Goal: Information Seeking & Learning: Learn about a topic

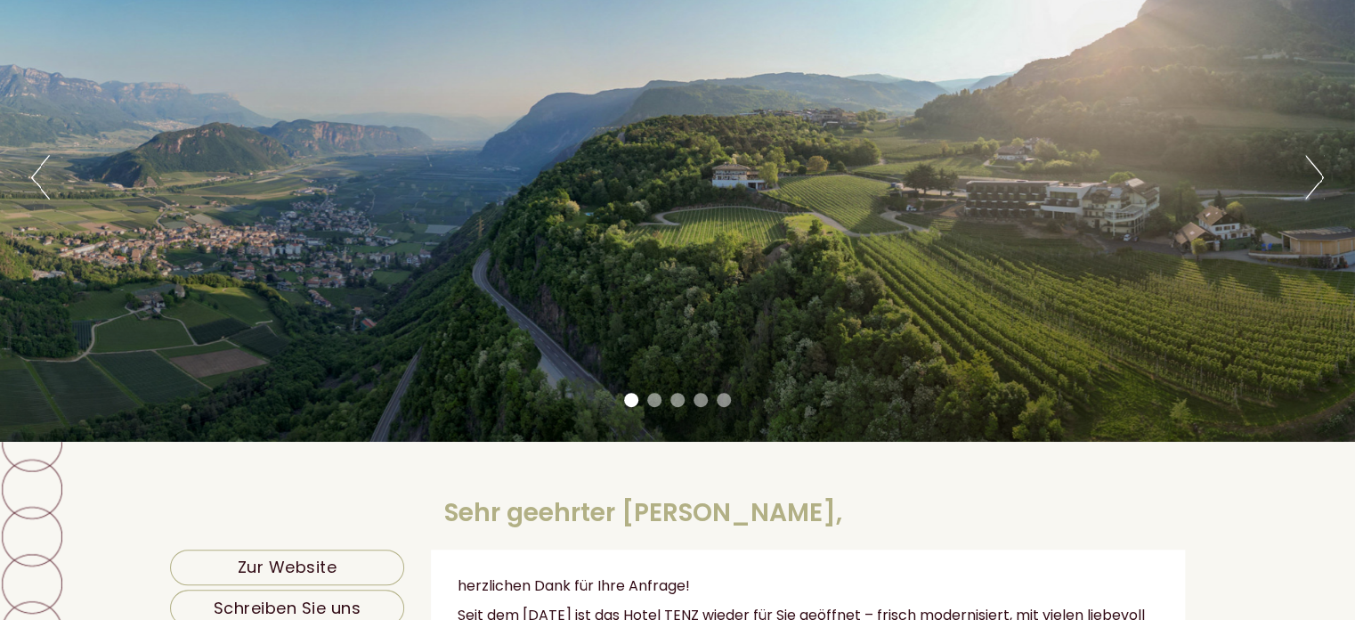
scroll to position [188, 0]
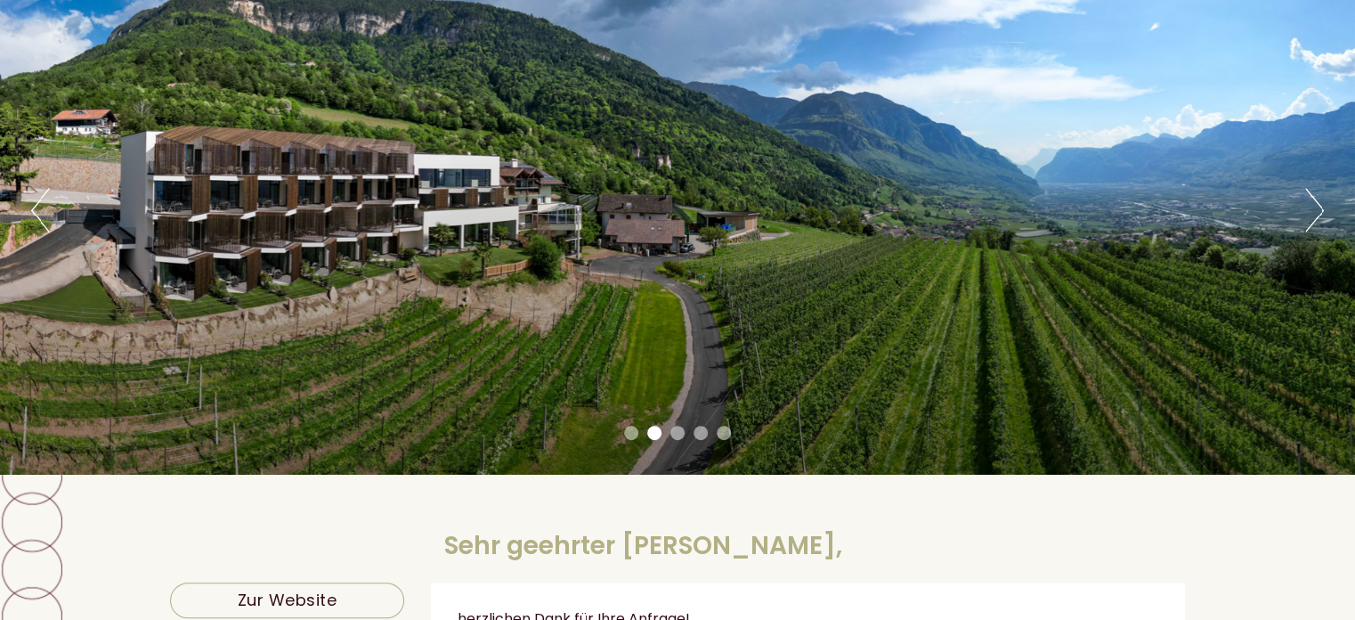
click at [1308, 205] on button "Next" at bounding box center [1314, 210] width 19 height 45
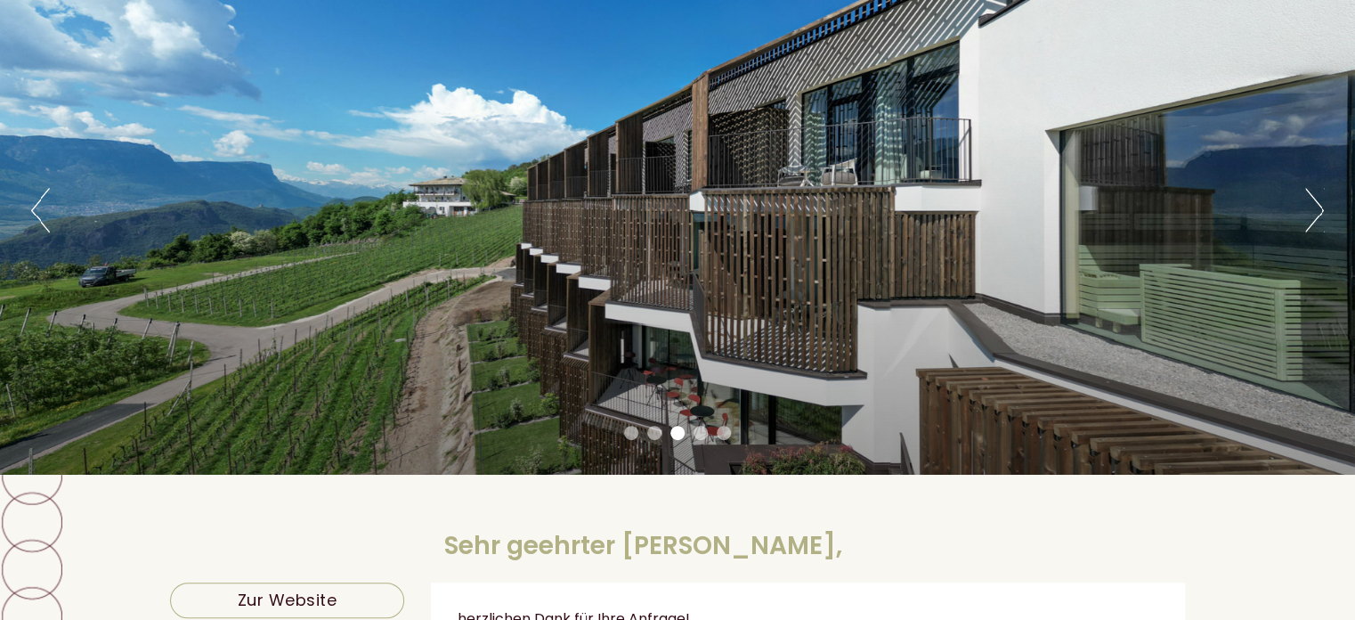
click at [1308, 205] on button "Next" at bounding box center [1314, 210] width 19 height 45
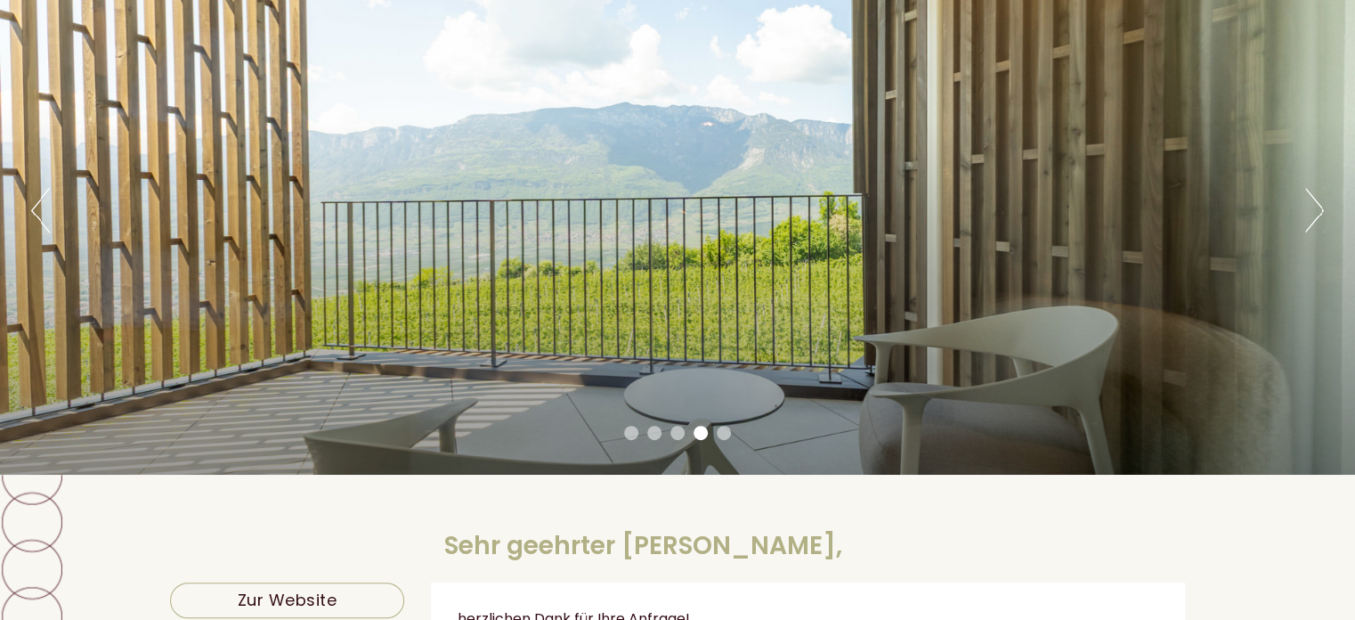
click at [1308, 205] on button "Next" at bounding box center [1314, 210] width 19 height 45
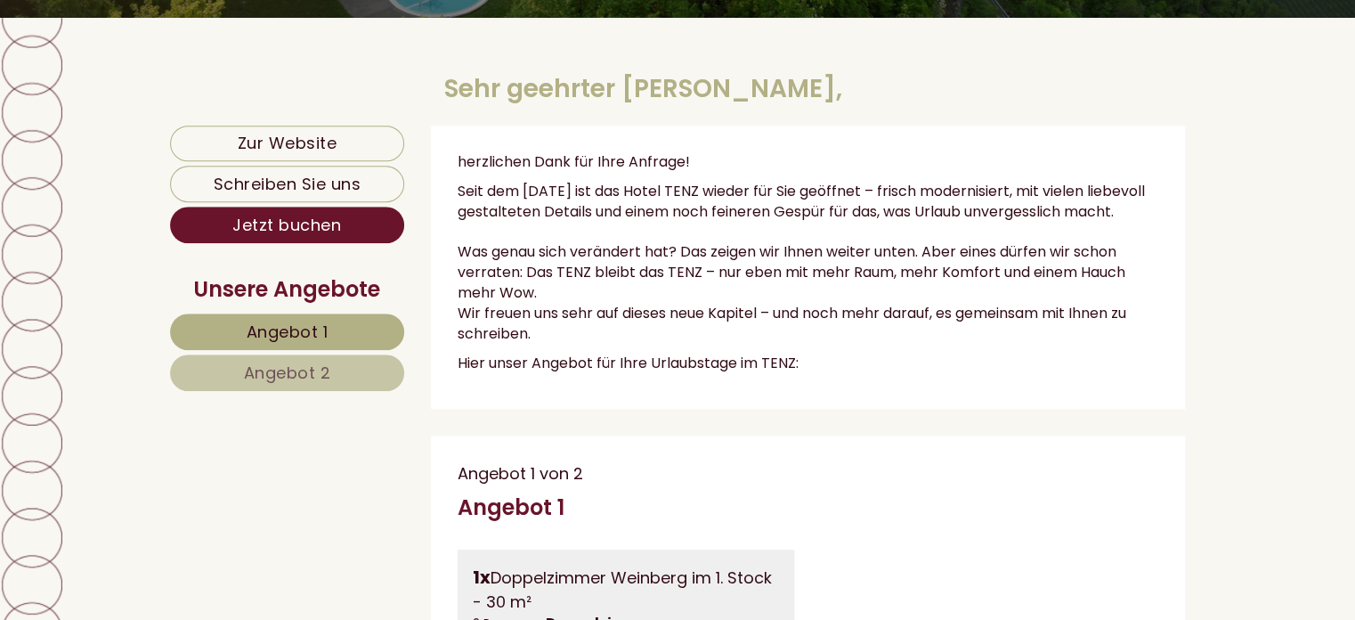
scroll to position [658, 0]
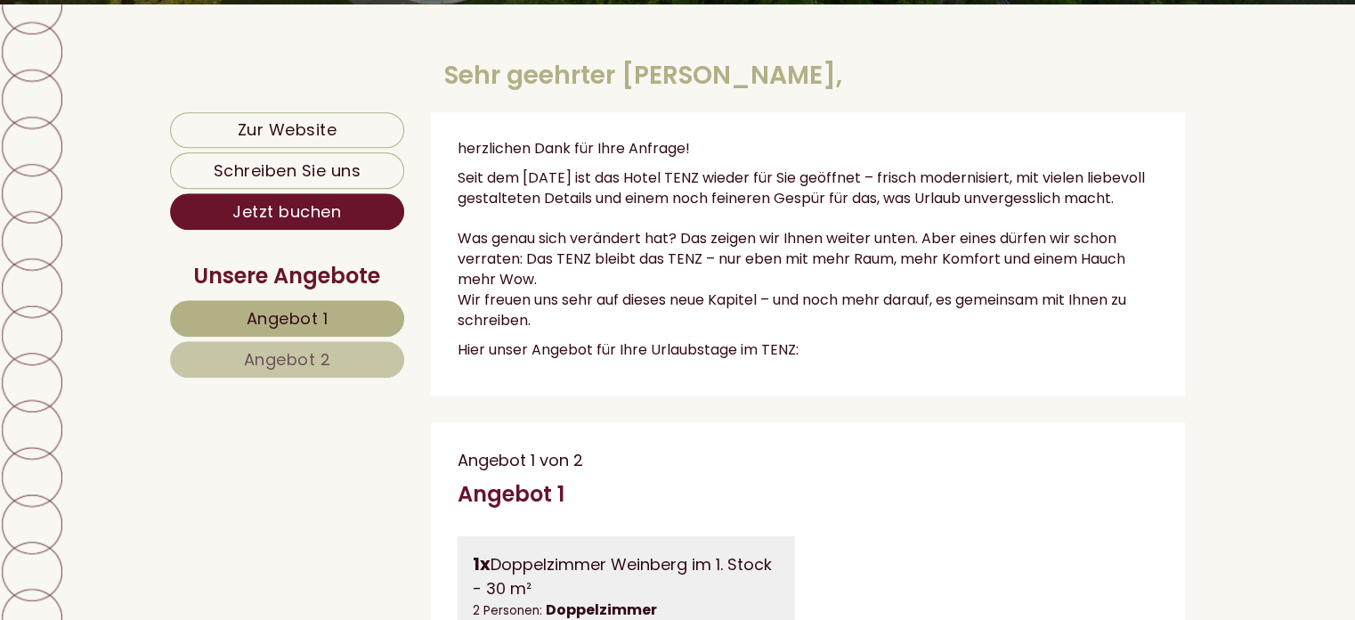
click at [305, 315] on span "Angebot 1" at bounding box center [288, 318] width 82 height 22
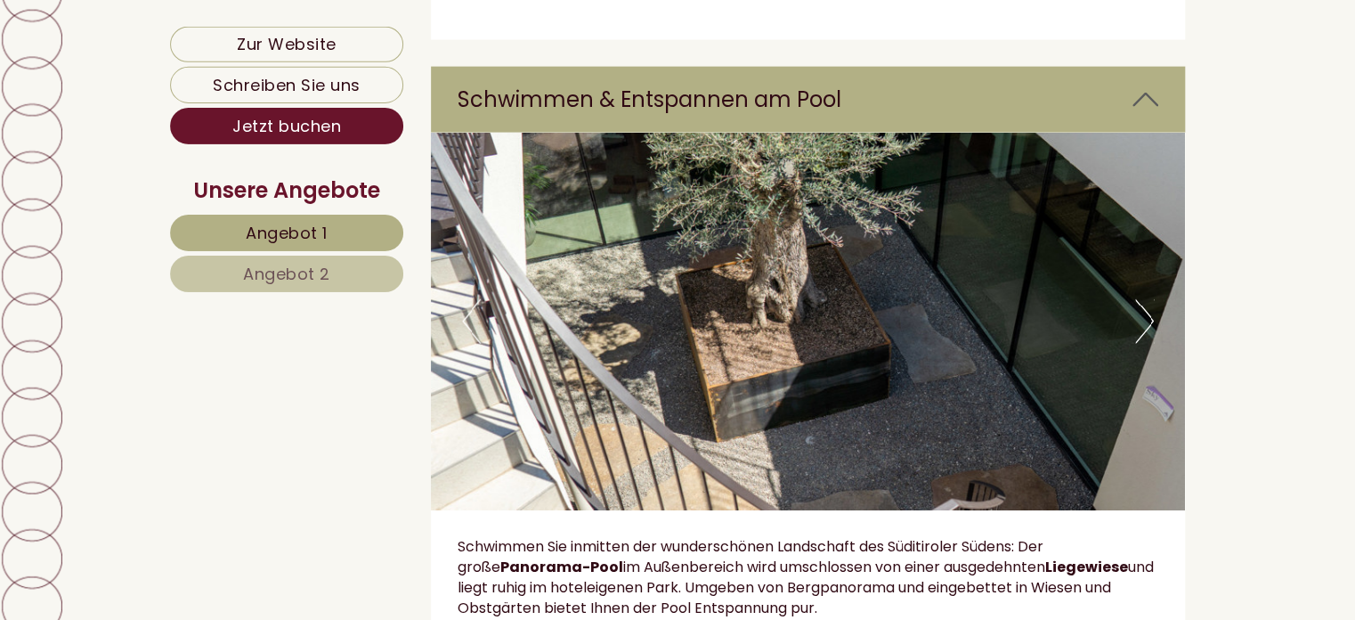
scroll to position [5236, 0]
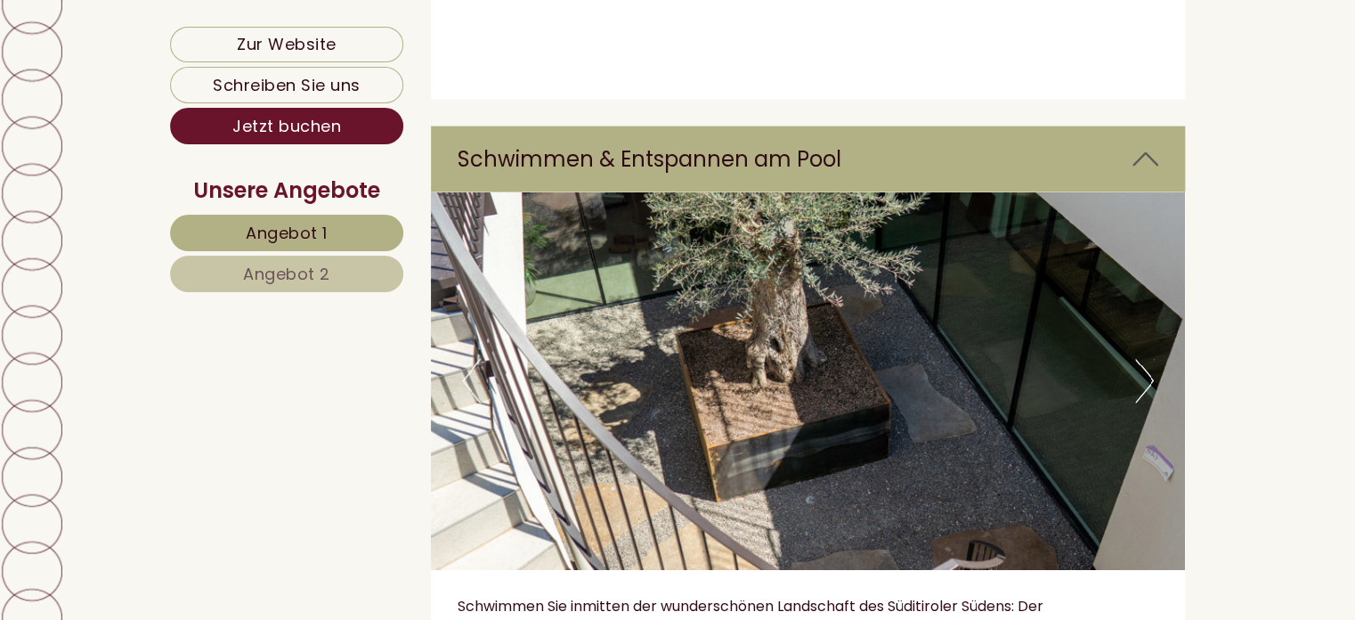
click at [1140, 359] on button "Next" at bounding box center [1144, 381] width 19 height 45
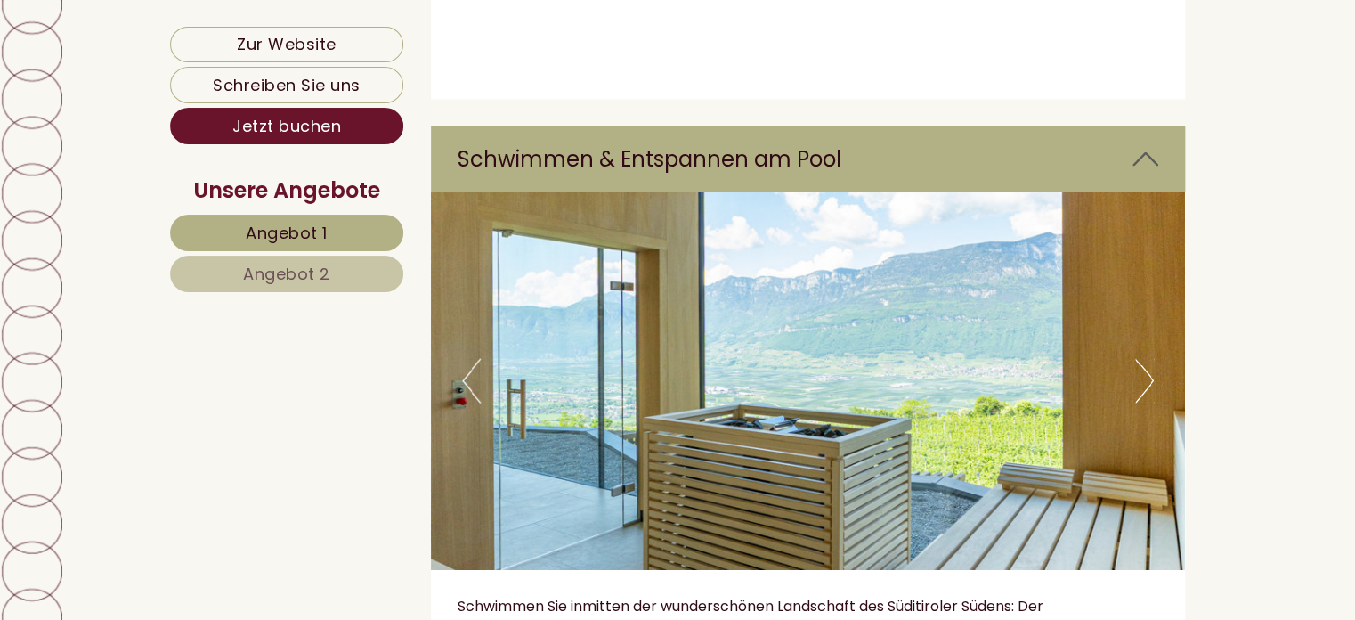
click at [1140, 359] on button "Next" at bounding box center [1144, 381] width 19 height 45
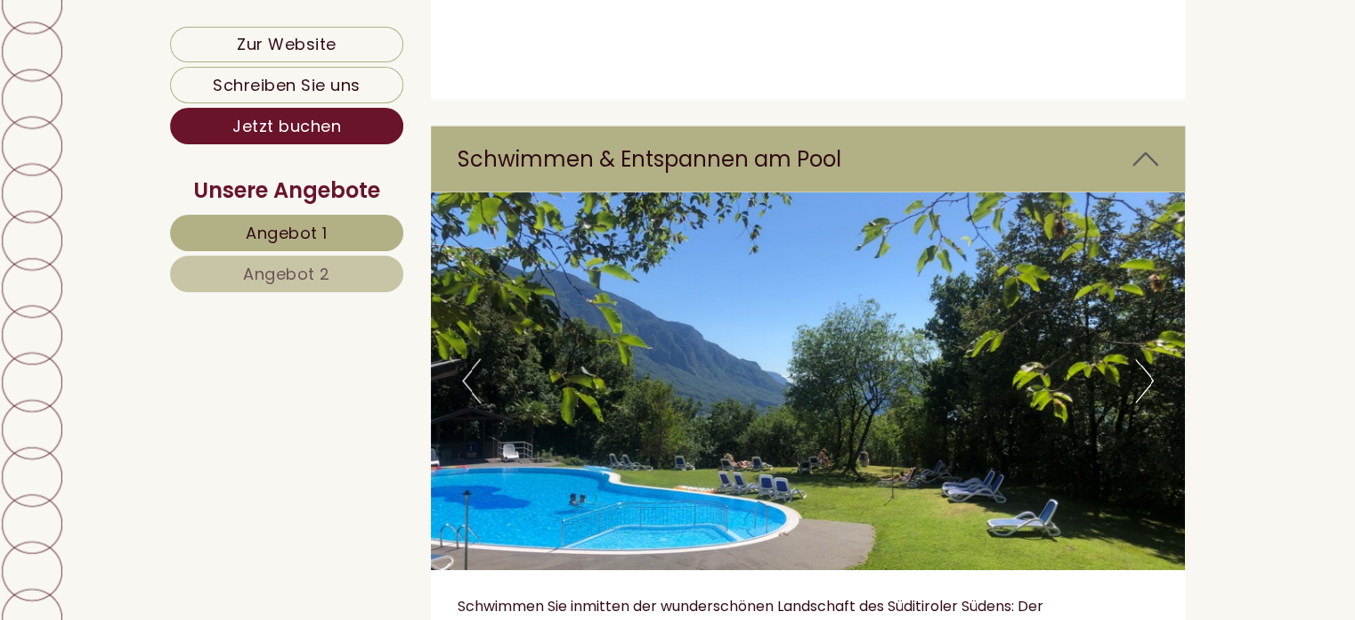
click at [1140, 359] on button "Next" at bounding box center [1144, 381] width 19 height 45
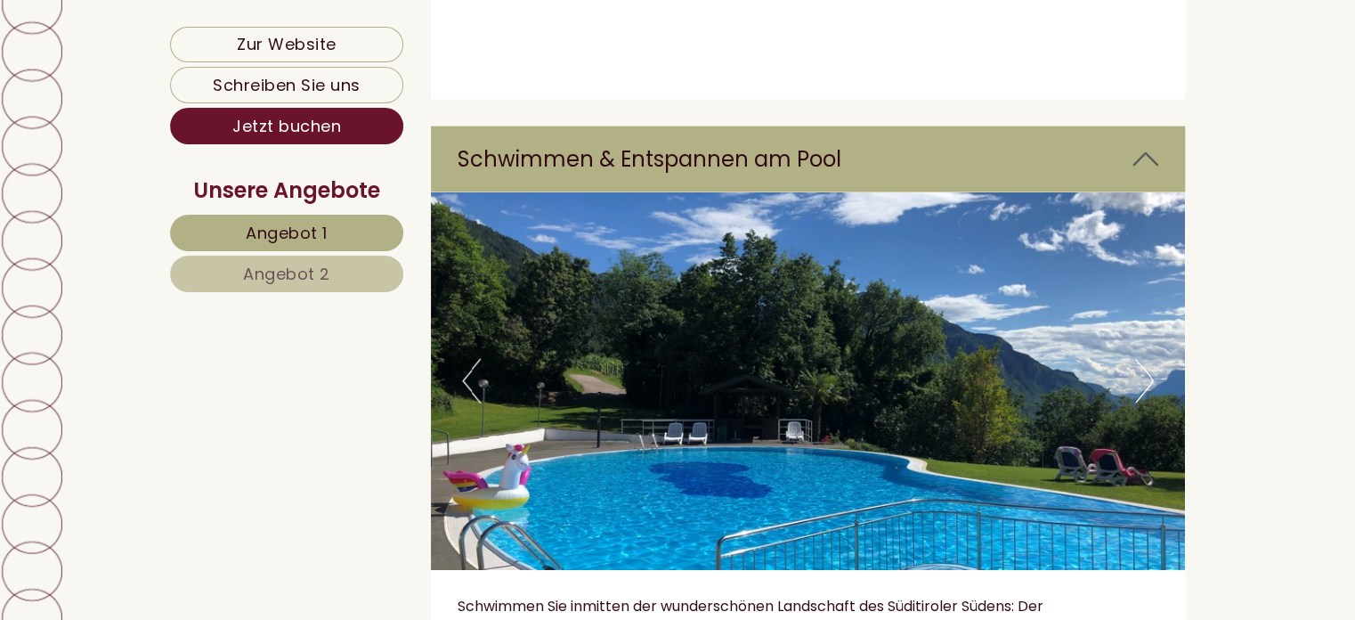
click at [1140, 359] on button "Next" at bounding box center [1144, 381] width 19 height 45
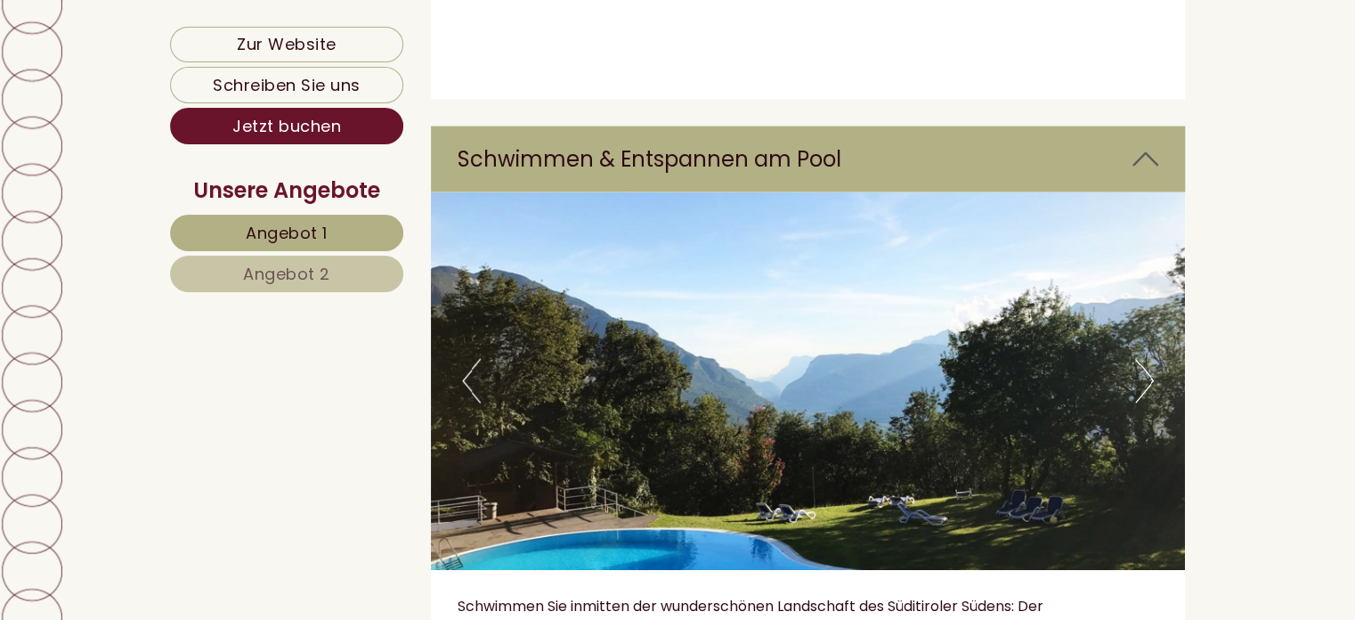
click at [1140, 359] on button "Next" at bounding box center [1144, 381] width 19 height 45
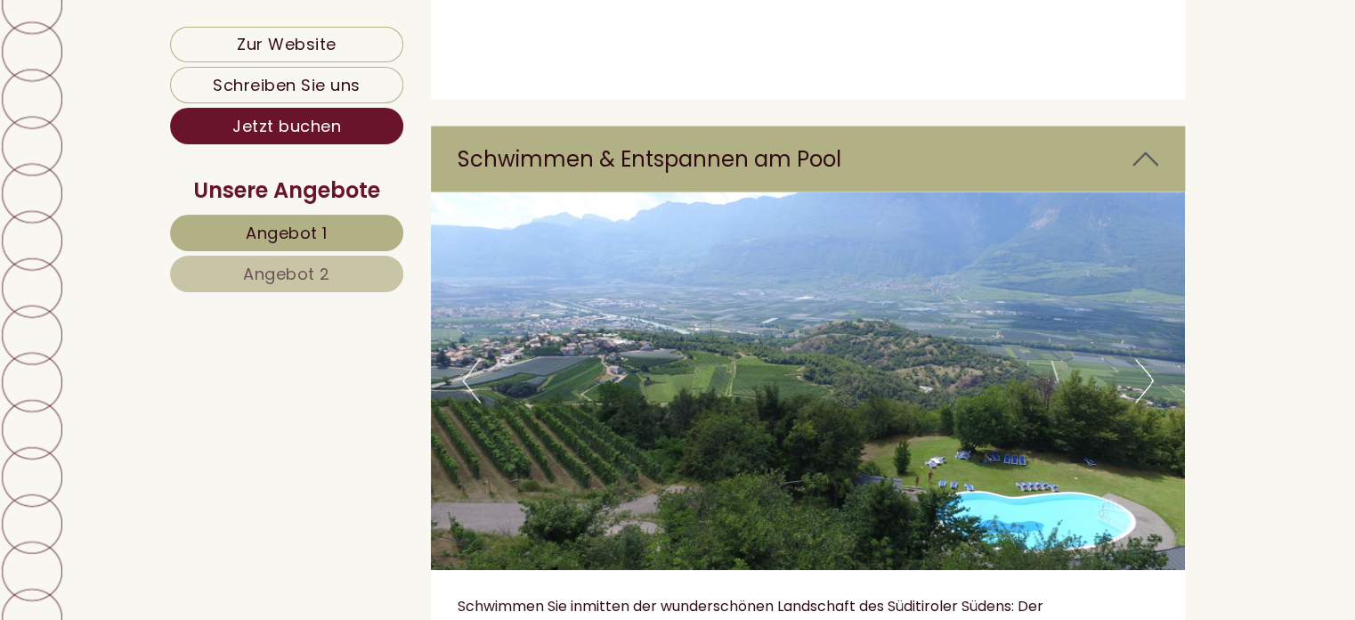
click at [1140, 359] on button "Next" at bounding box center [1144, 381] width 19 height 45
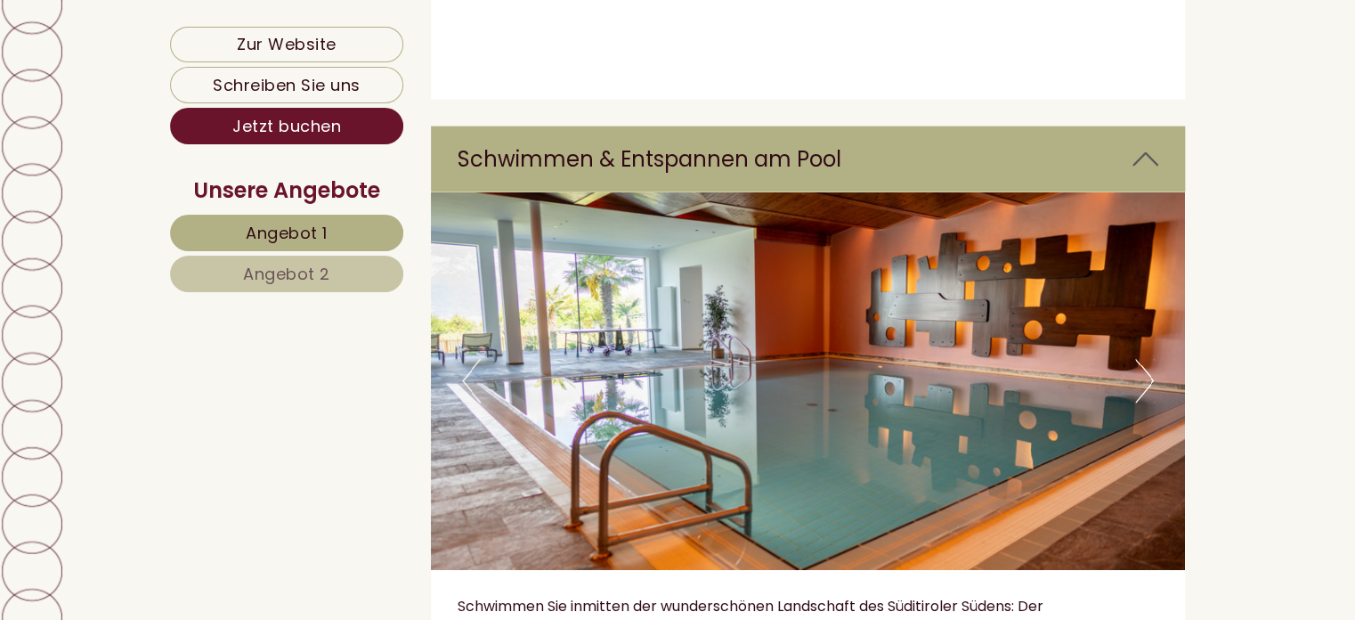
click at [1140, 359] on button "Next" at bounding box center [1144, 381] width 19 height 45
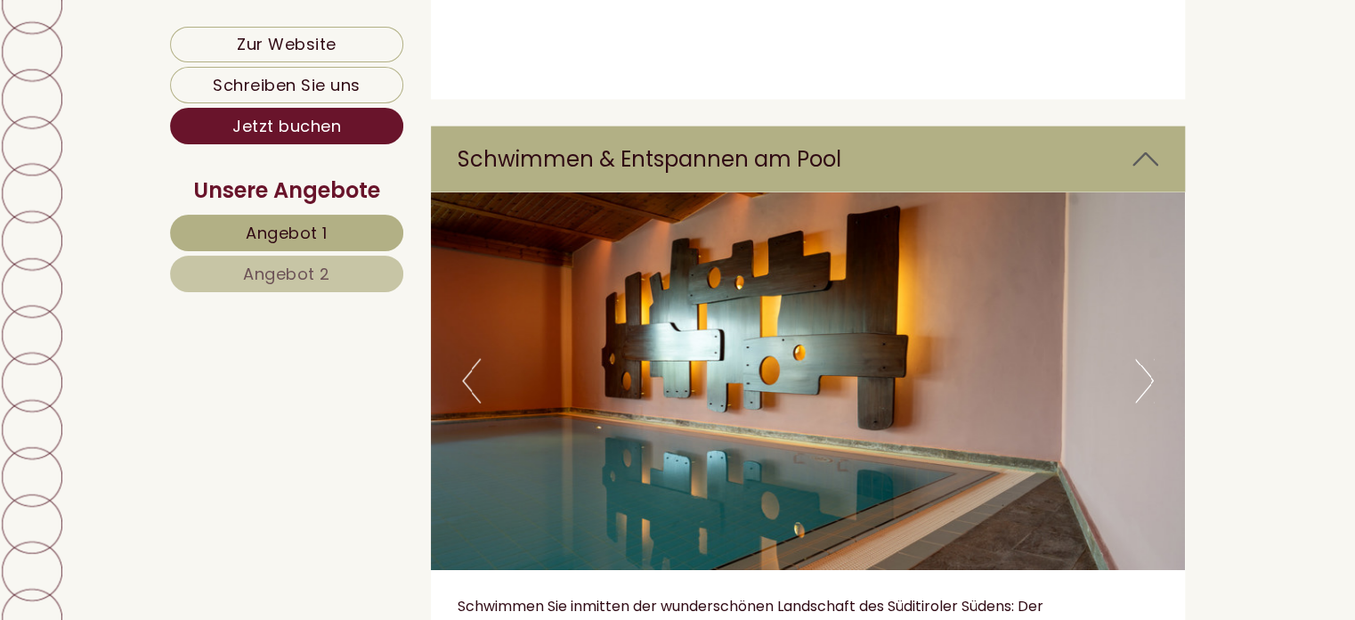
click at [1140, 359] on button "Next" at bounding box center [1144, 381] width 19 height 45
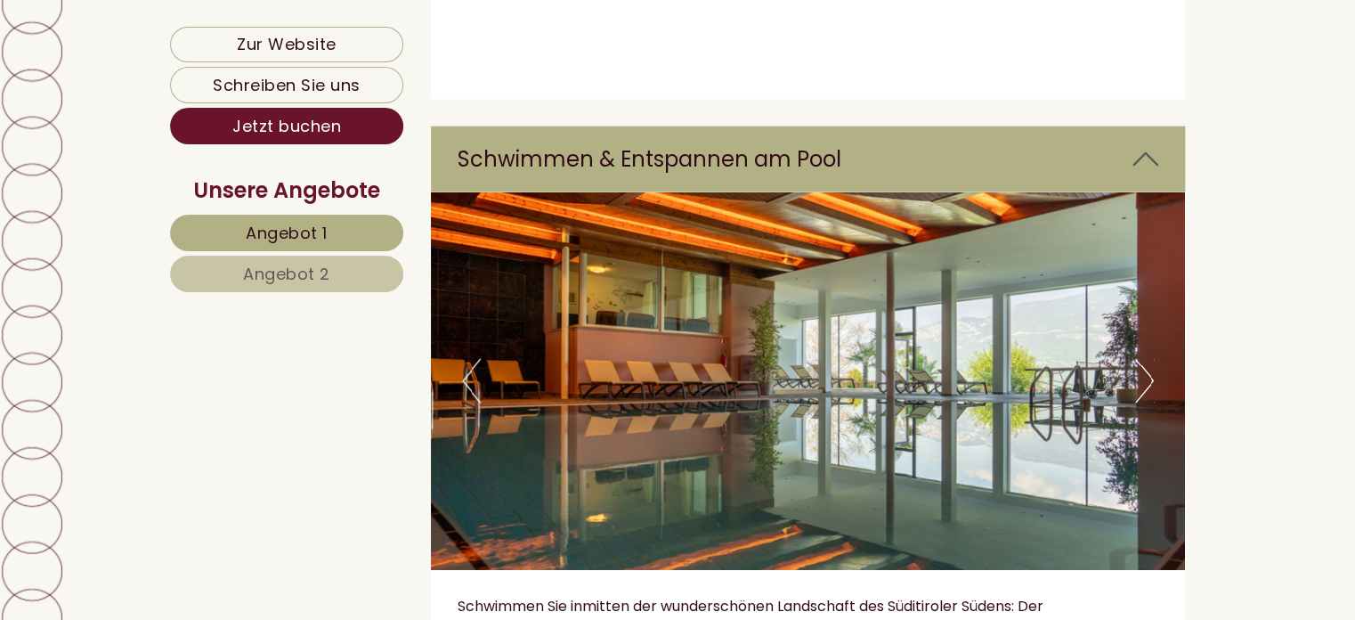
click at [1140, 359] on button "Next" at bounding box center [1144, 381] width 19 height 45
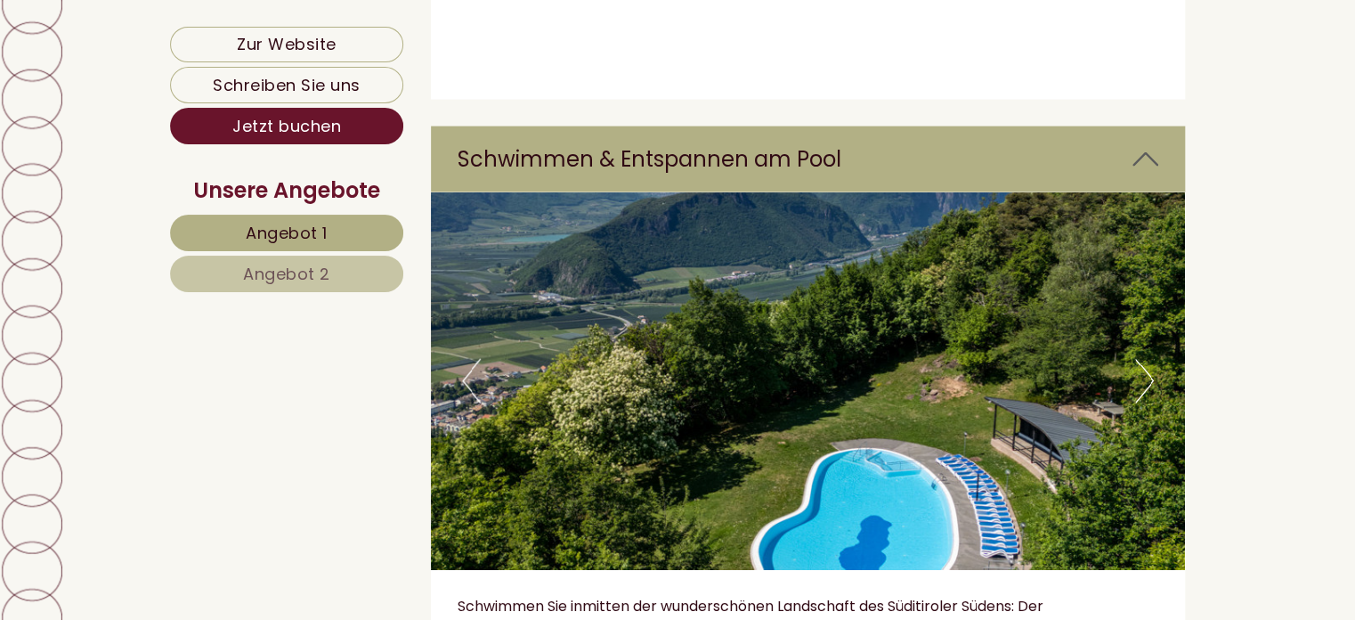
click at [1140, 359] on button "Next" at bounding box center [1144, 381] width 19 height 45
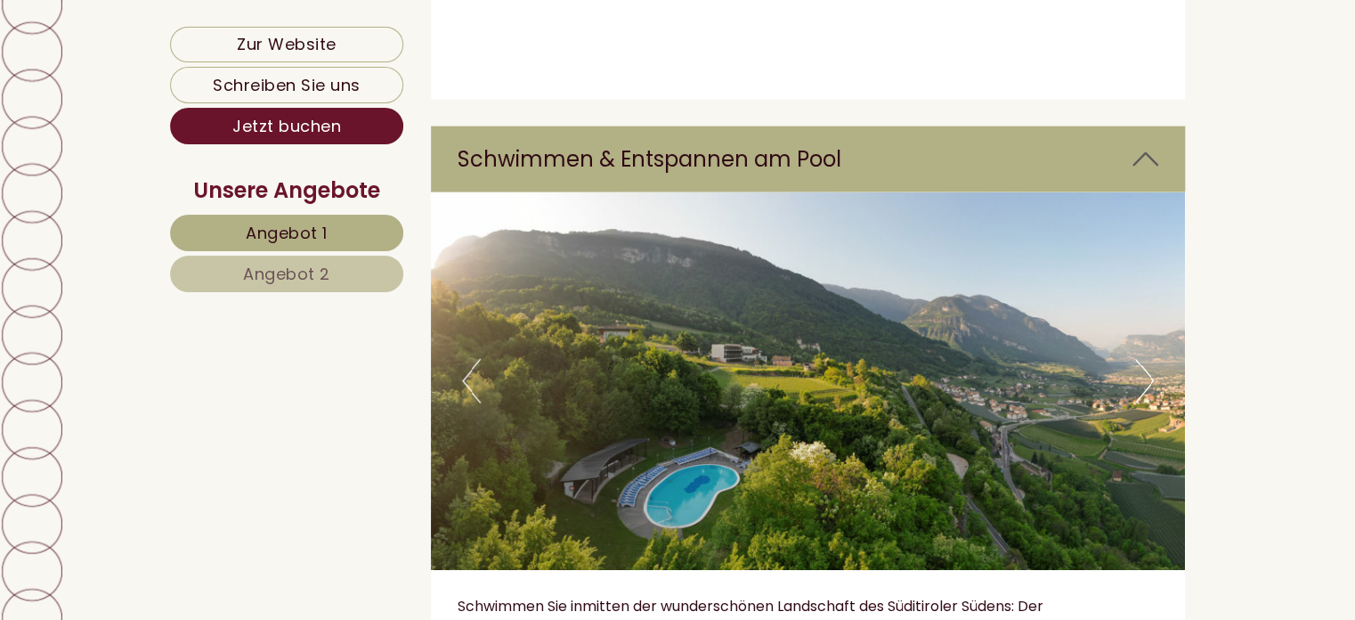
click at [1140, 359] on button "Next" at bounding box center [1144, 381] width 19 height 45
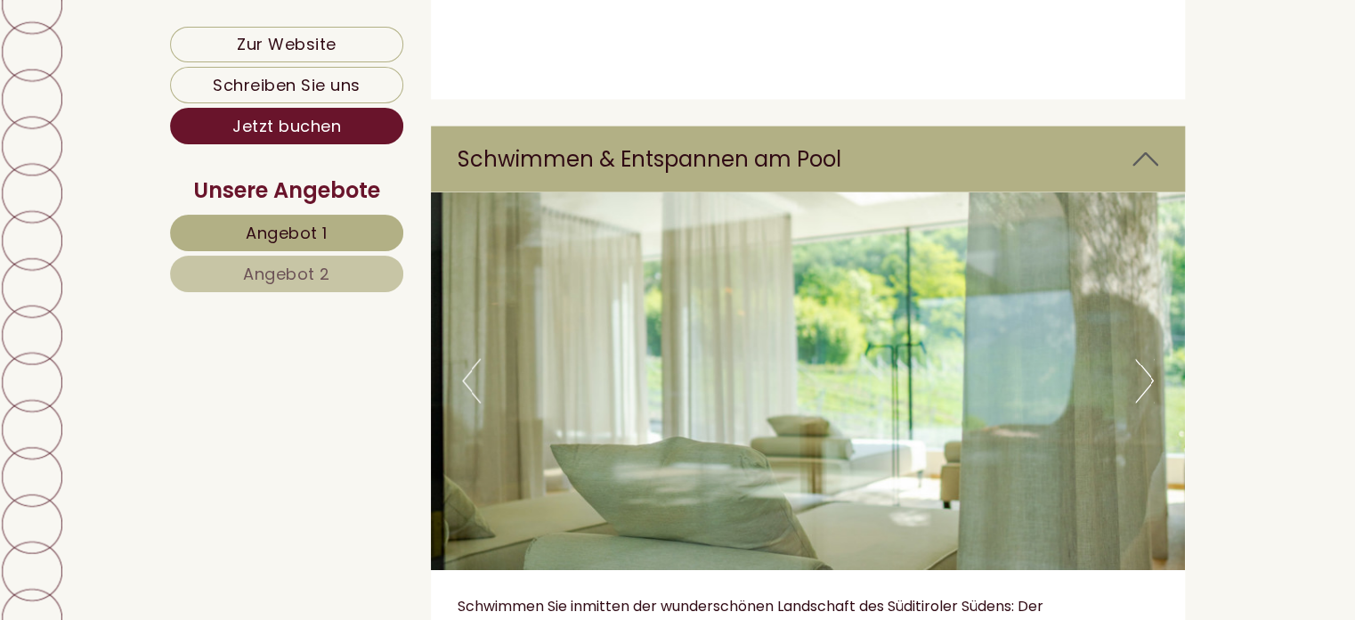
click at [1140, 359] on button "Next" at bounding box center [1144, 381] width 19 height 45
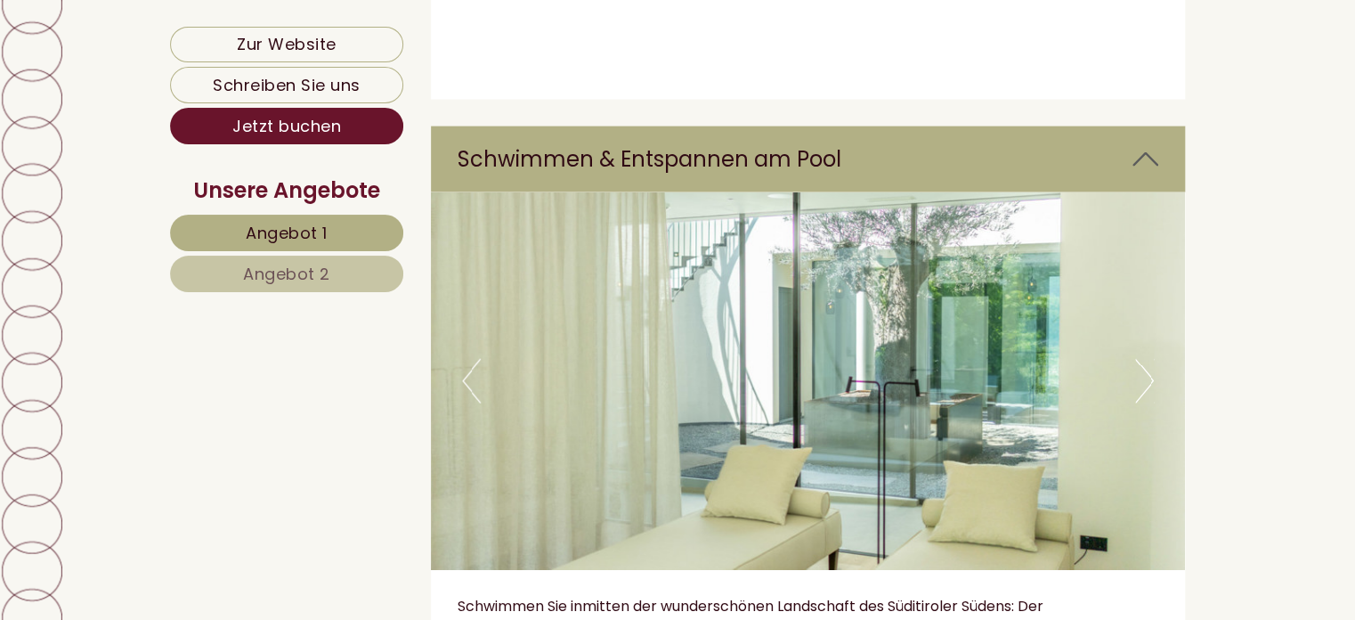
click at [1140, 359] on button "Next" at bounding box center [1144, 381] width 19 height 45
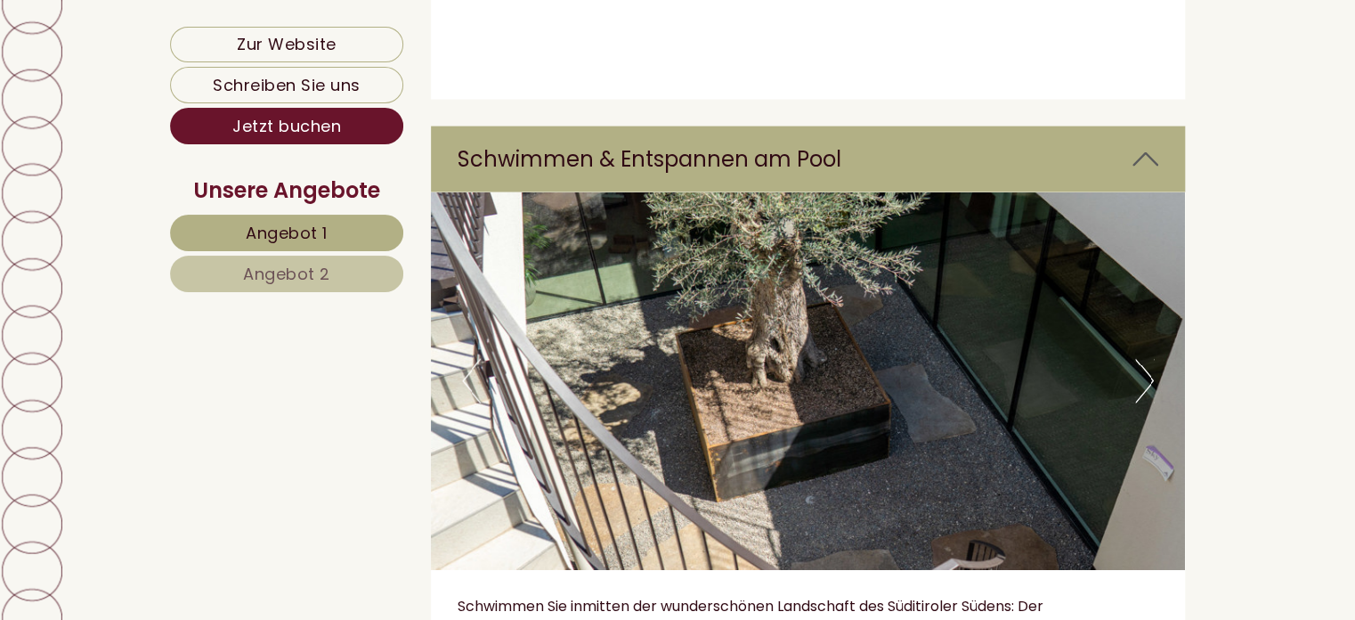
click at [1140, 359] on button "Next" at bounding box center [1144, 381] width 19 height 45
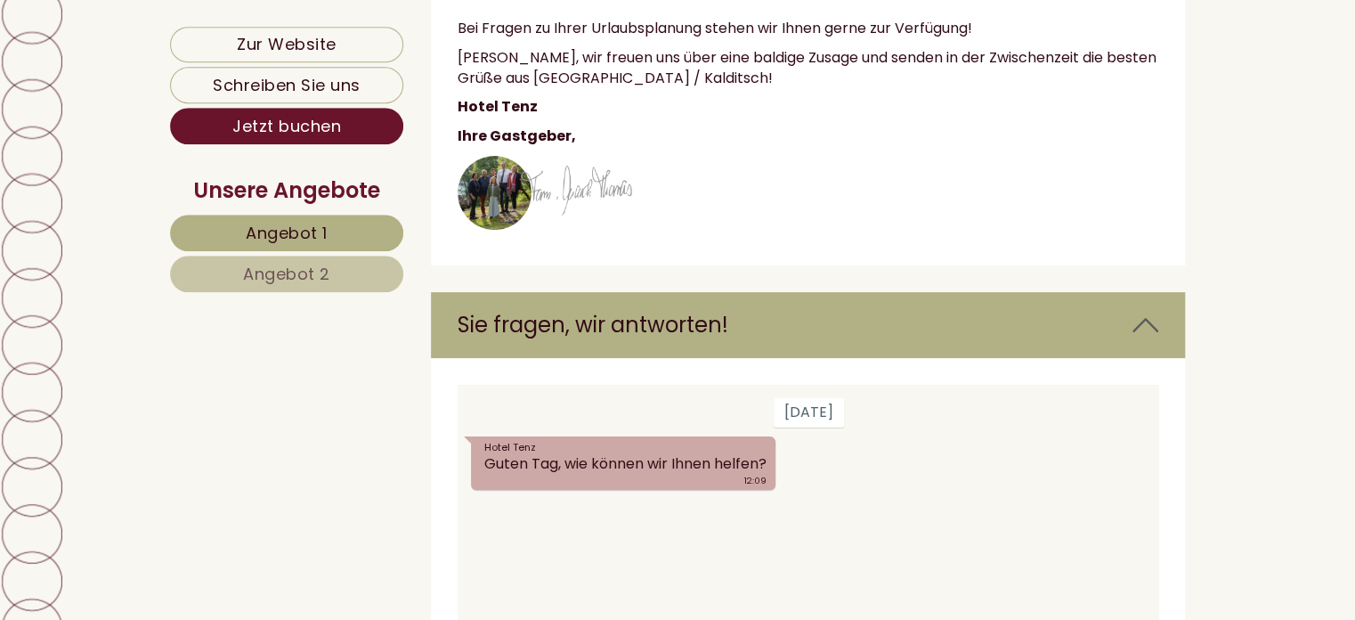
scroll to position [6740, 0]
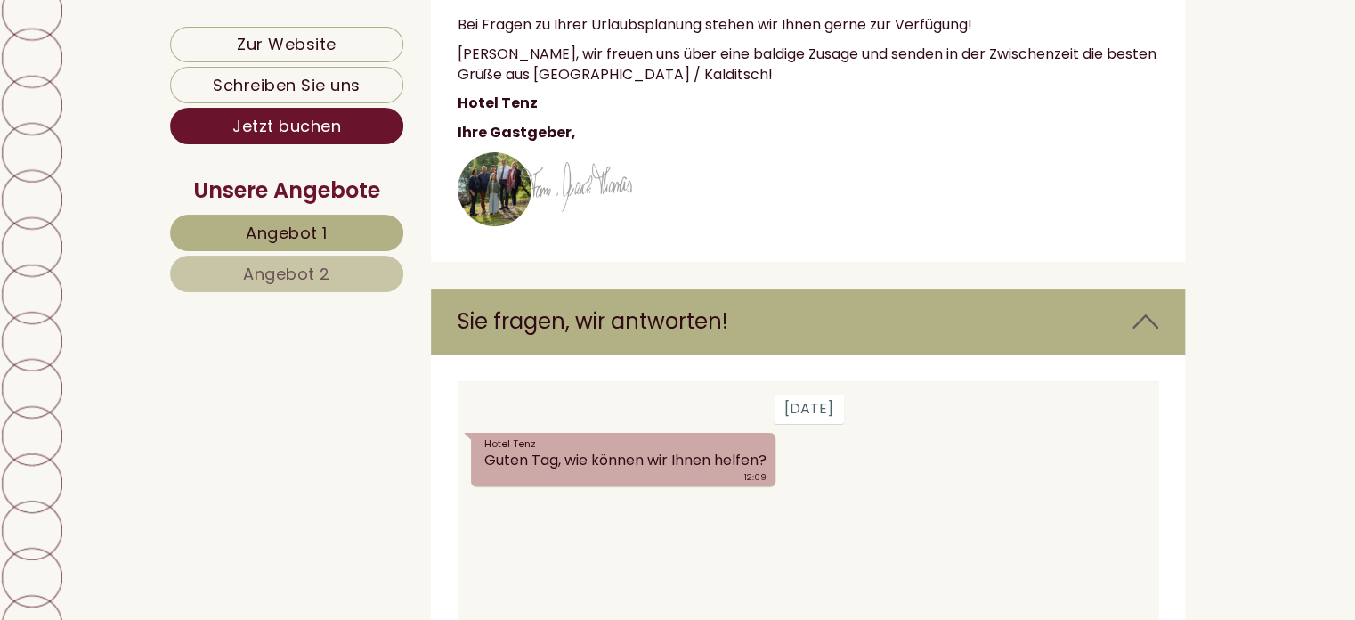
click at [320, 276] on span "Angebot 2" at bounding box center [286, 274] width 87 height 22
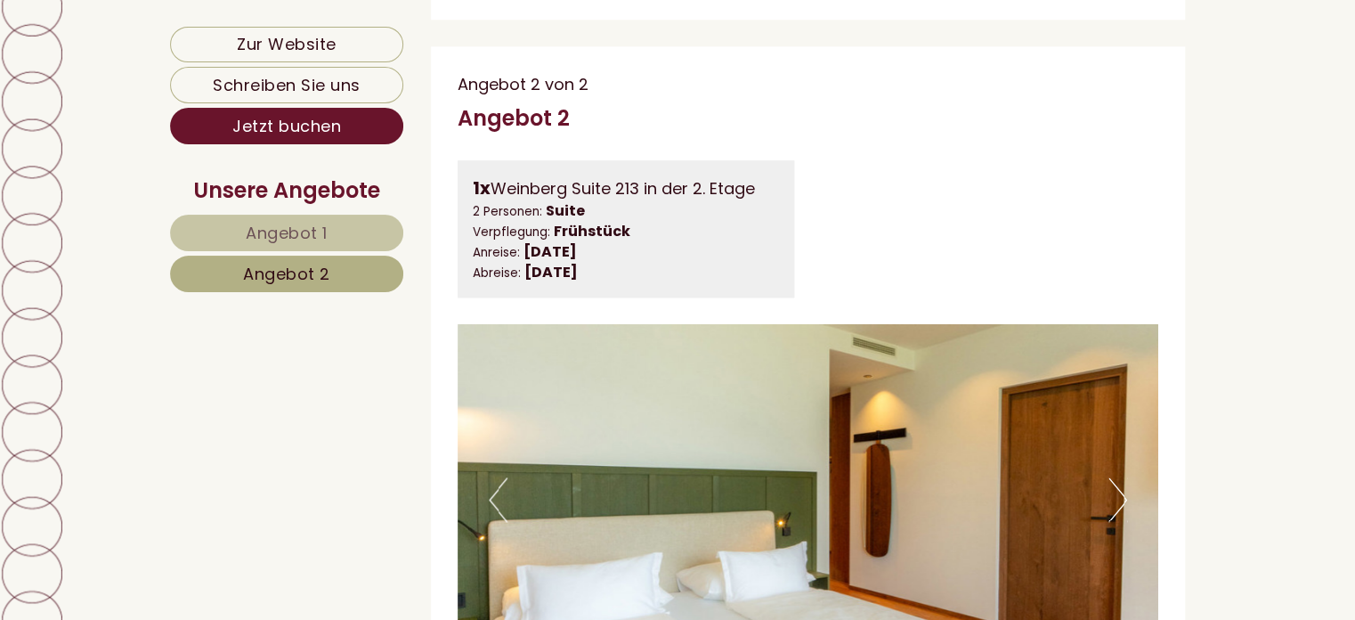
scroll to position [1316, 0]
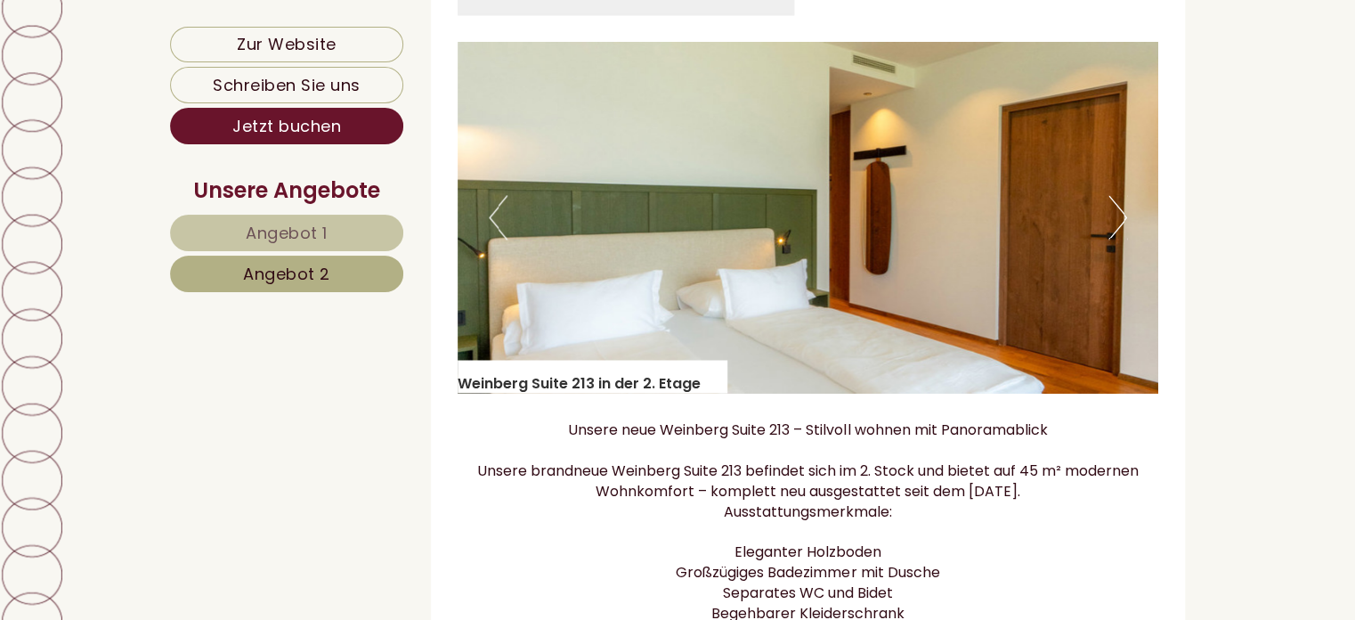
click at [1113, 239] on button "Next" at bounding box center [1117, 217] width 19 height 45
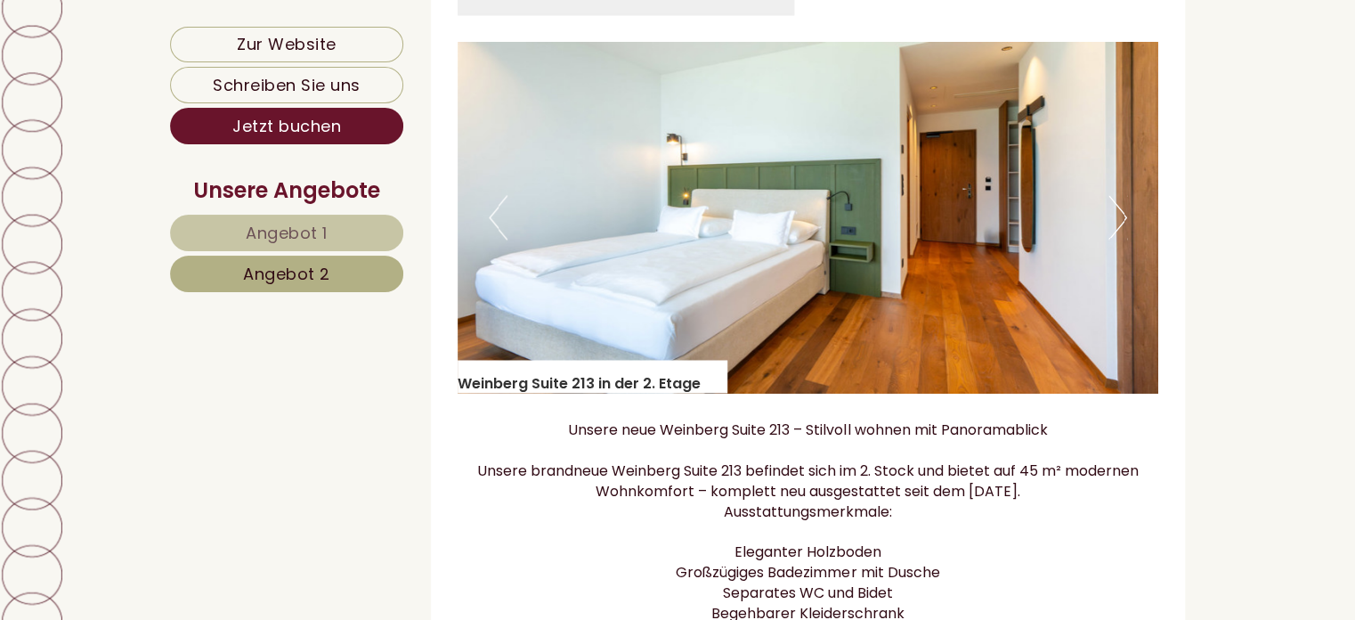
click at [1113, 239] on button "Next" at bounding box center [1117, 217] width 19 height 45
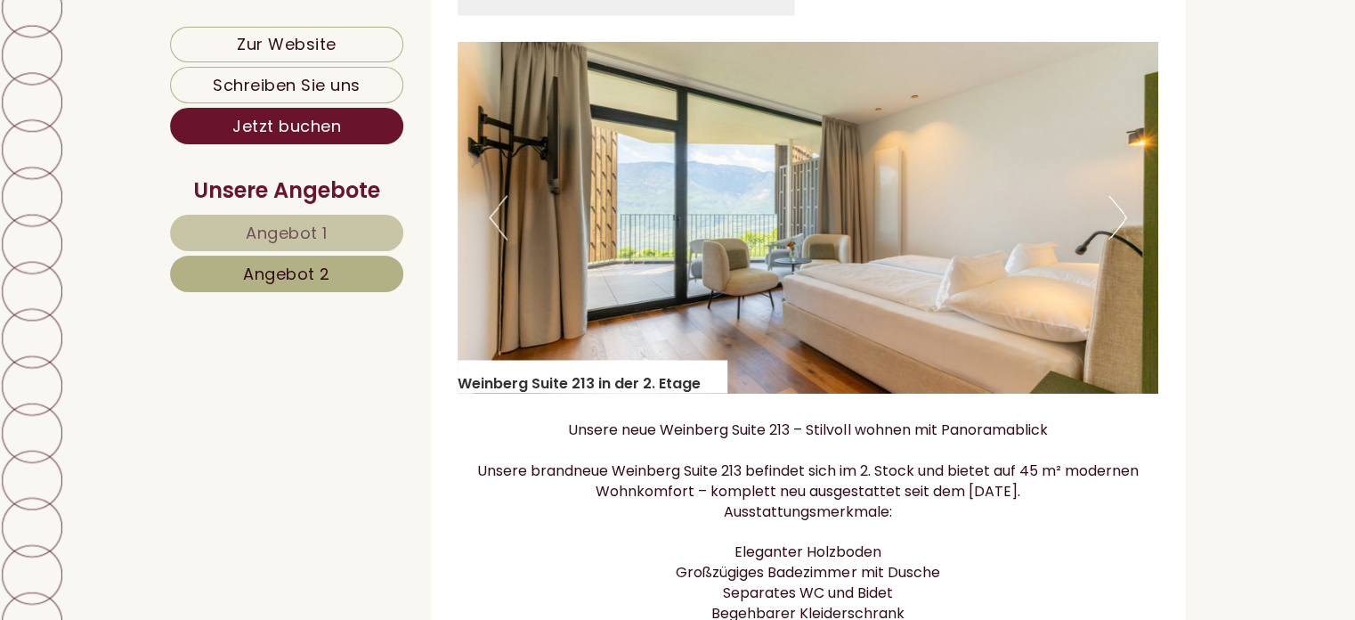
click at [1113, 239] on button "Next" at bounding box center [1117, 217] width 19 height 45
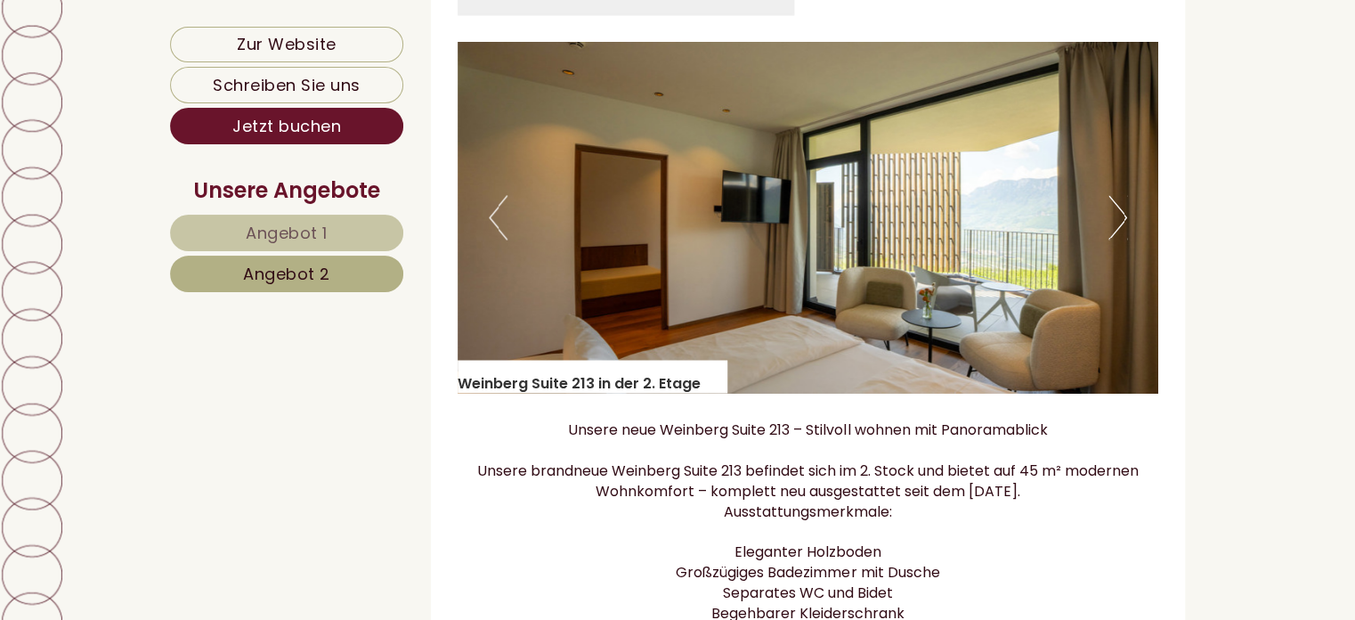
click at [1113, 239] on button "Next" at bounding box center [1117, 217] width 19 height 45
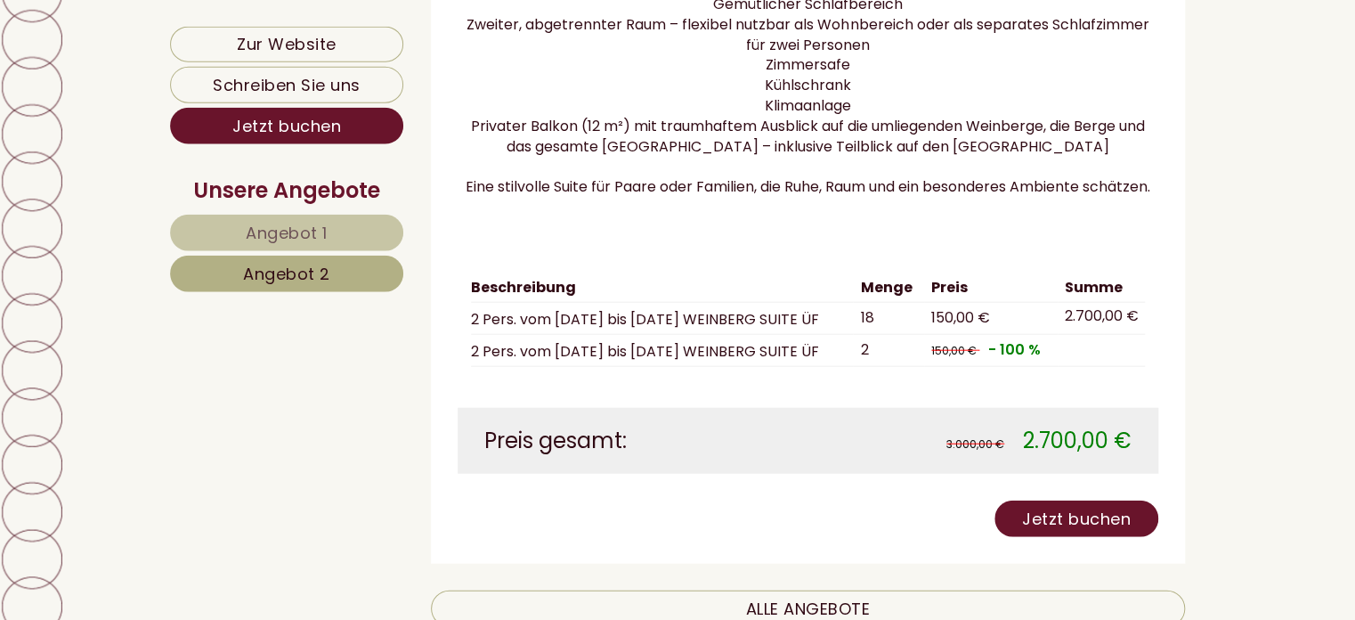
scroll to position [1973, 0]
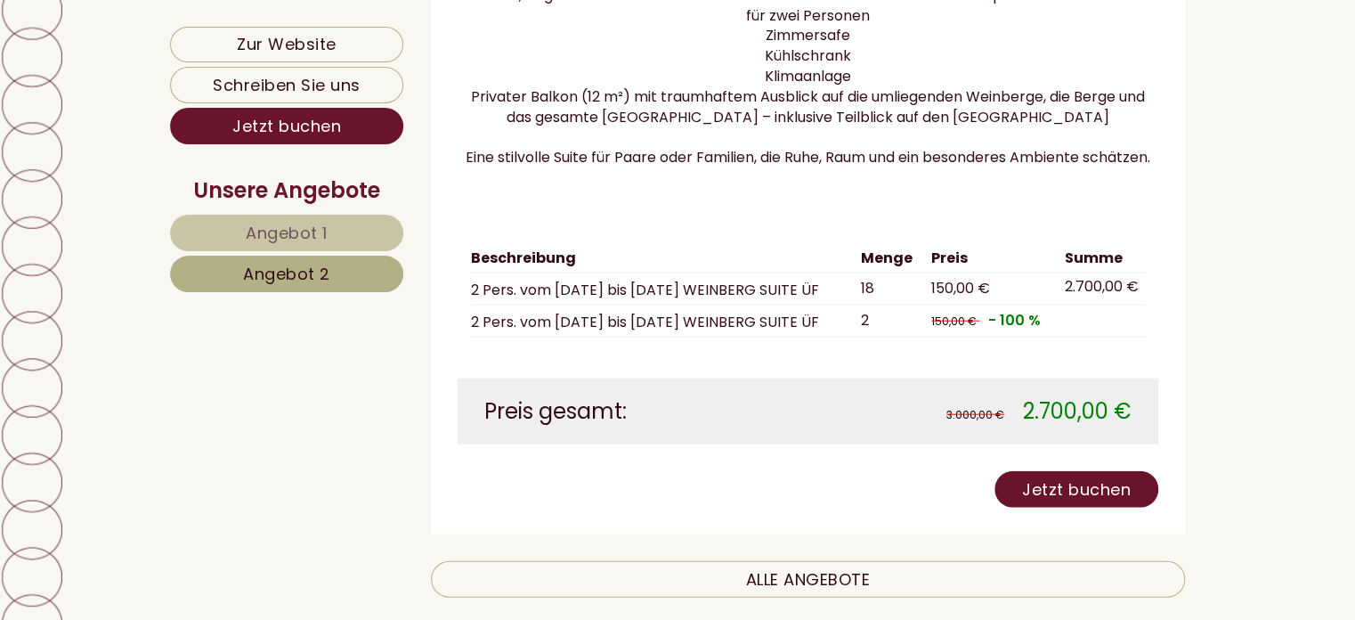
click at [323, 237] on span "Angebot 1" at bounding box center [287, 233] width 82 height 22
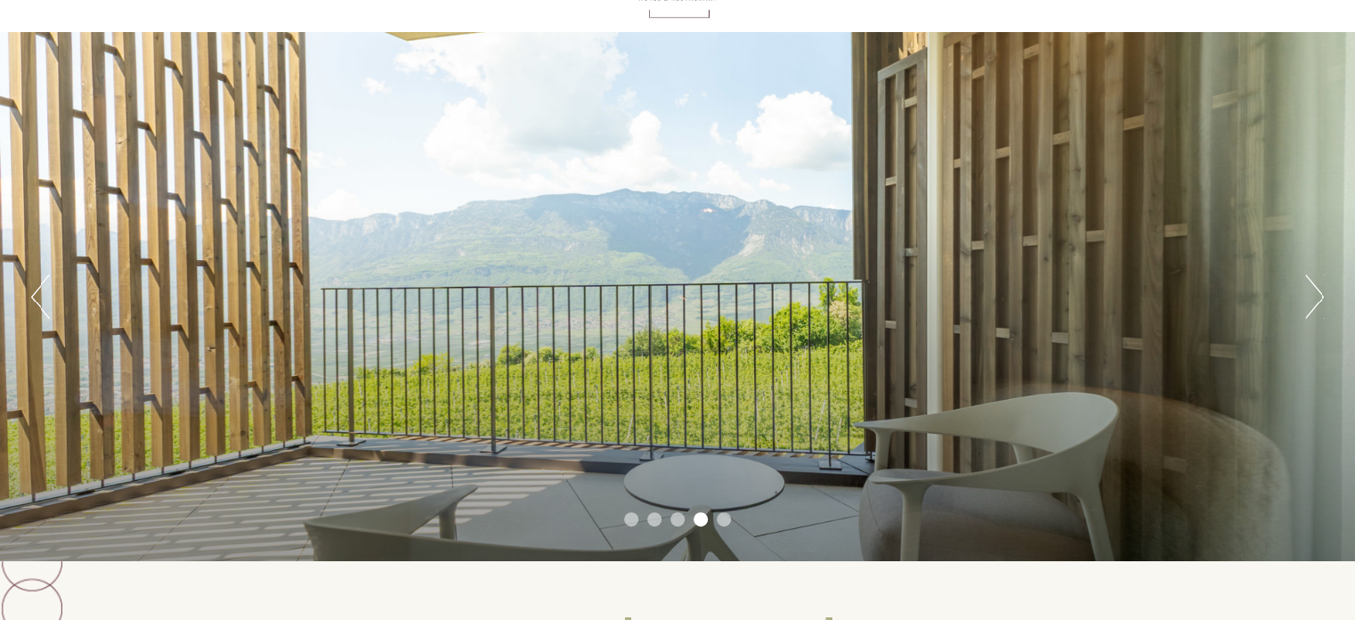
scroll to position [66, 0]
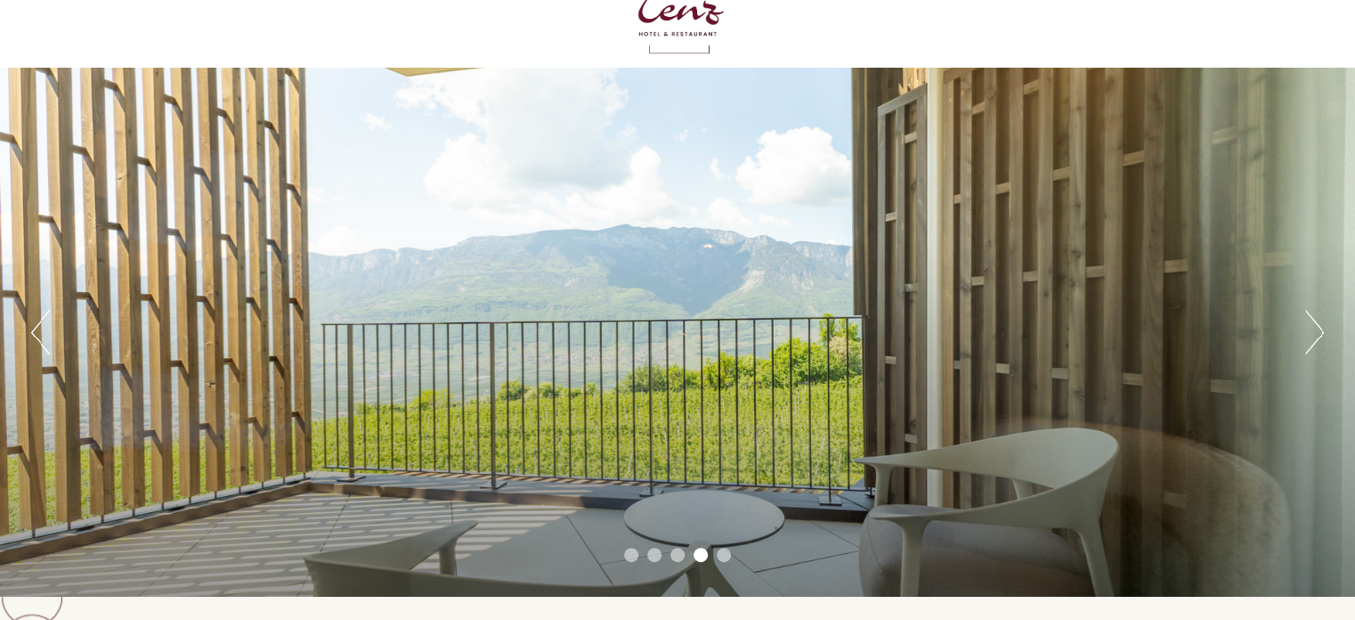
click at [1313, 331] on button "Next" at bounding box center [1314, 332] width 19 height 45
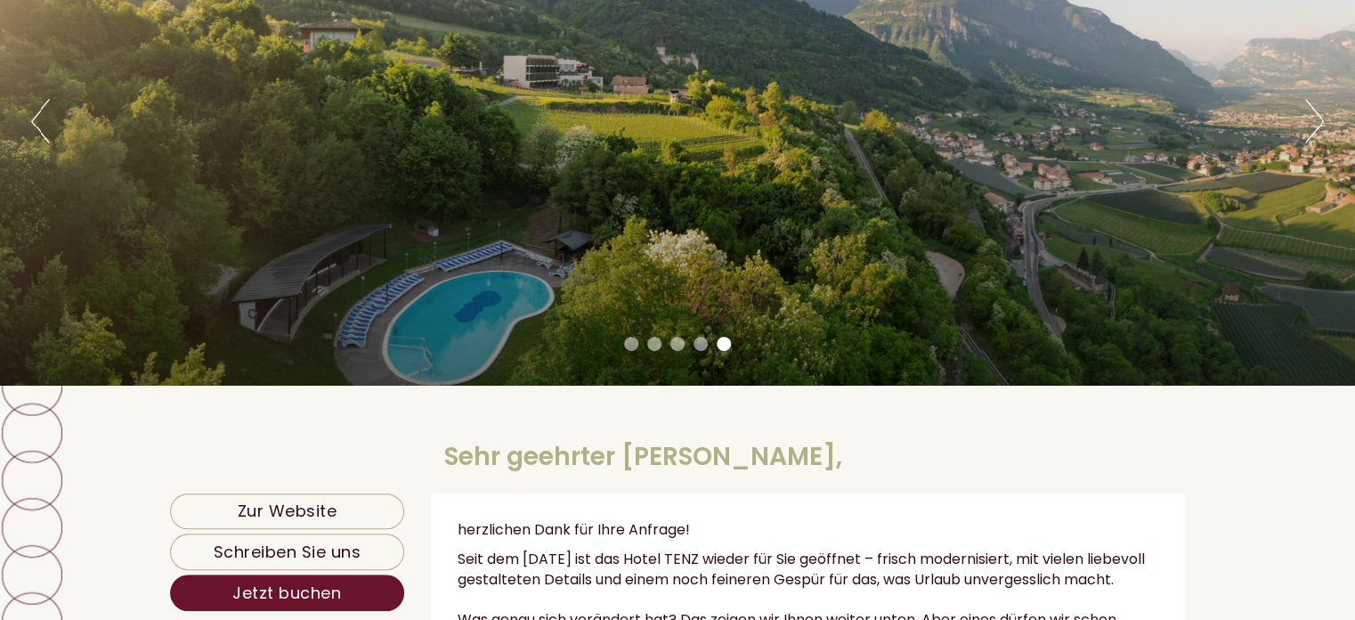
scroll to position [254, 0]
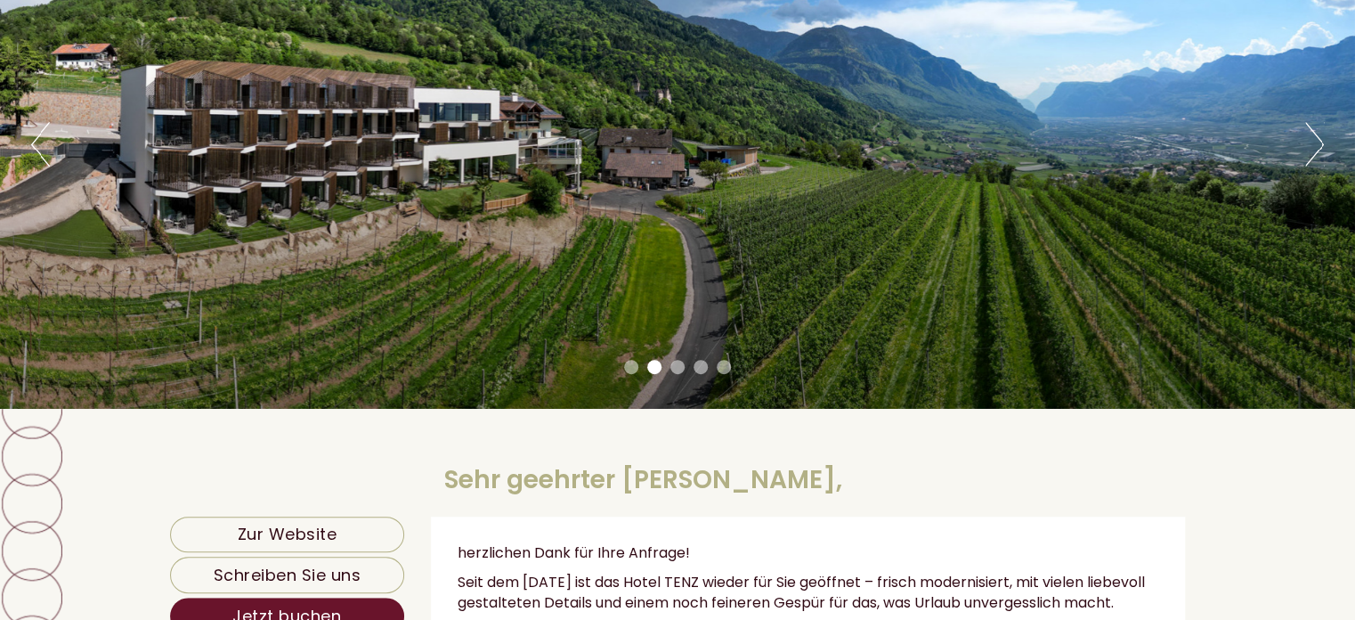
click at [1321, 150] on button "Next" at bounding box center [1314, 144] width 19 height 45
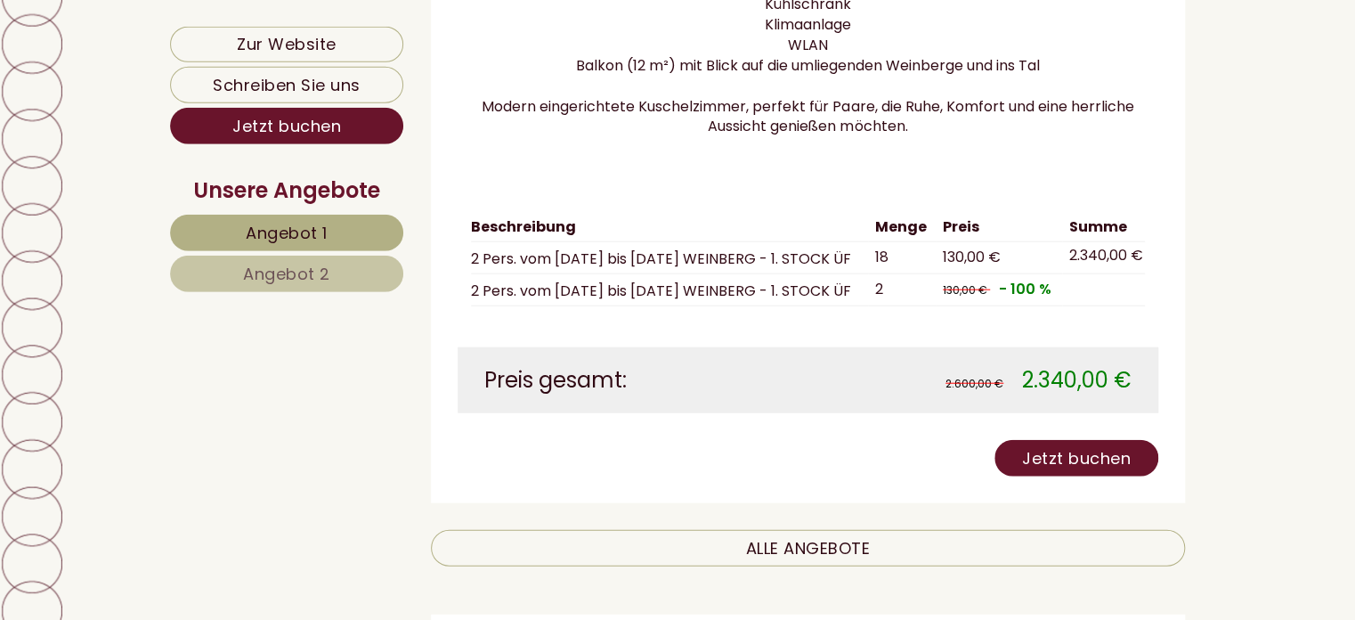
scroll to position [1946, 0]
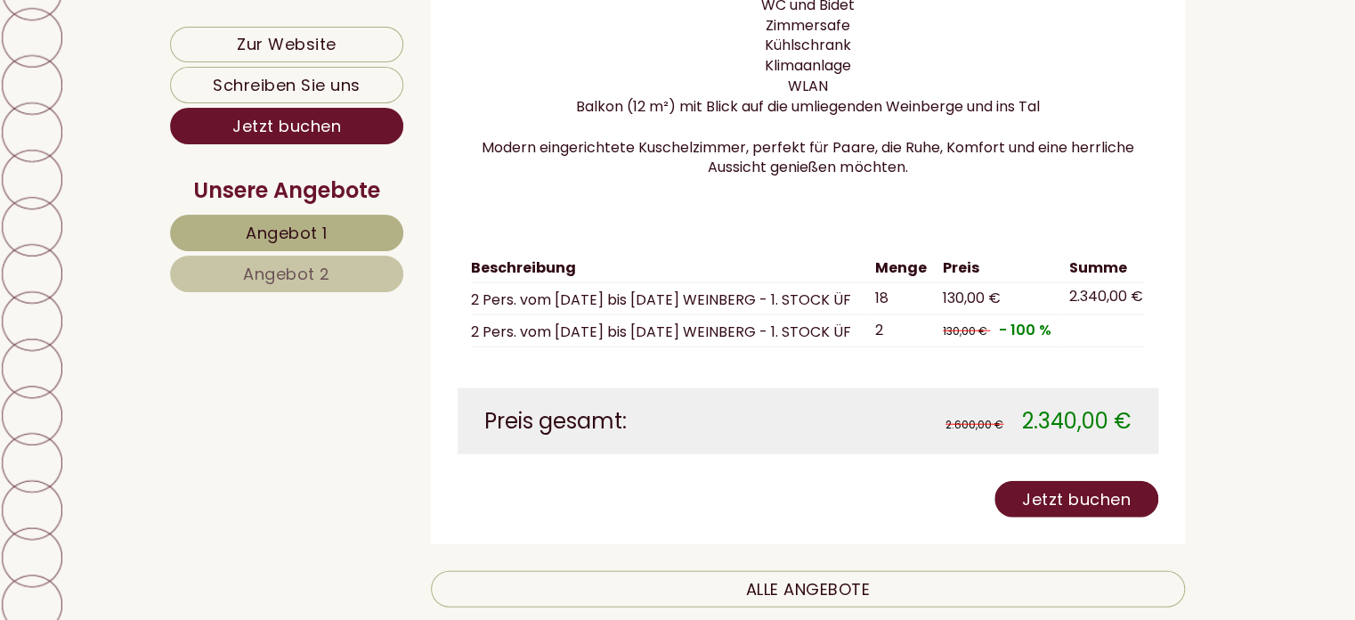
click at [355, 283] on link "Angebot 2" at bounding box center [286, 273] width 233 height 36
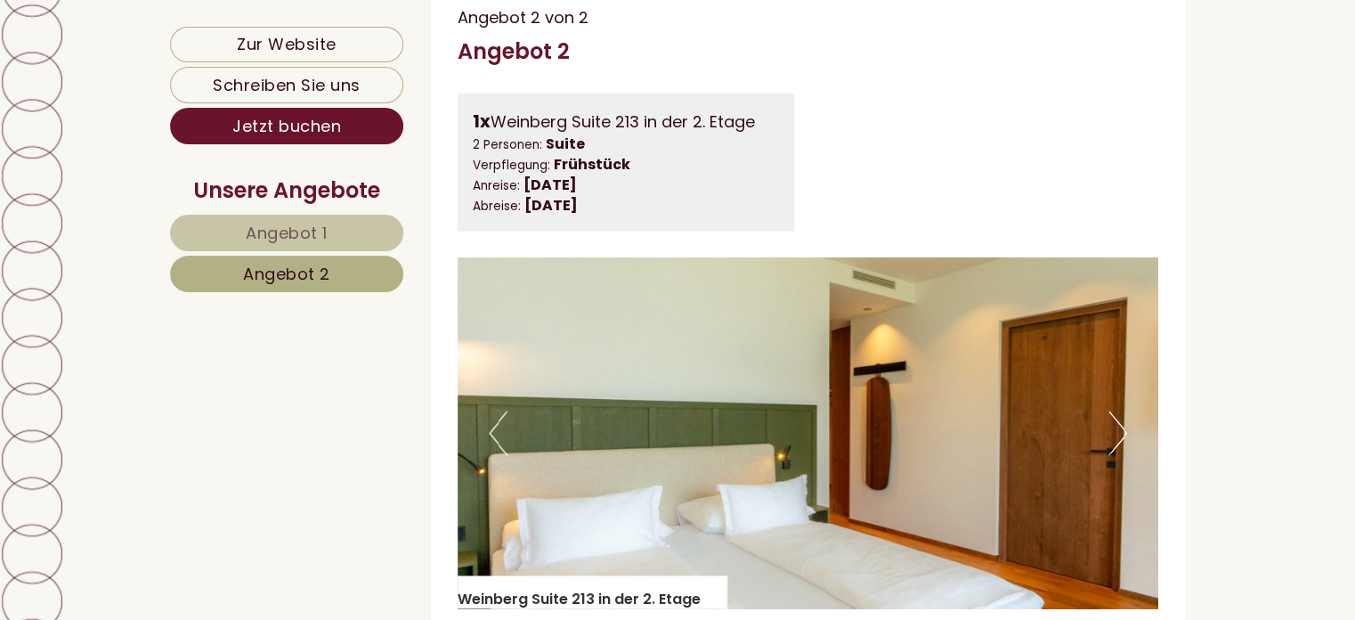
scroll to position [1381, 0]
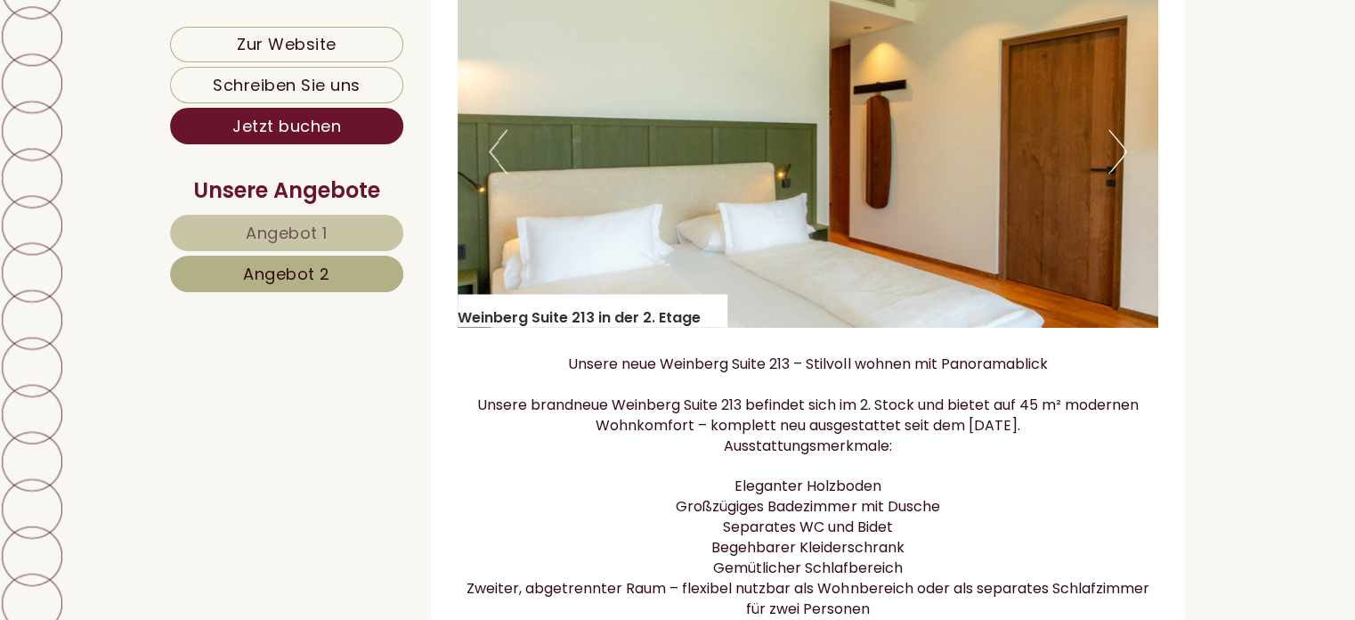
click at [1113, 171] on button "Next" at bounding box center [1117, 151] width 19 height 45
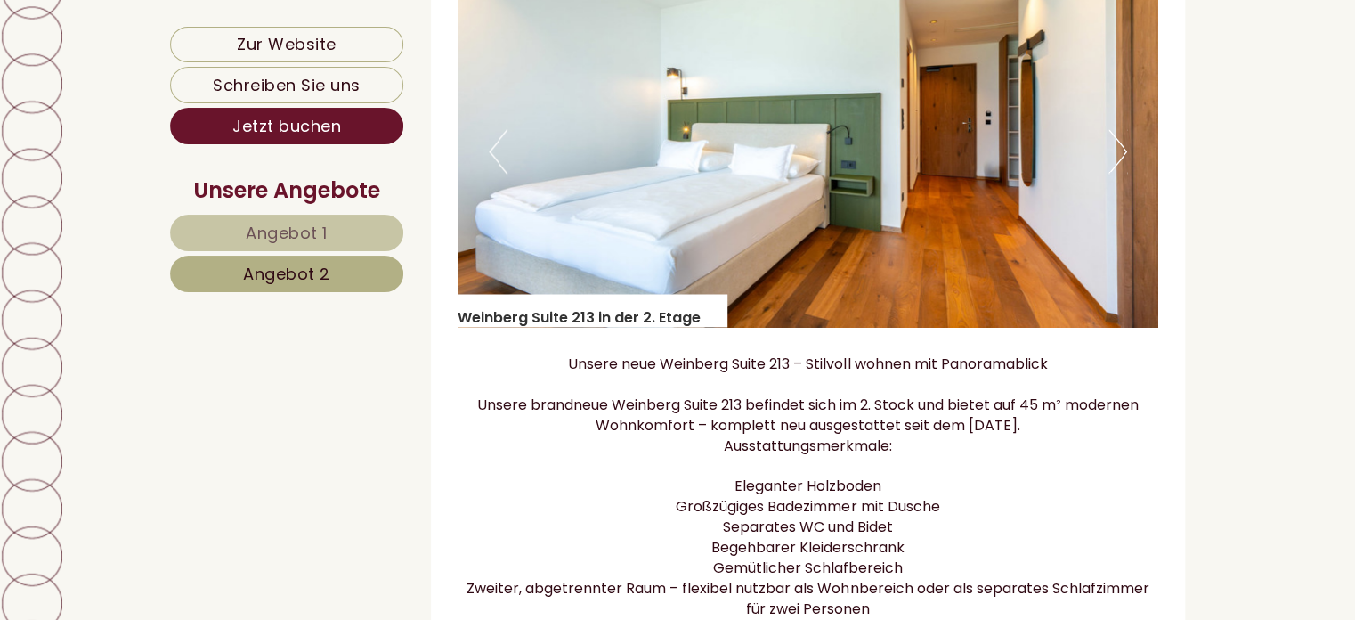
click at [1113, 171] on button "Next" at bounding box center [1117, 151] width 19 height 45
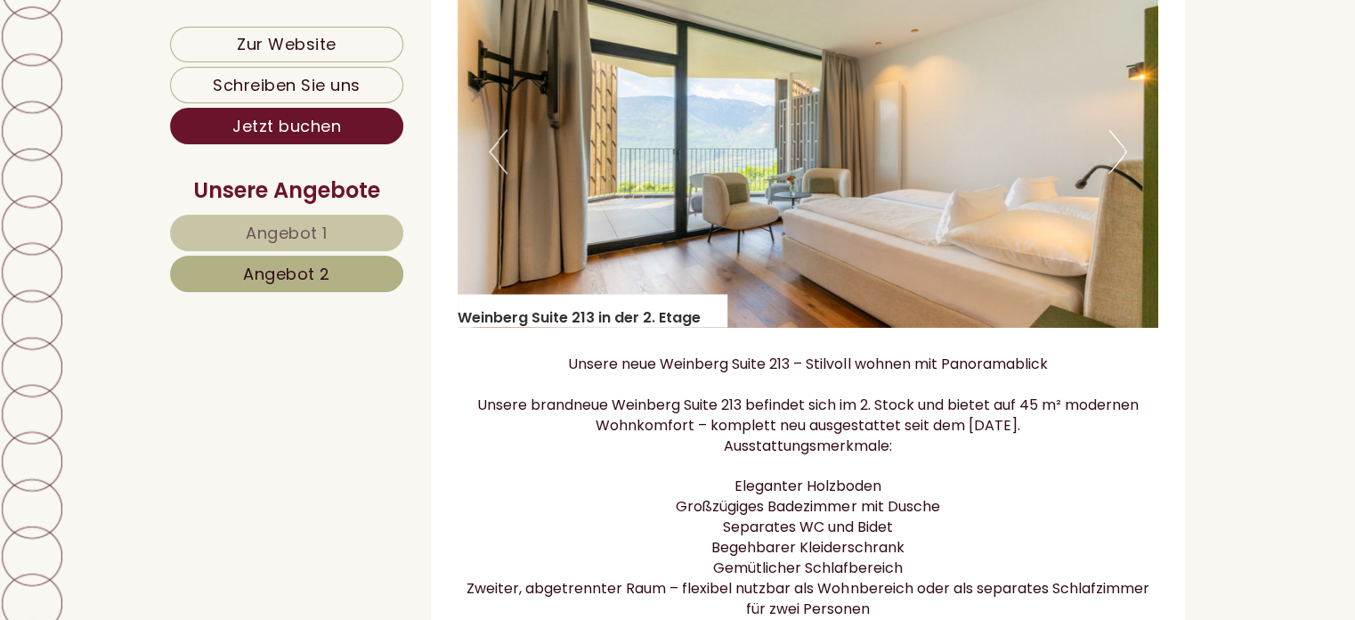
click at [1113, 171] on button "Next" at bounding box center [1117, 151] width 19 height 45
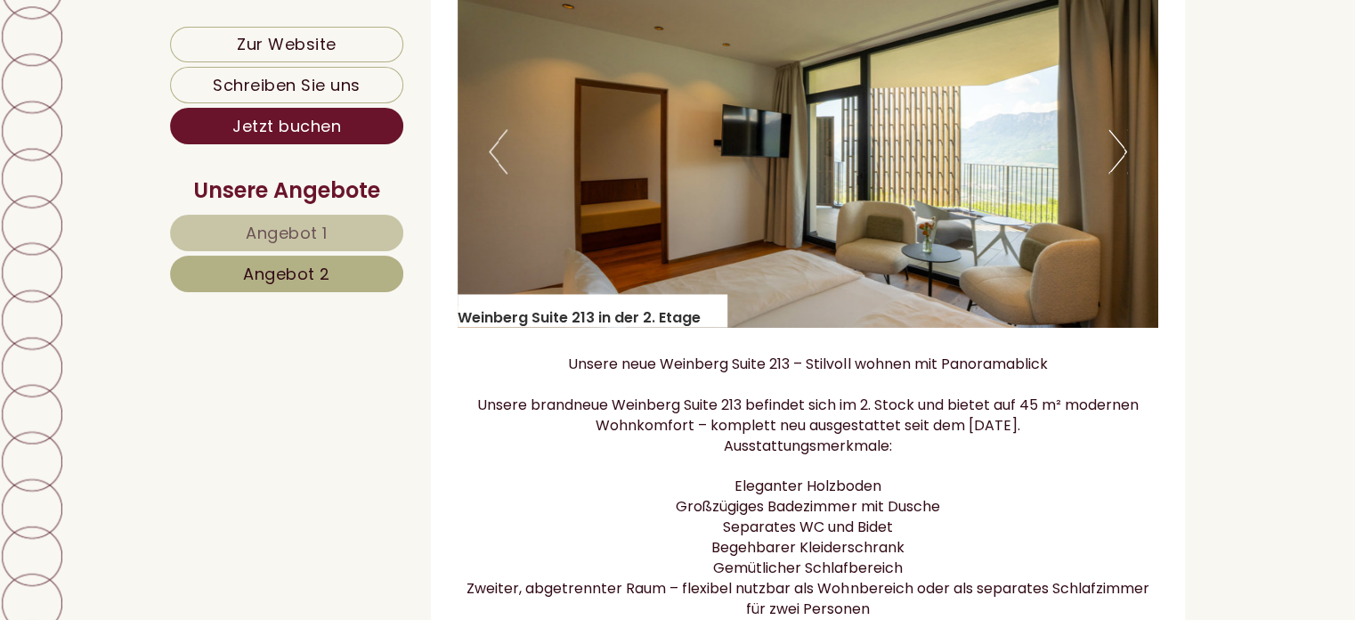
click at [1113, 171] on button "Next" at bounding box center [1117, 151] width 19 height 45
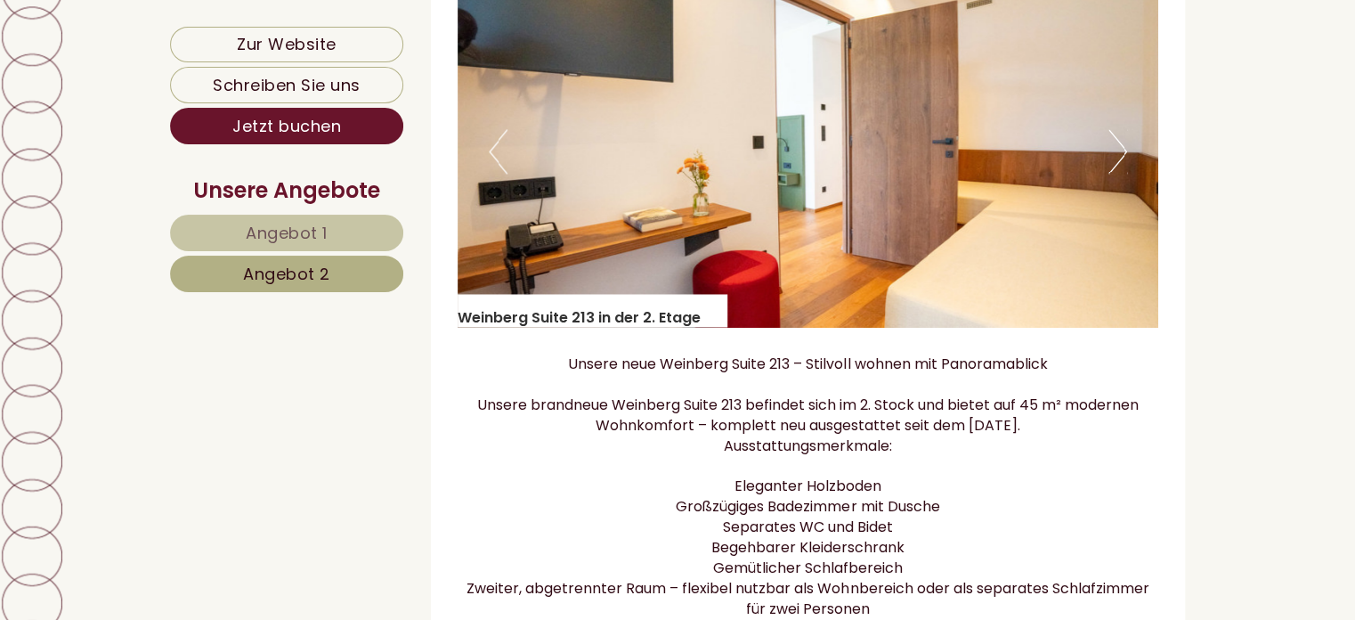
click at [1113, 171] on button "Next" at bounding box center [1117, 151] width 19 height 45
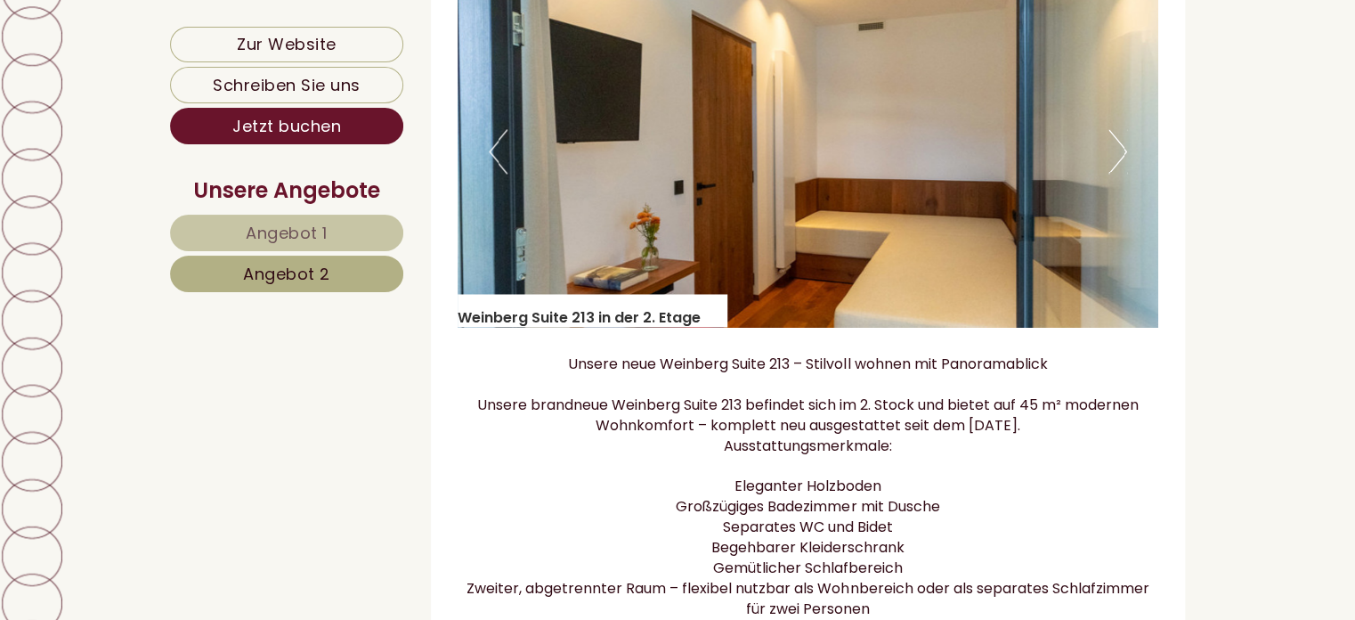
click at [1113, 171] on button "Next" at bounding box center [1117, 151] width 19 height 45
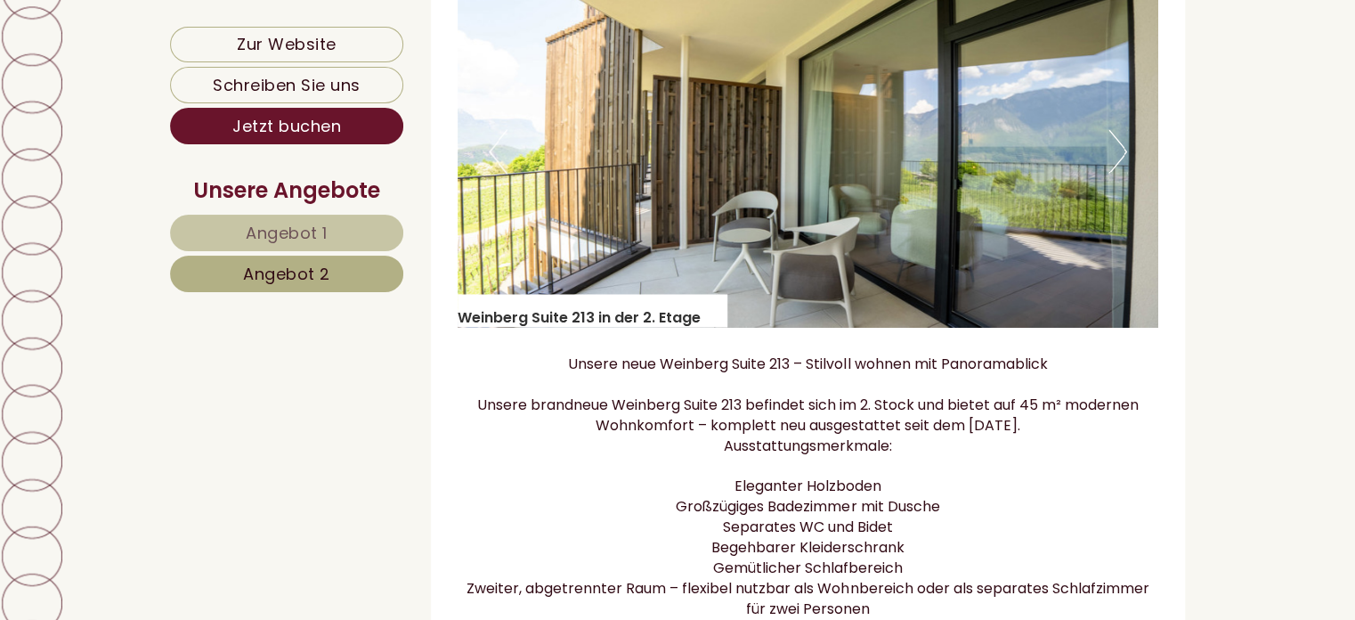
click at [358, 231] on link "Angebot 1" at bounding box center [286, 233] width 233 height 36
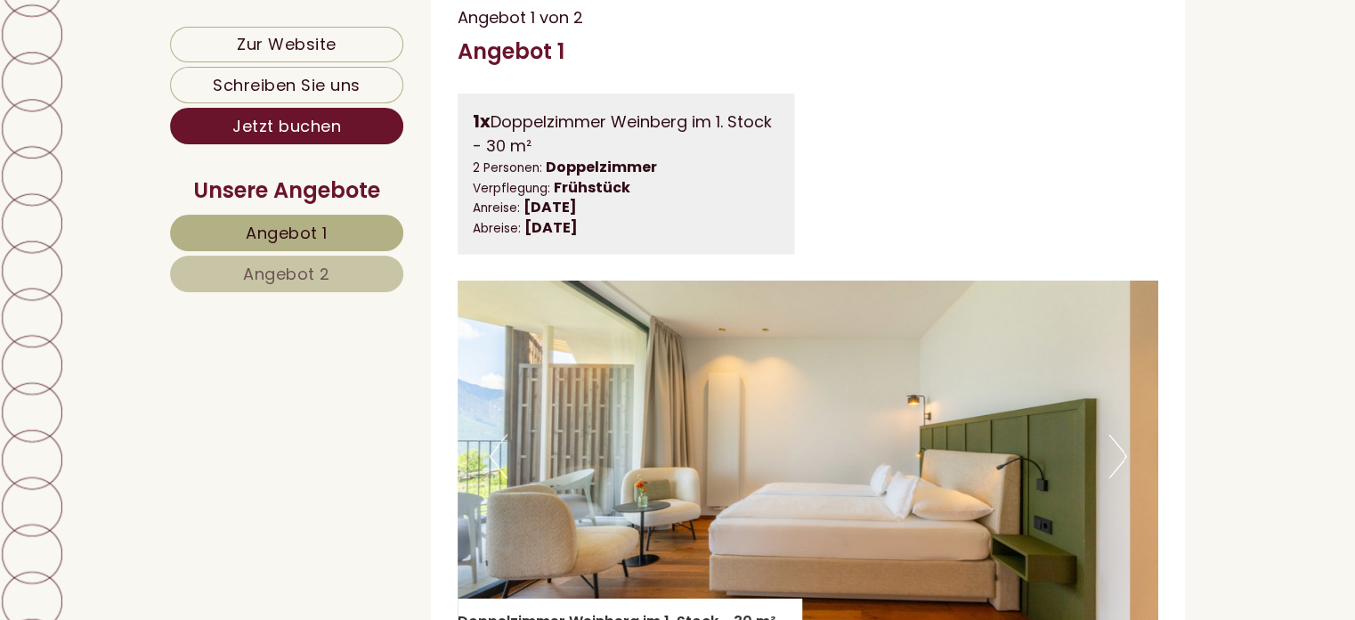
click at [1114, 478] on button "Next" at bounding box center [1117, 455] width 19 height 45
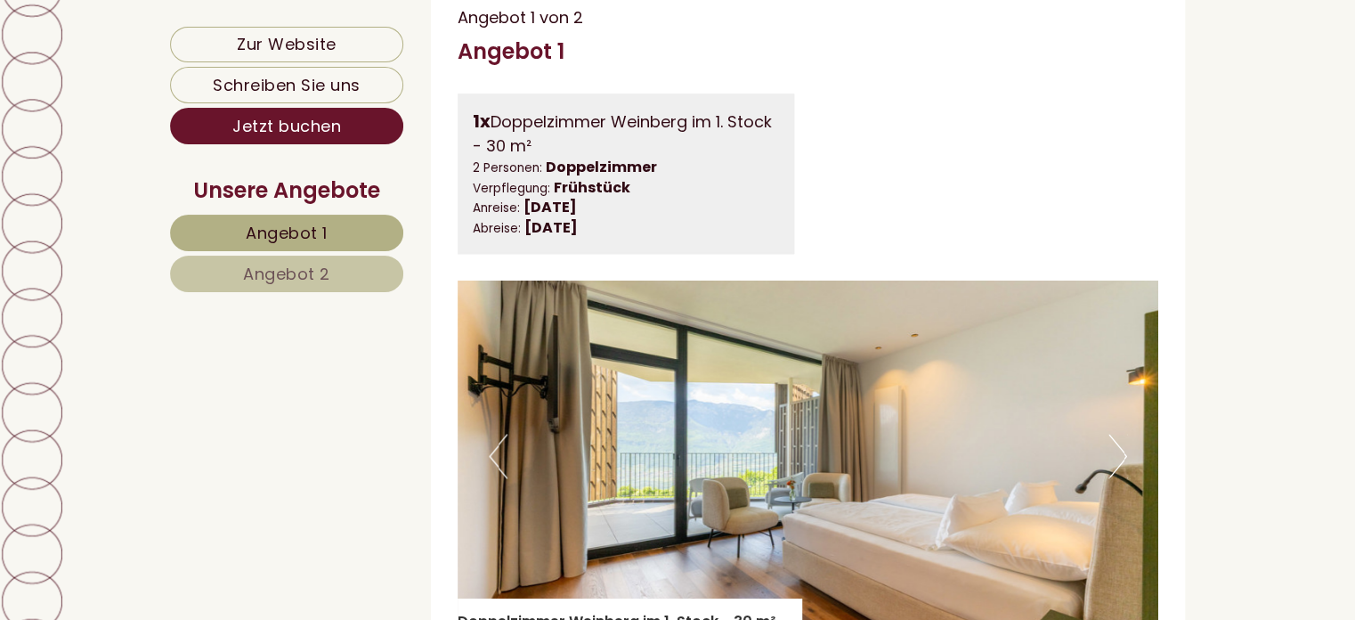
click at [1114, 478] on button "Next" at bounding box center [1117, 455] width 19 height 45
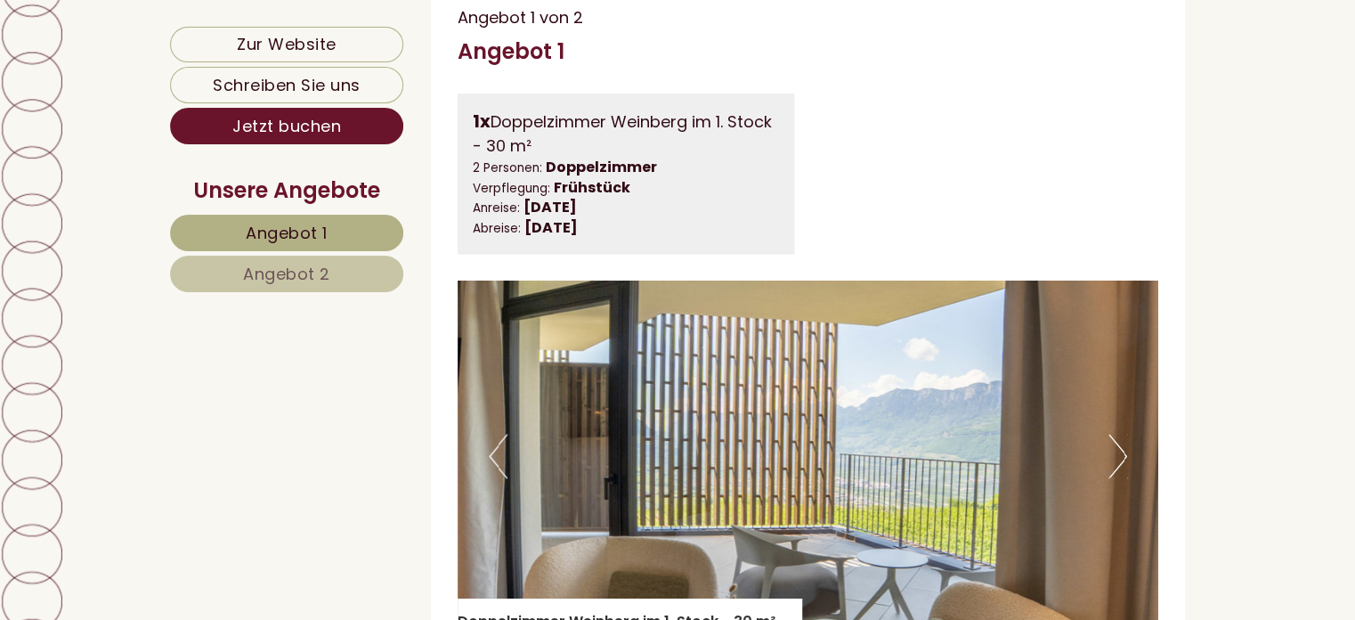
click at [1114, 478] on button "Next" at bounding box center [1117, 455] width 19 height 45
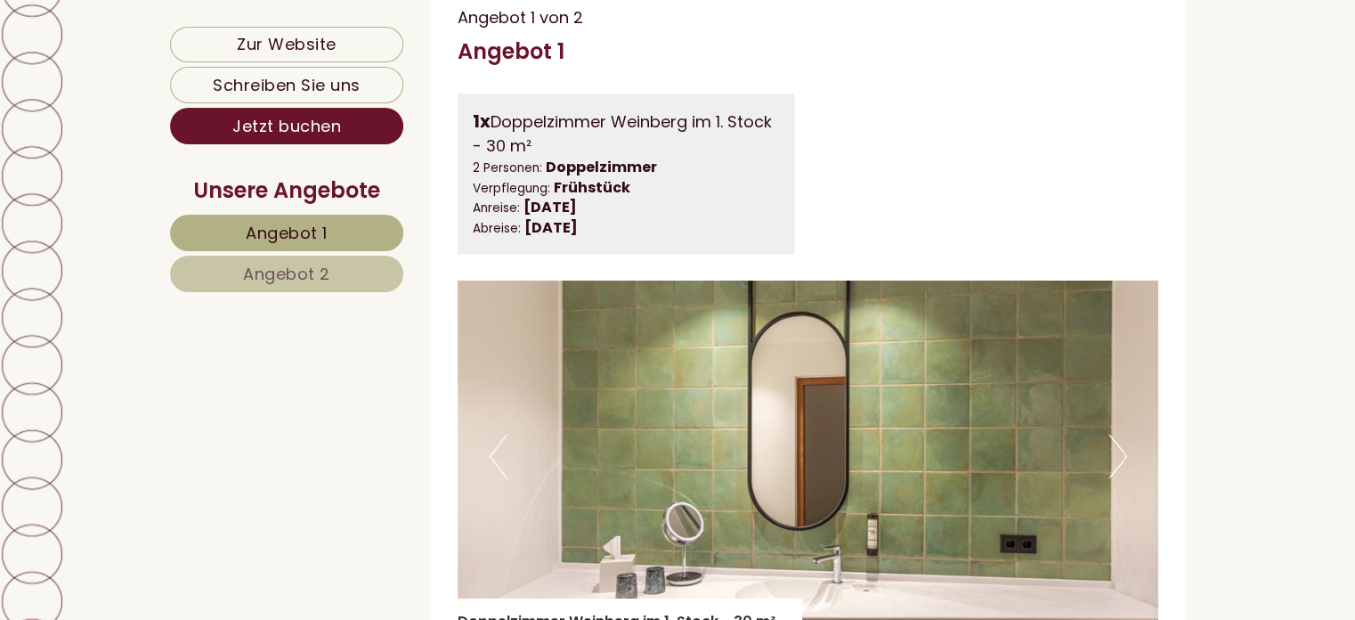
click at [1114, 478] on button "Next" at bounding box center [1117, 455] width 19 height 45
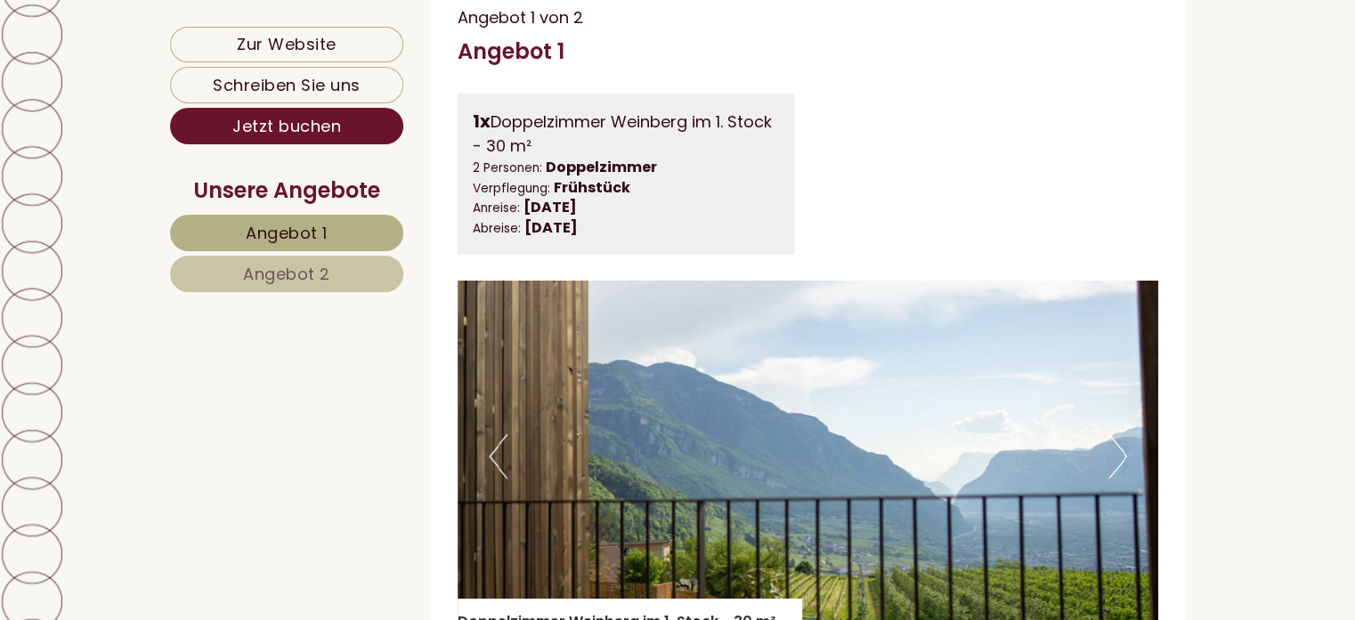
scroll to position [1288, 0]
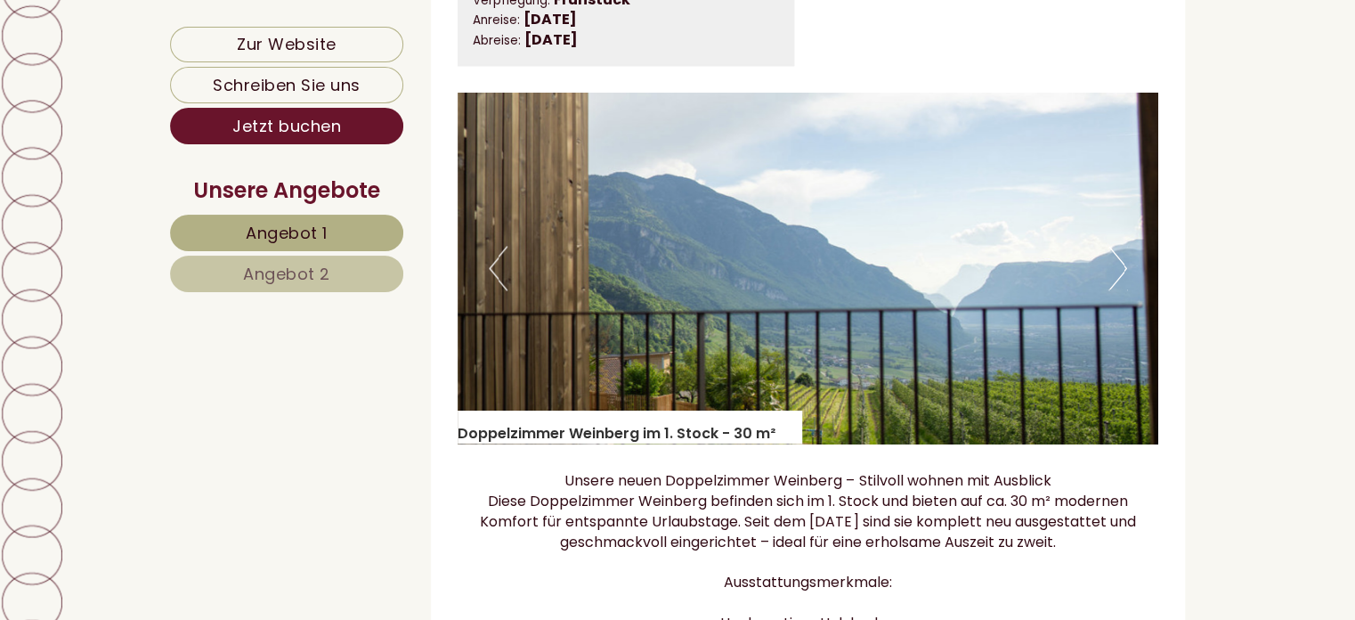
click at [1113, 288] on button "Next" at bounding box center [1117, 268] width 19 height 45
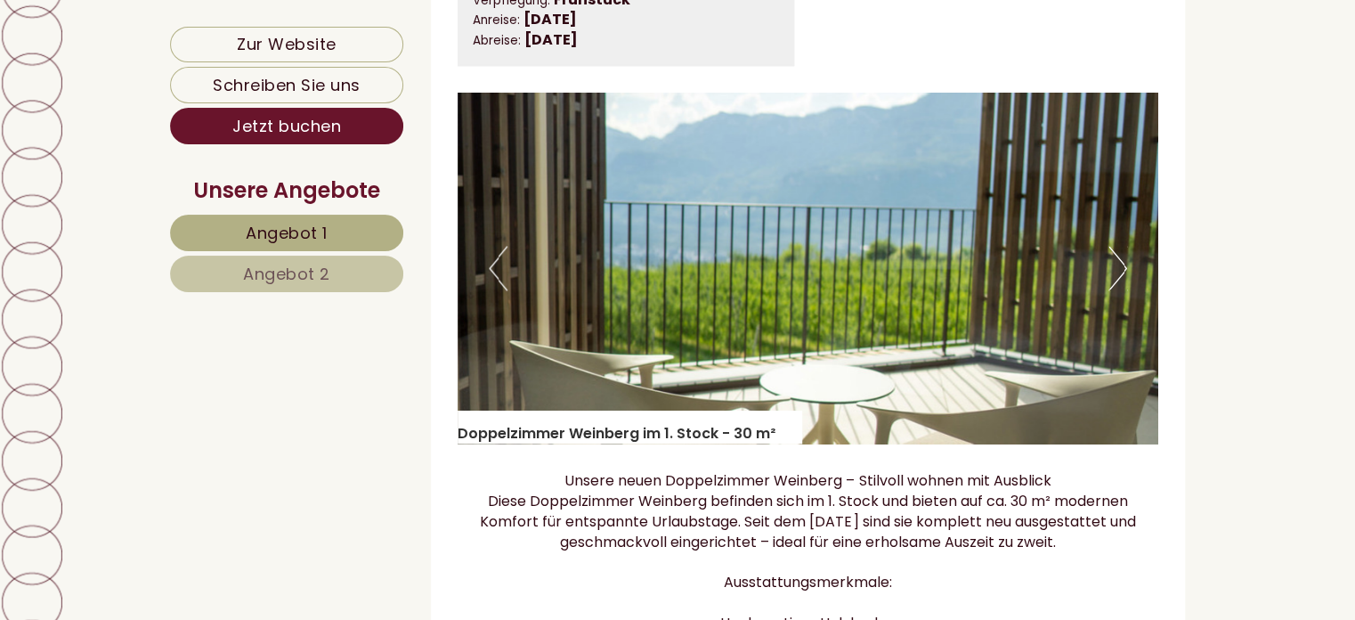
click at [1113, 288] on button "Next" at bounding box center [1117, 268] width 19 height 45
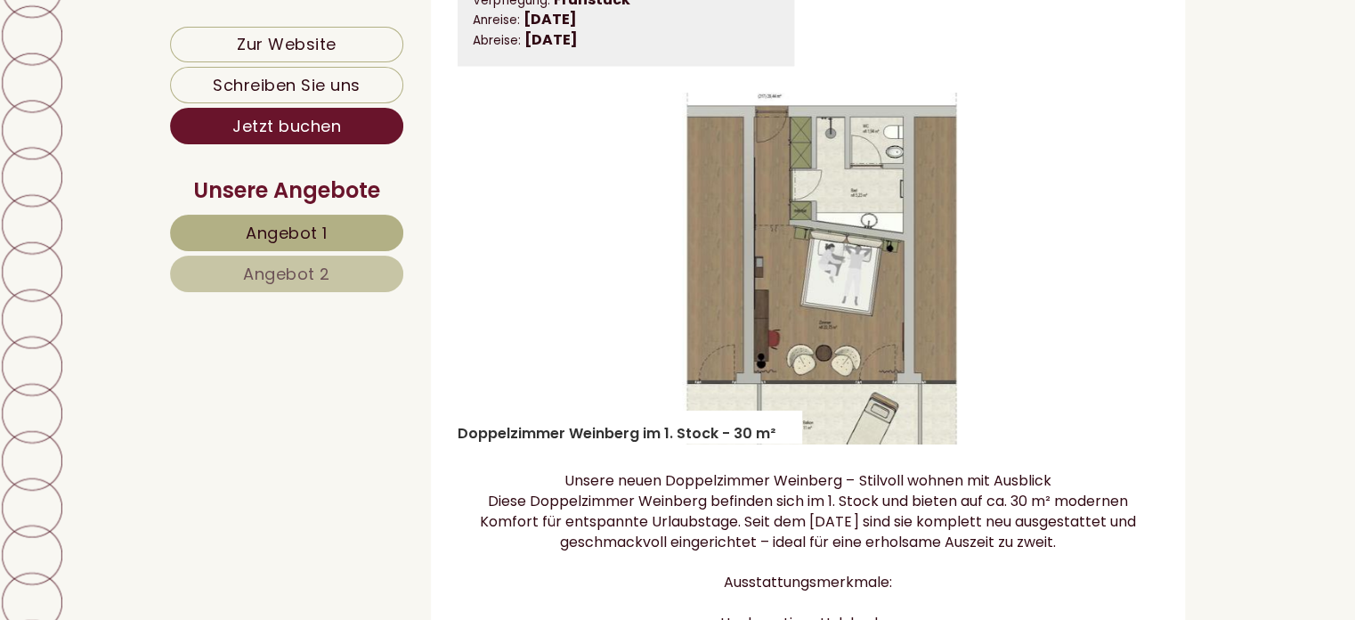
click at [328, 276] on span "Angebot 2" at bounding box center [286, 274] width 87 height 22
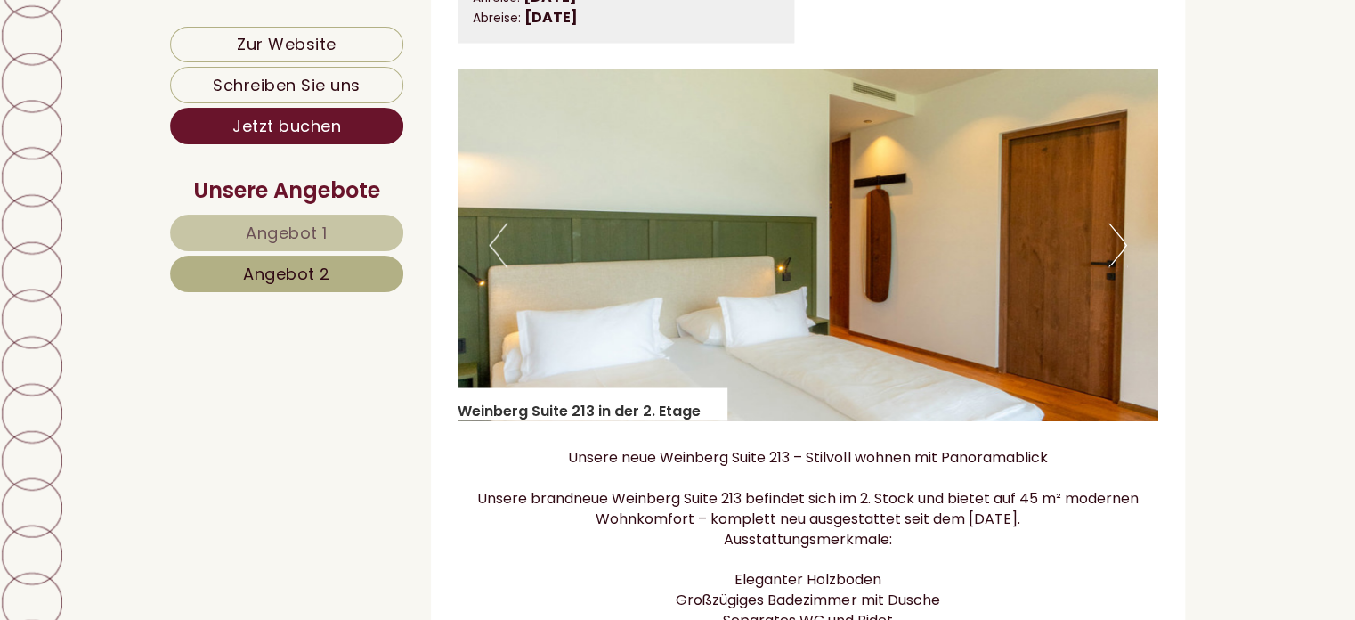
click at [1122, 262] on button "Next" at bounding box center [1117, 245] width 19 height 45
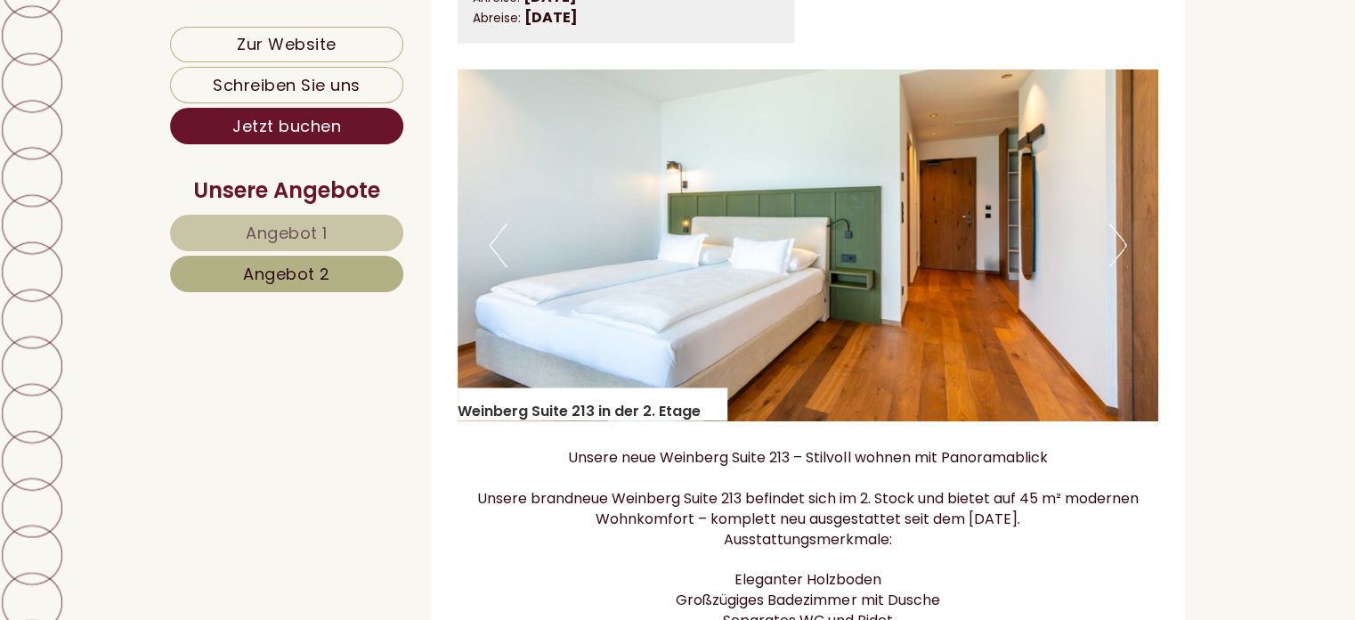
click at [1122, 262] on button "Next" at bounding box center [1117, 245] width 19 height 45
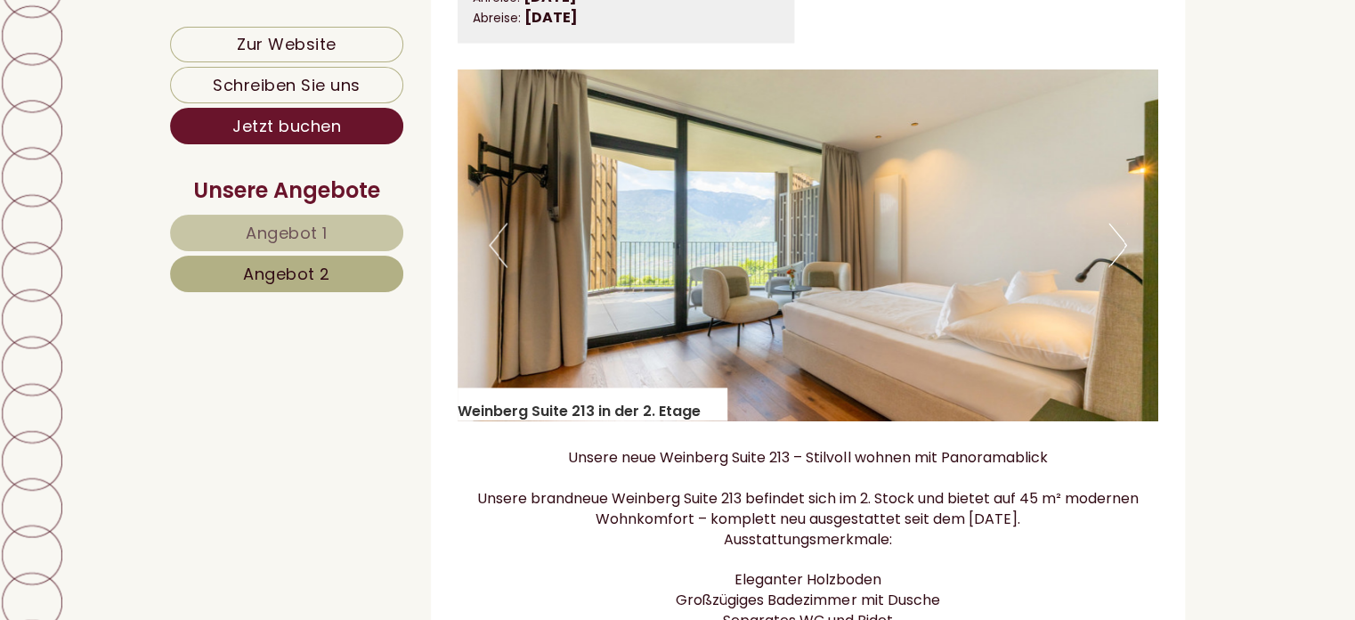
click at [1122, 262] on button "Next" at bounding box center [1117, 245] width 19 height 45
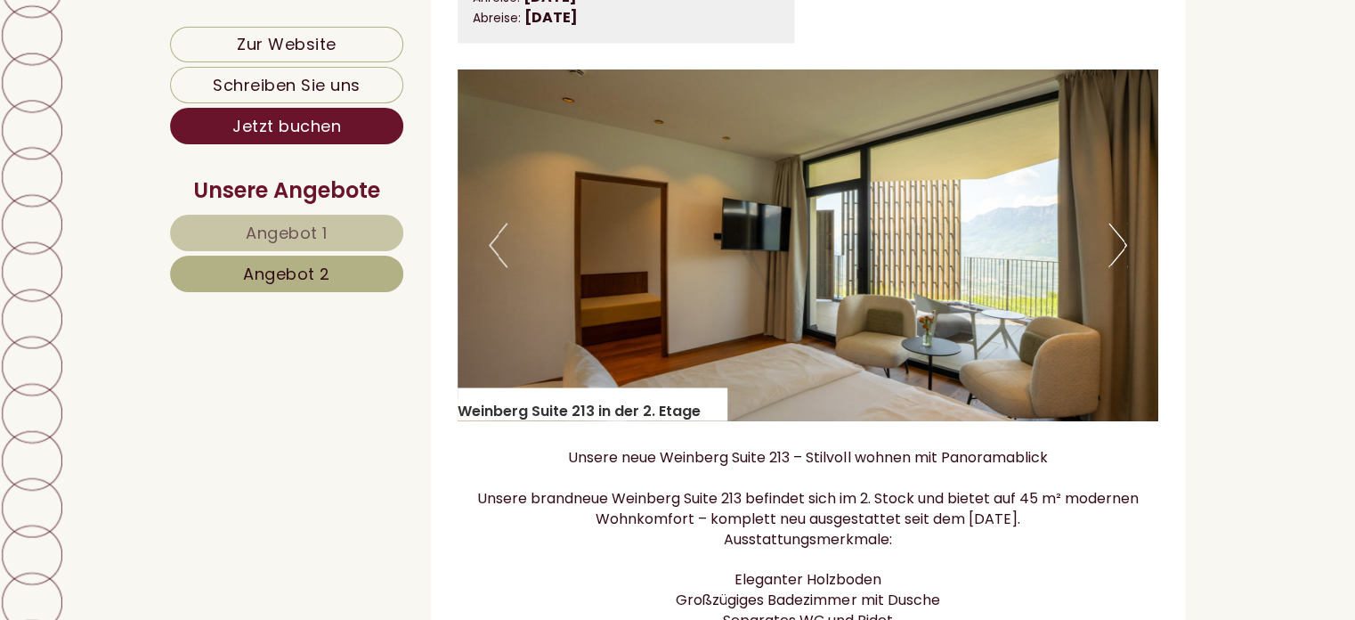
click at [1122, 262] on button "Next" at bounding box center [1117, 245] width 19 height 45
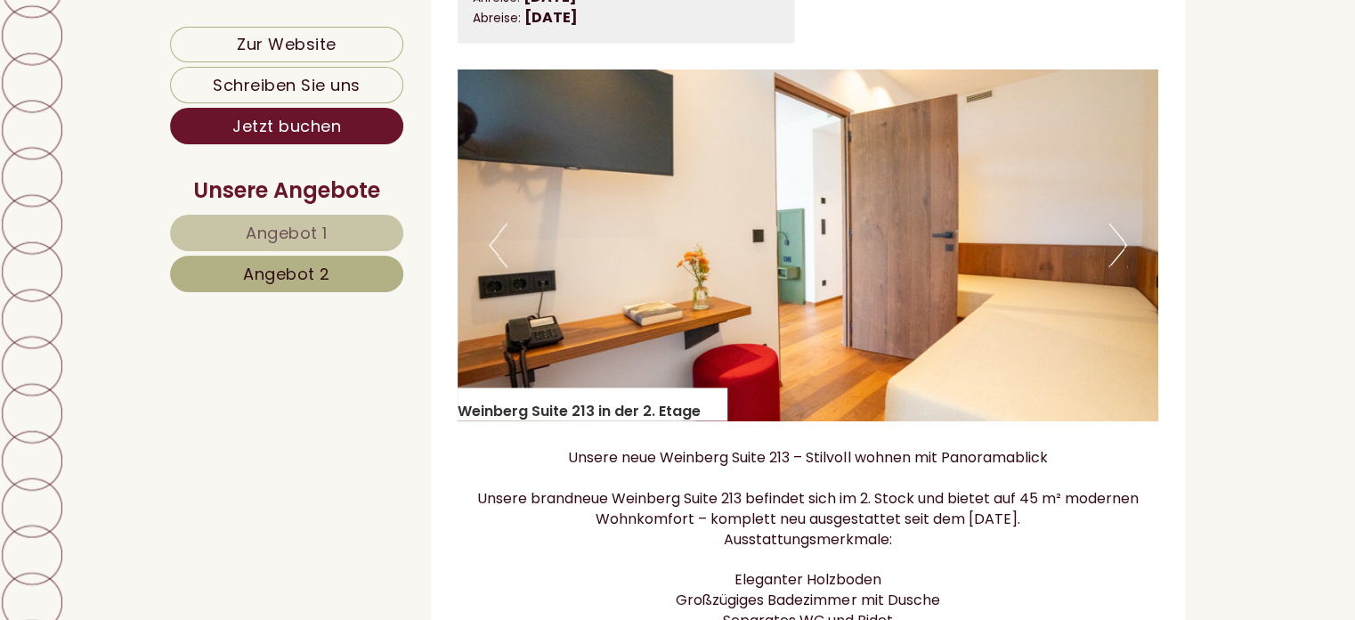
click at [1122, 262] on button "Next" at bounding box center [1117, 245] width 19 height 45
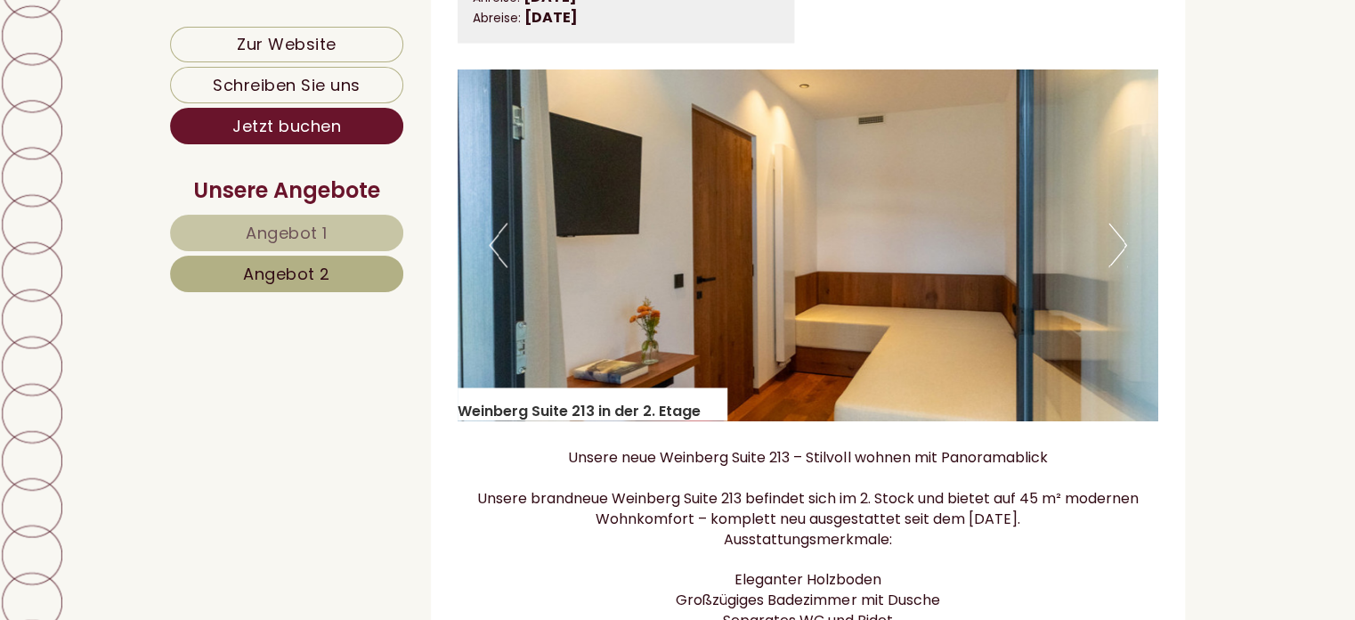
click at [1122, 262] on button "Next" at bounding box center [1117, 245] width 19 height 45
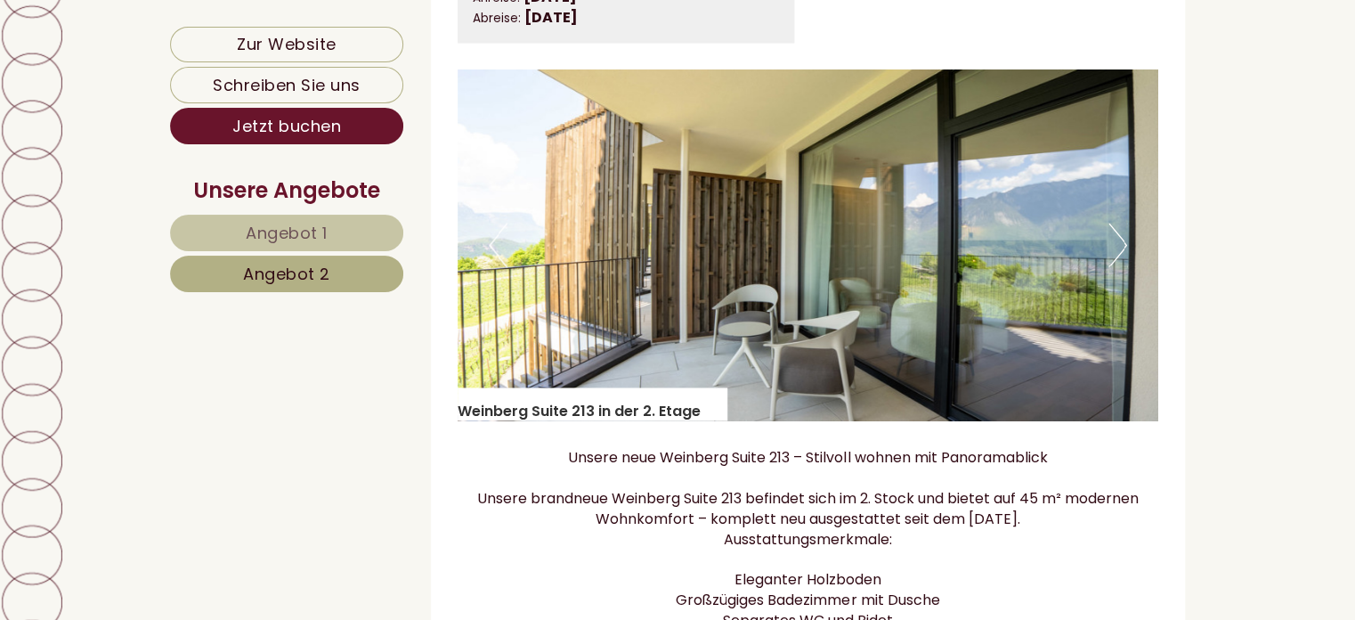
click at [1122, 262] on button "Next" at bounding box center [1117, 245] width 19 height 45
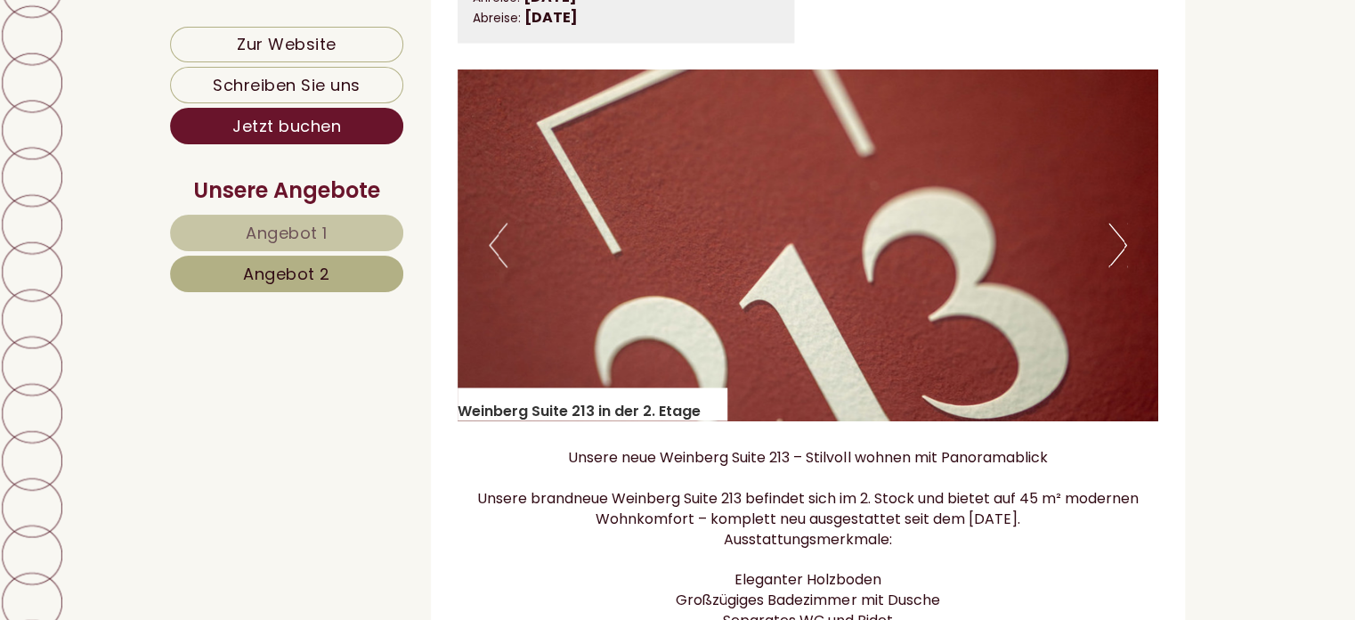
click at [1122, 262] on button "Next" at bounding box center [1117, 245] width 19 height 45
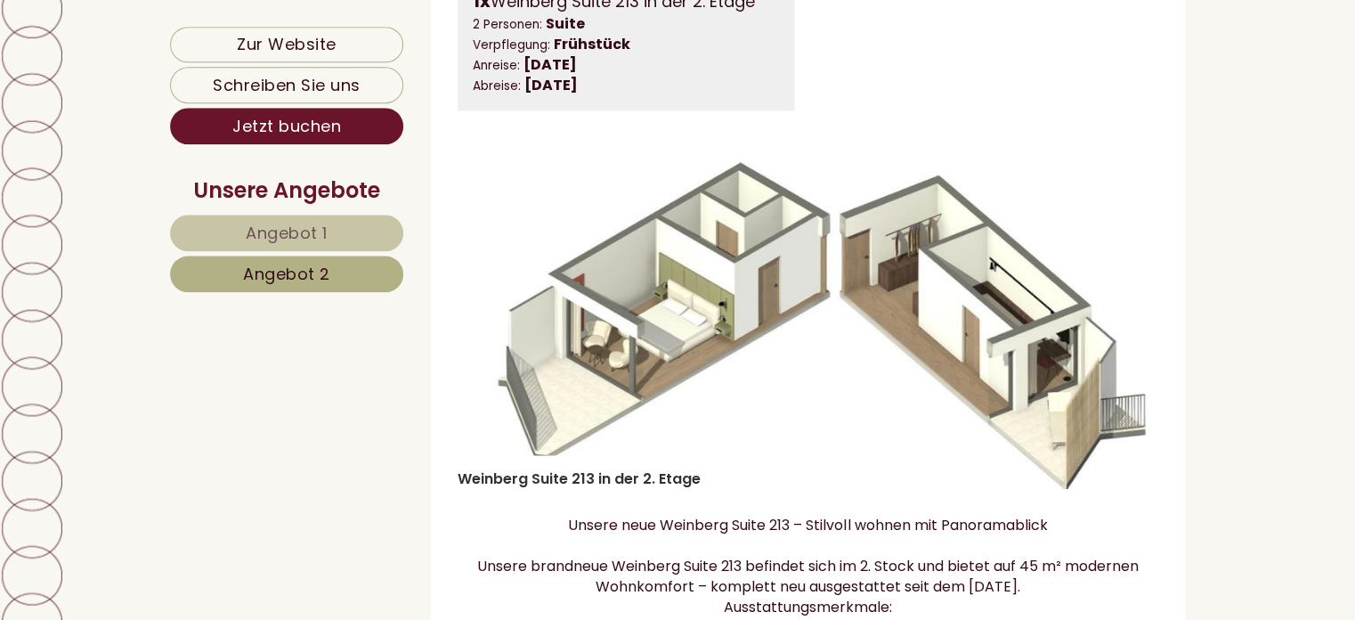
scroll to position [1221, 0]
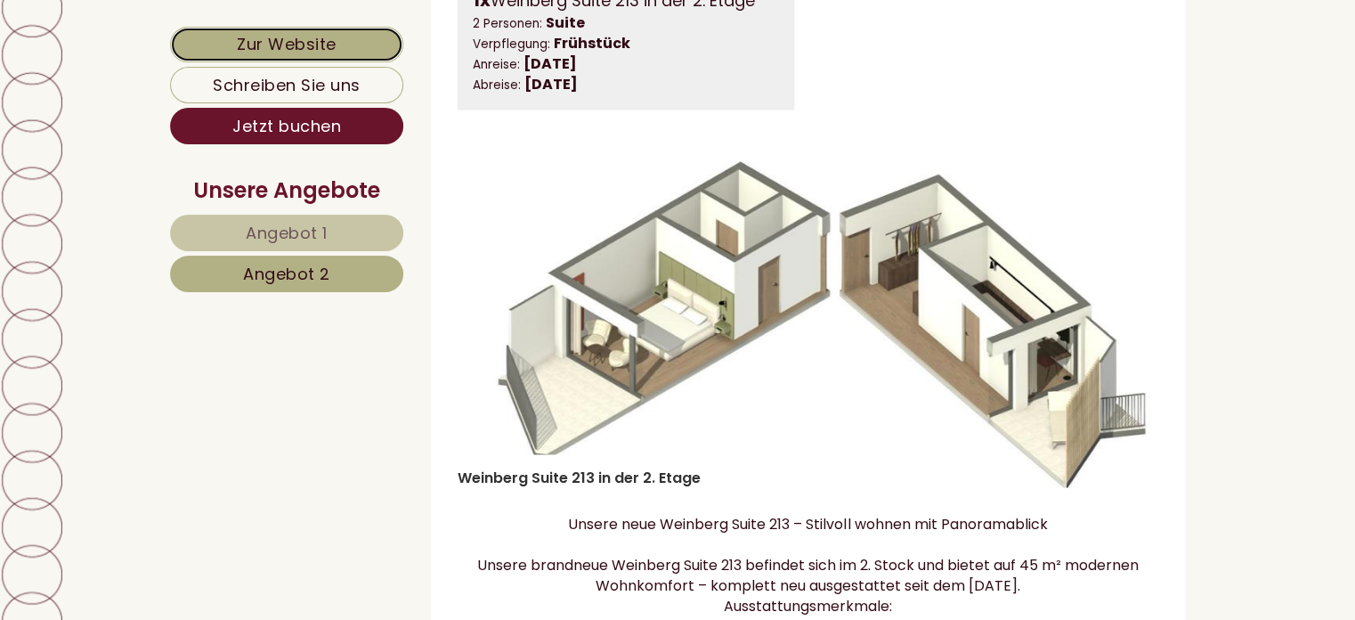
click at [299, 40] on link "Zur Website" at bounding box center [286, 45] width 233 height 36
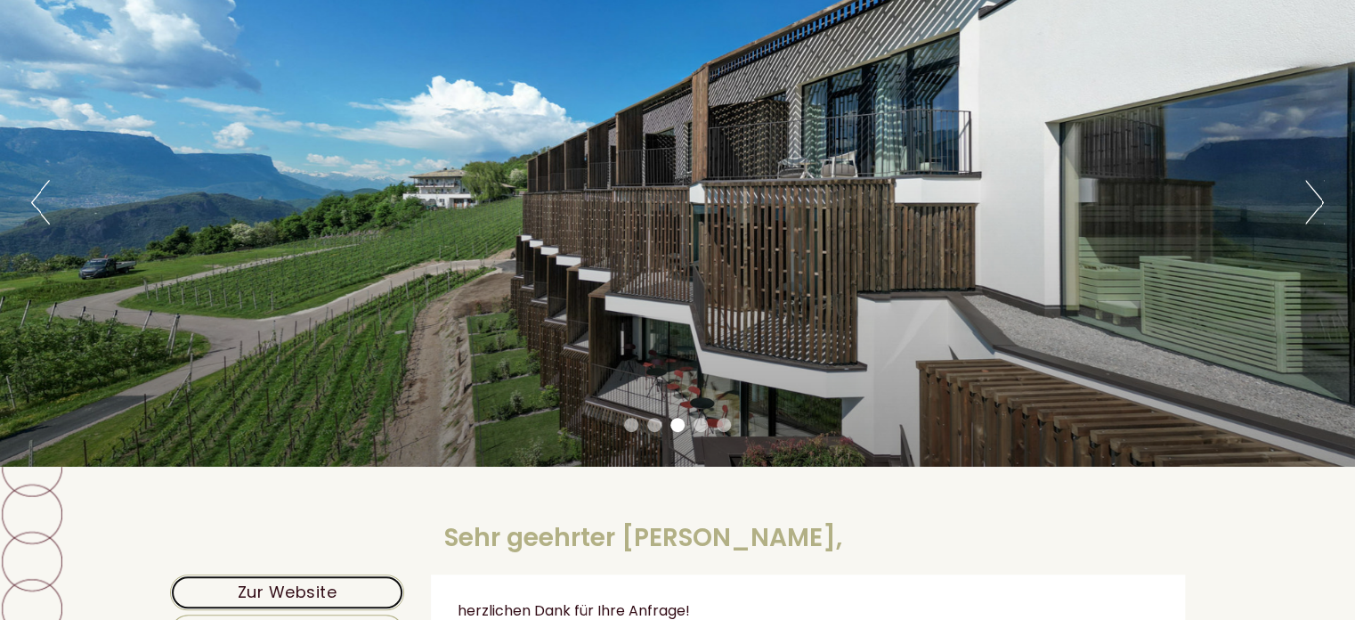
scroll to position [188, 0]
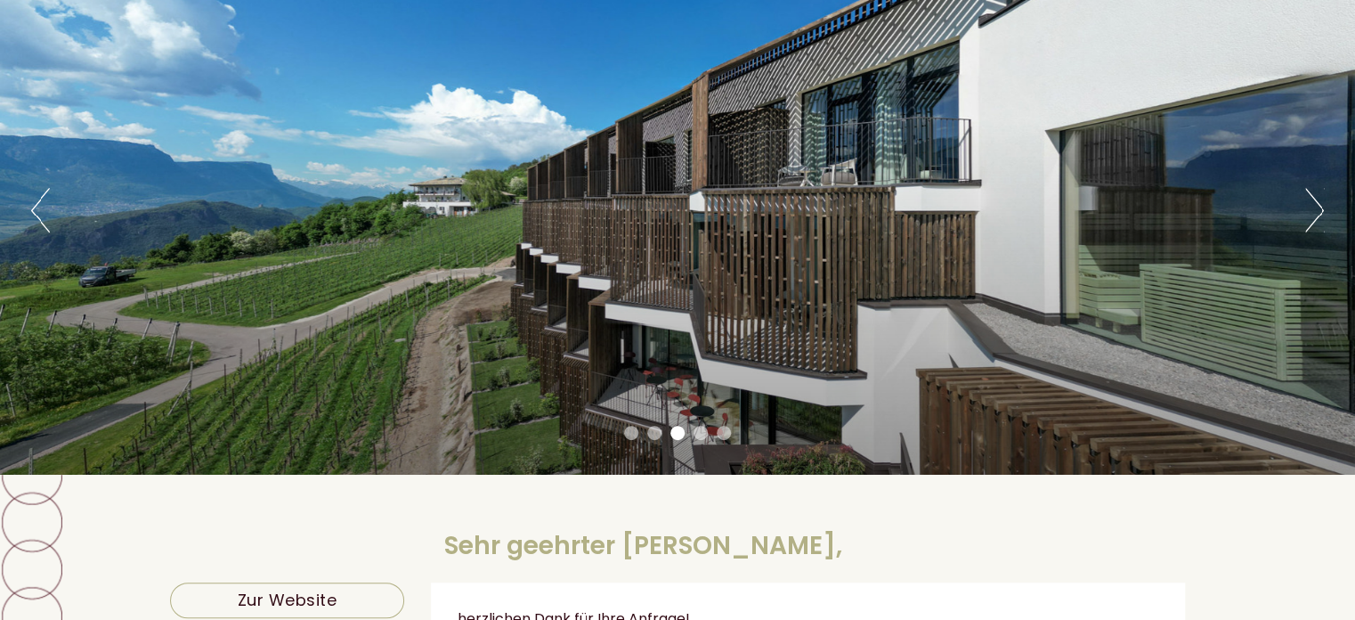
click at [1313, 209] on button "Next" at bounding box center [1314, 210] width 19 height 45
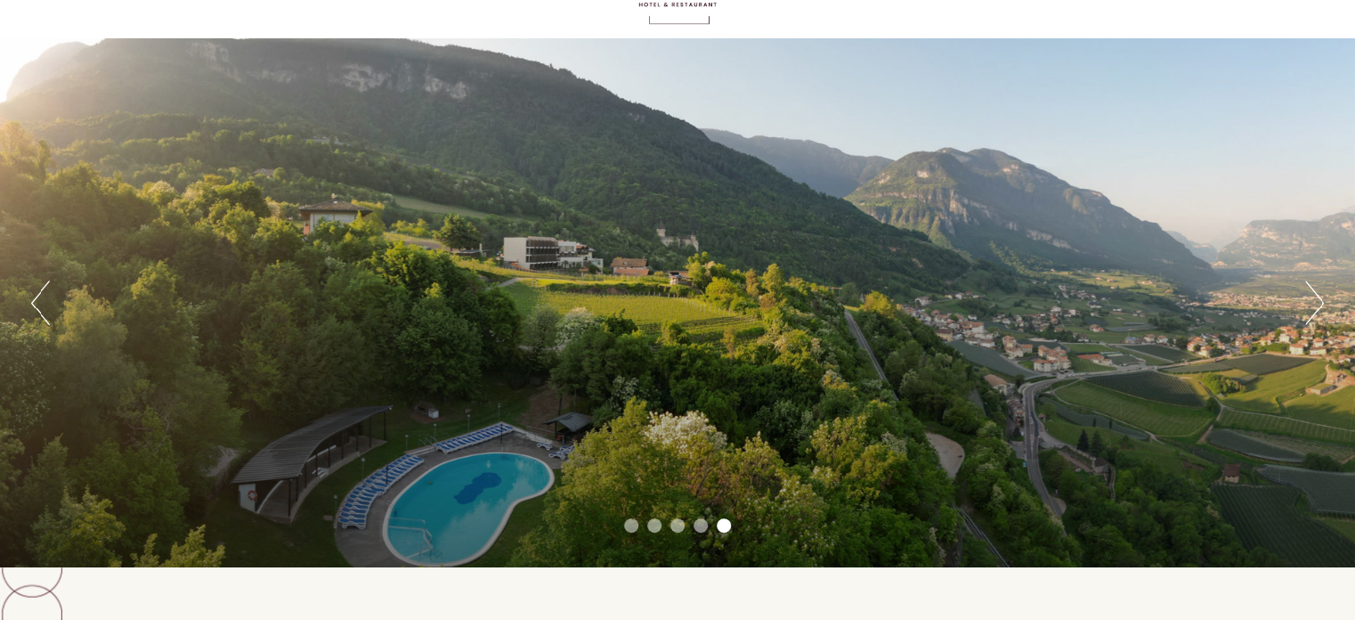
scroll to position [93, 0]
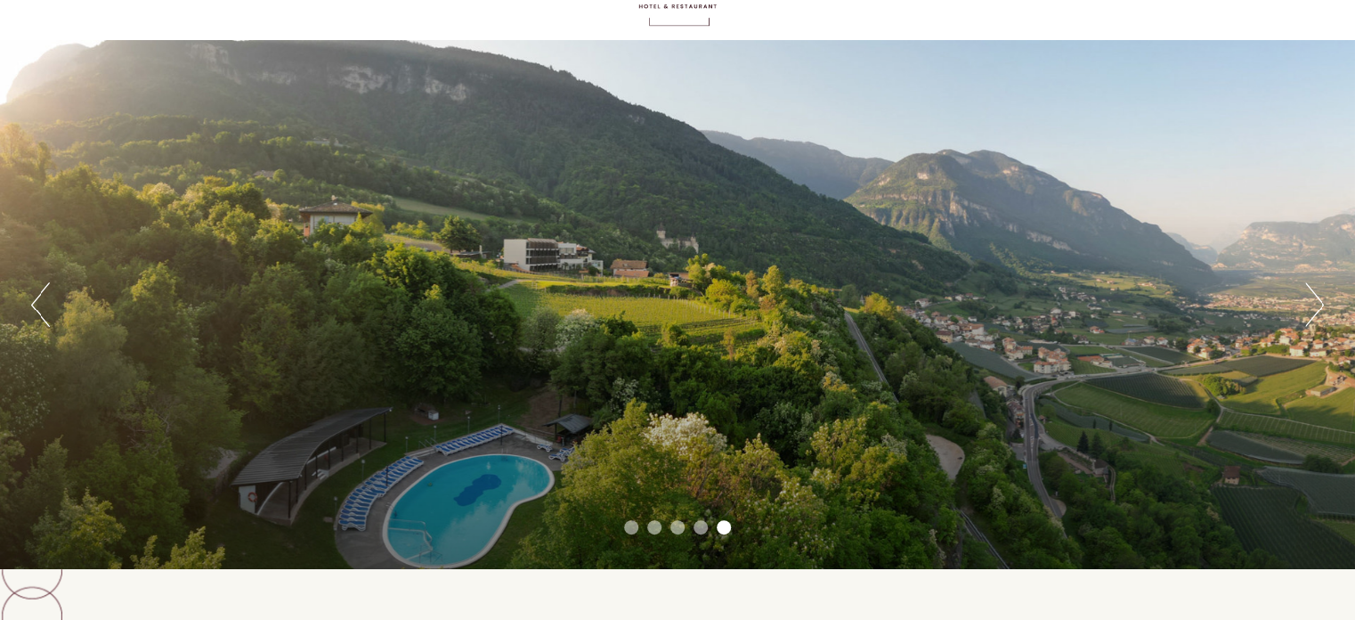
click at [1316, 312] on button "Next" at bounding box center [1314, 304] width 19 height 45
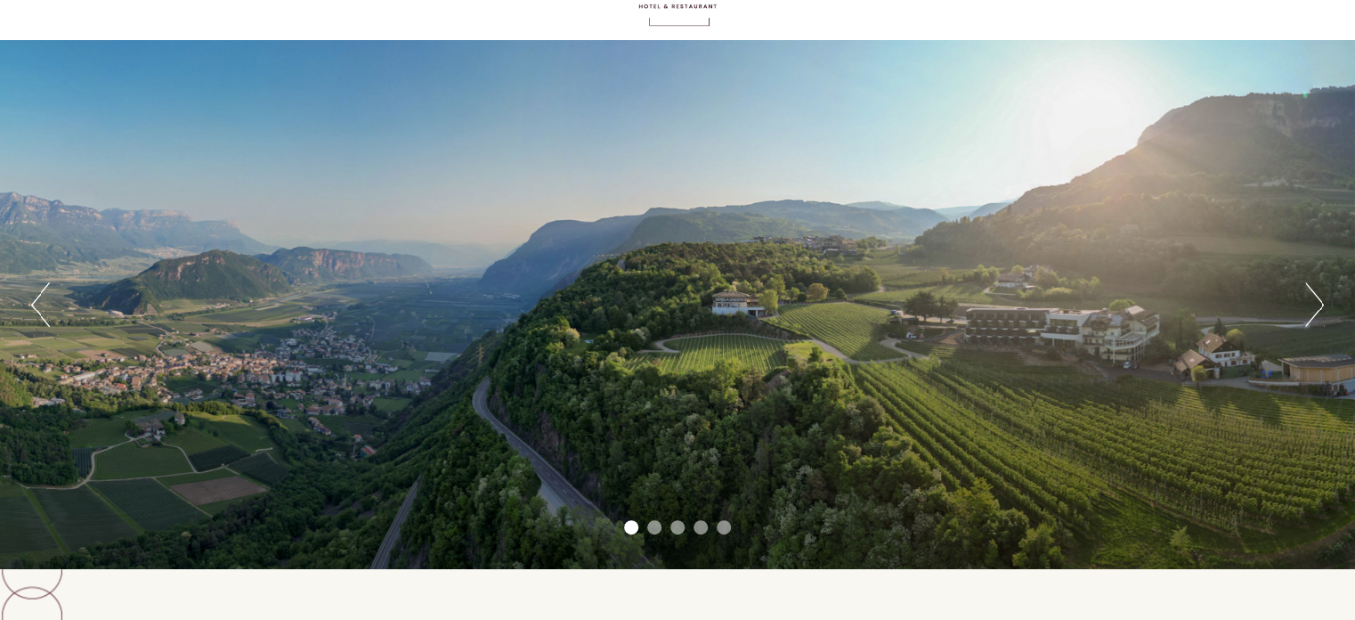
click at [1316, 312] on button "Next" at bounding box center [1314, 304] width 19 height 45
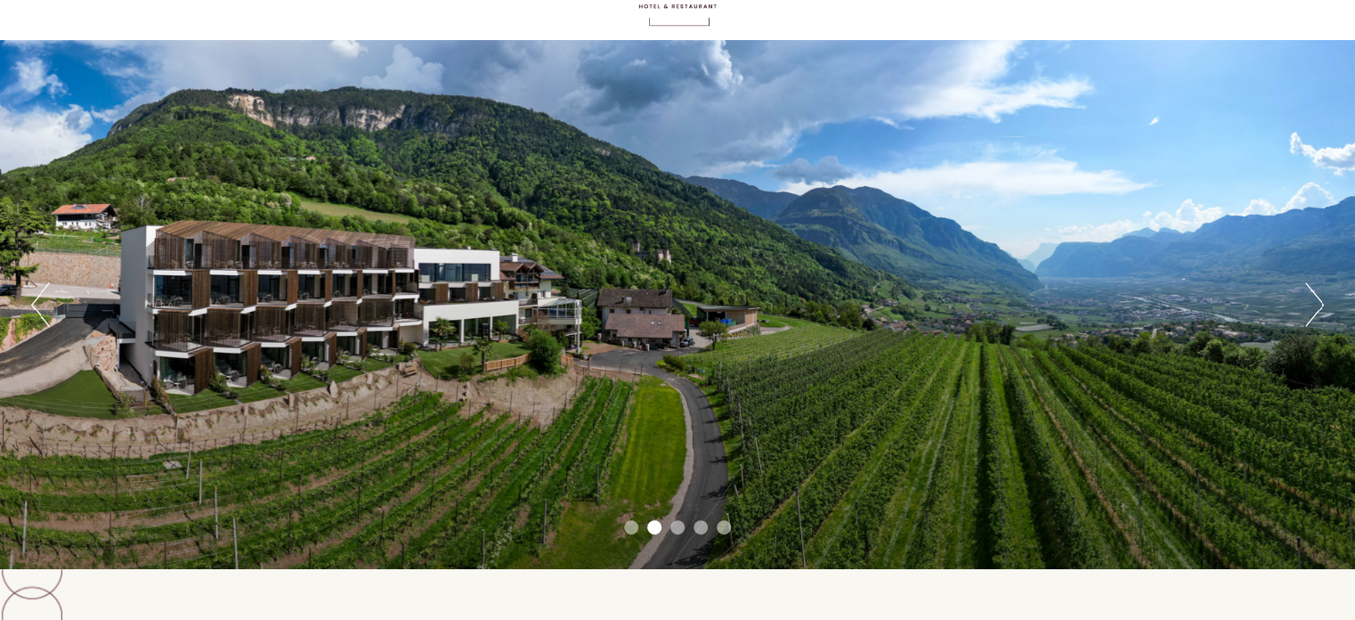
click at [1316, 312] on button "Next" at bounding box center [1314, 304] width 19 height 45
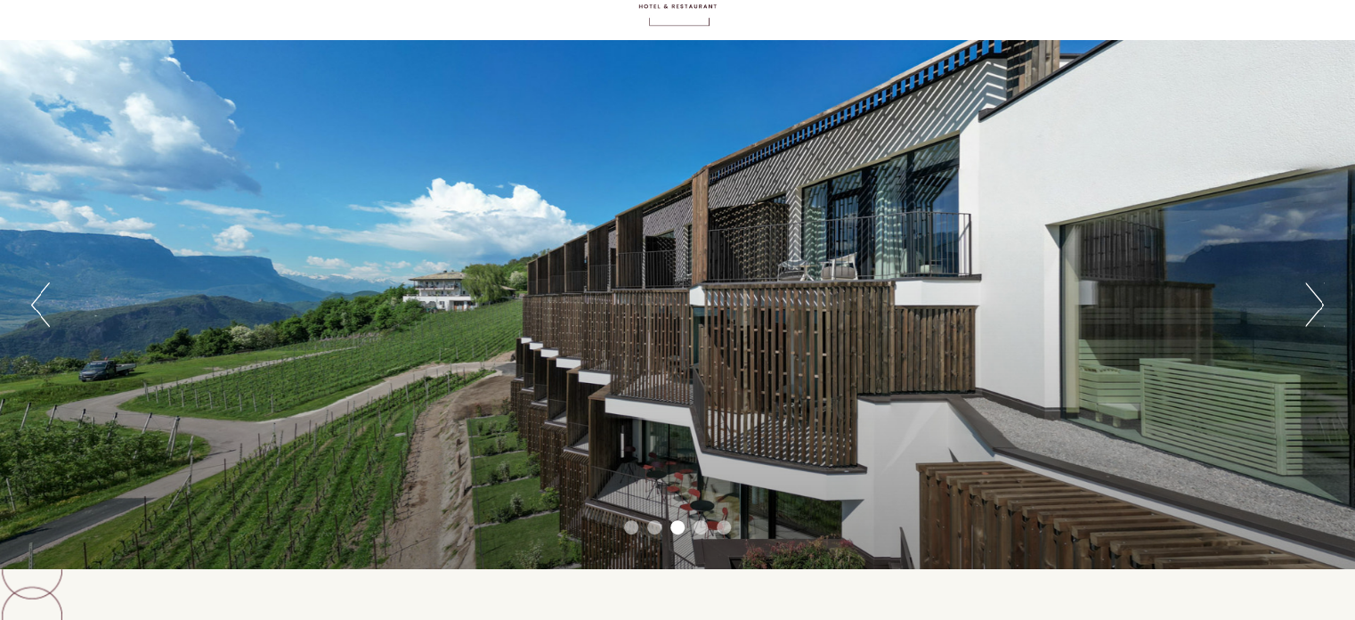
click at [1316, 312] on button "Next" at bounding box center [1314, 304] width 19 height 45
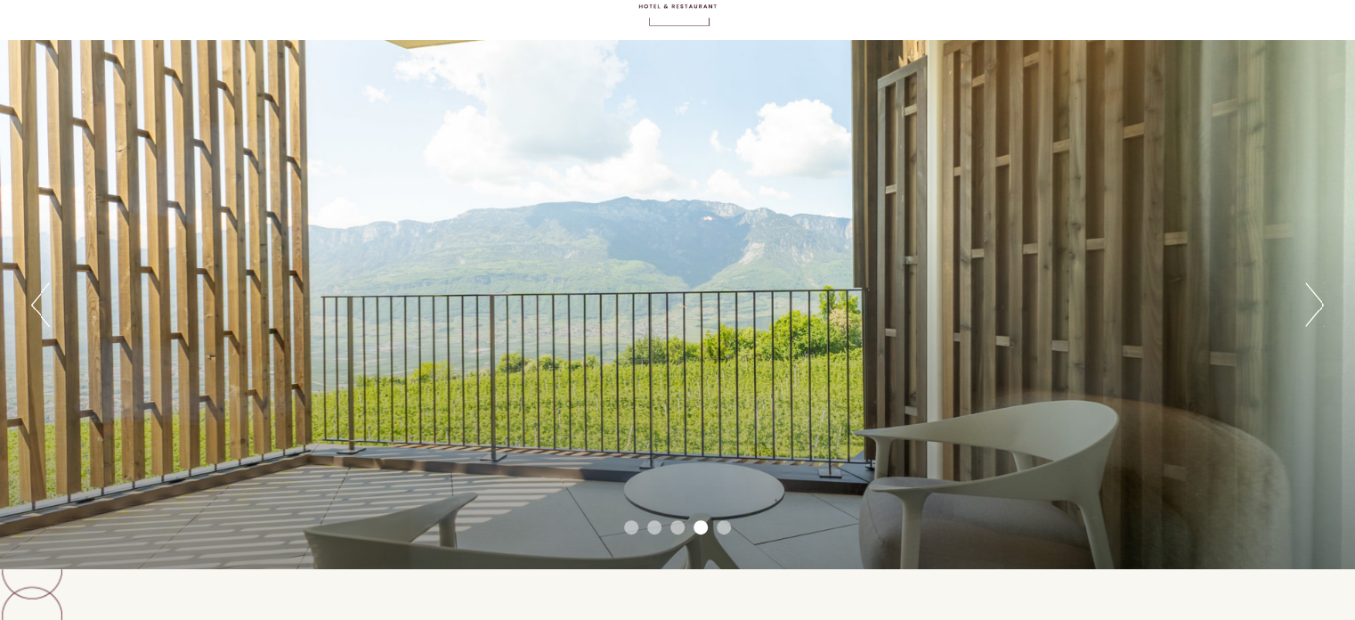
click at [1312, 313] on button "Next" at bounding box center [1314, 304] width 19 height 45
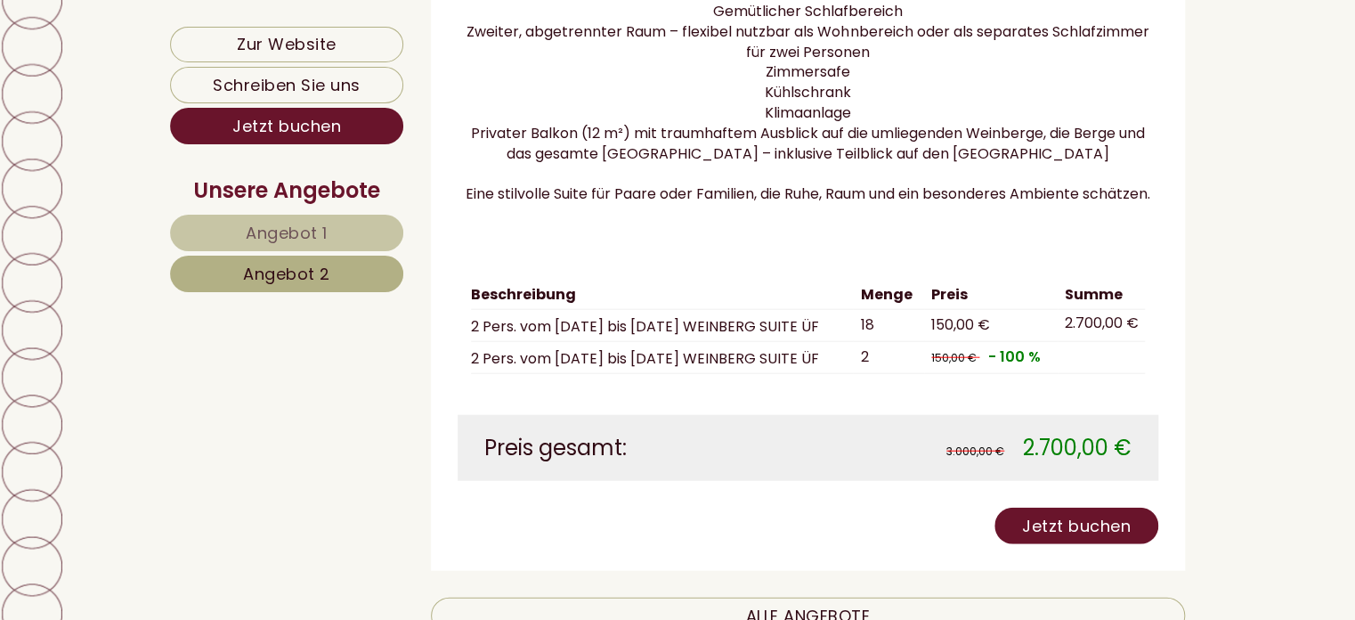
scroll to position [1973, 0]
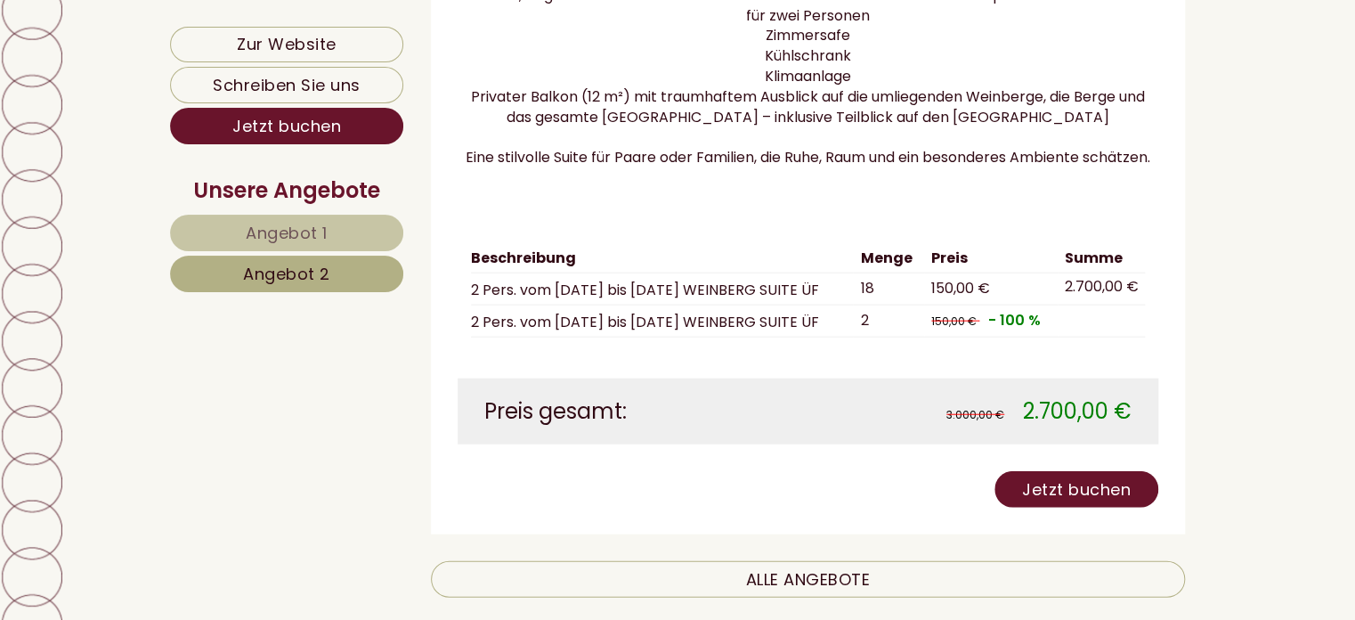
click at [315, 227] on span "Angebot 1" at bounding box center [287, 233] width 82 height 22
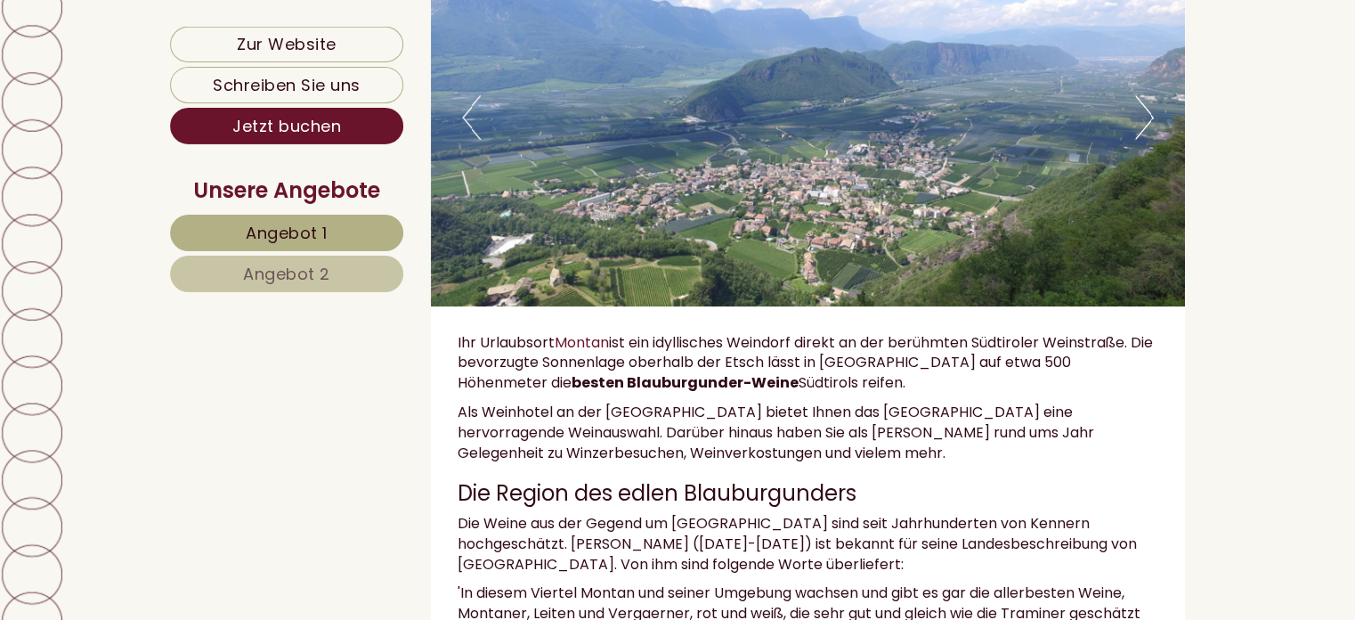
scroll to position [3356, 0]
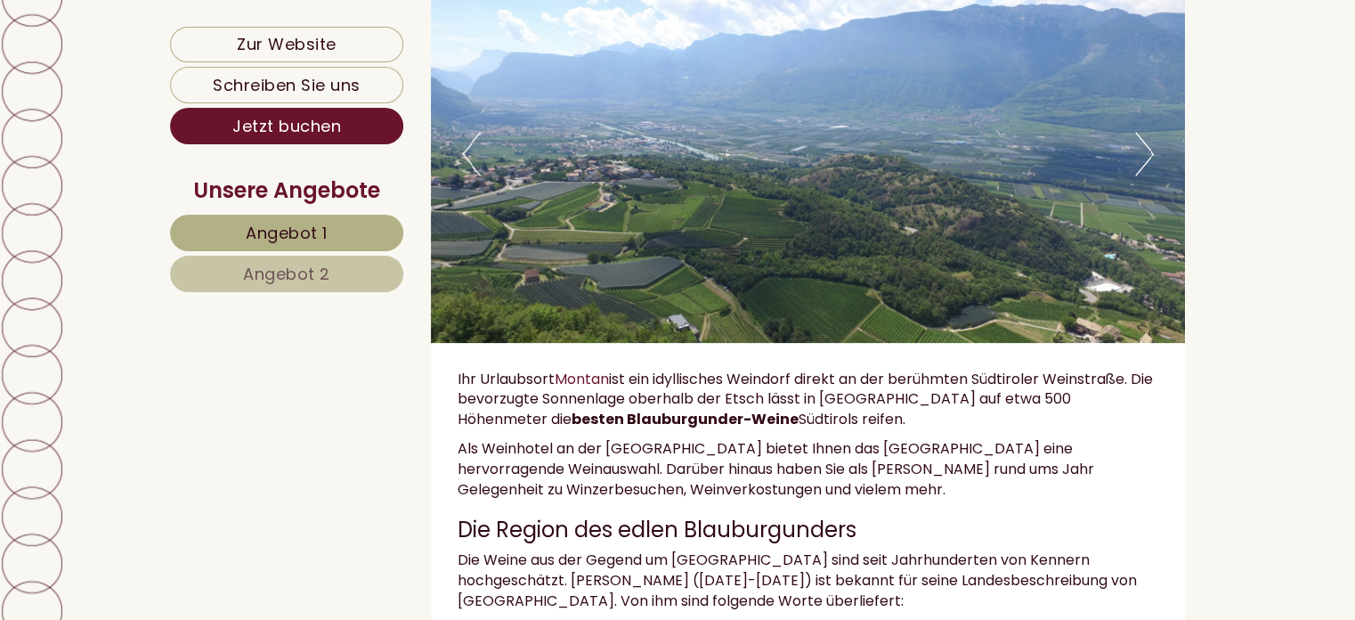
click at [1145, 175] on button "Next" at bounding box center [1144, 154] width 19 height 45
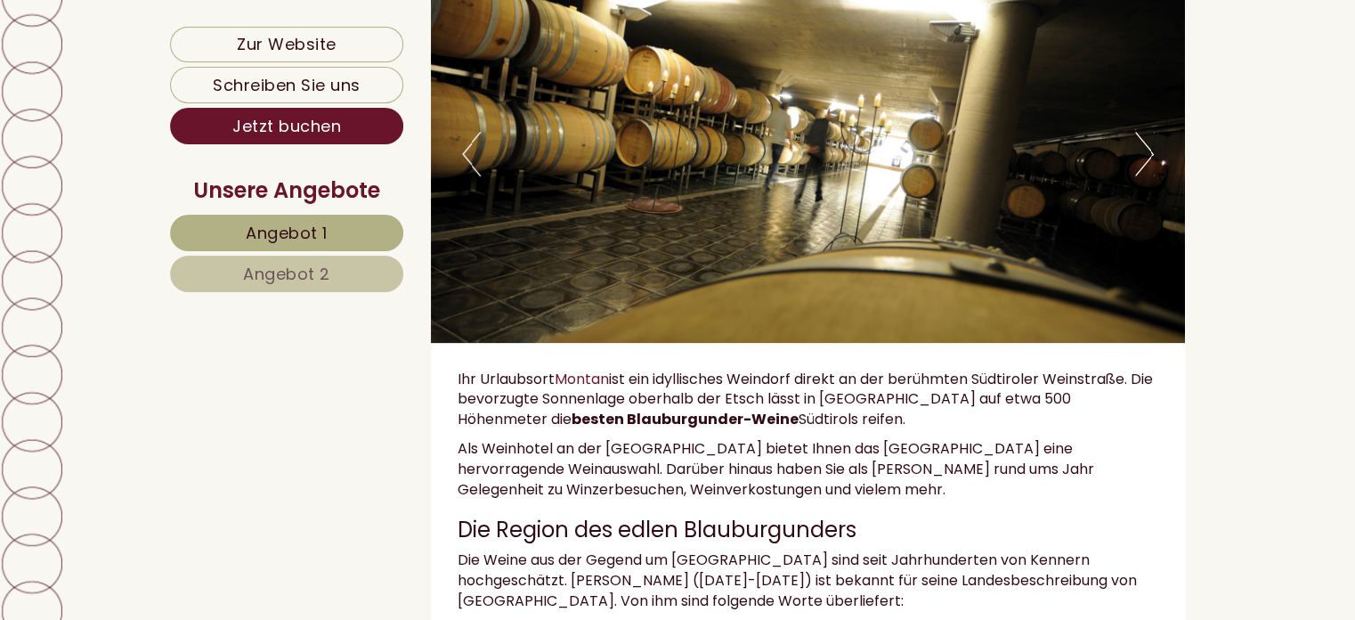
click at [1145, 175] on button "Next" at bounding box center [1144, 154] width 19 height 45
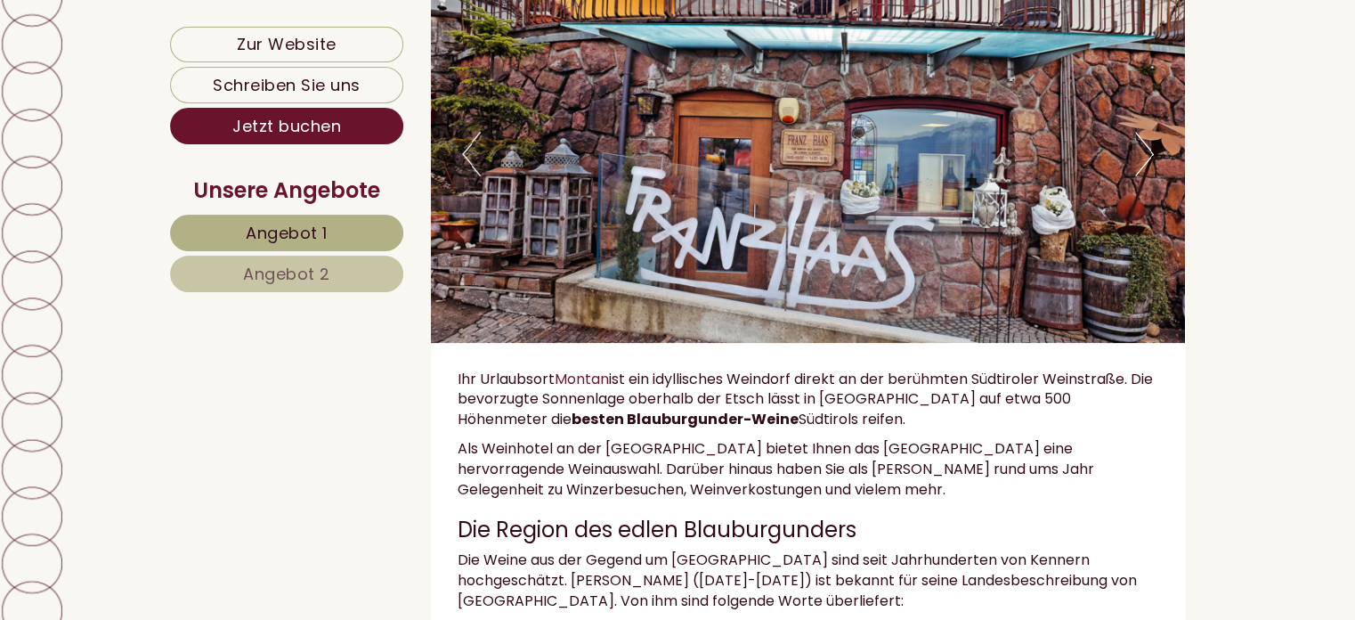
click at [1145, 175] on button "Next" at bounding box center [1144, 154] width 19 height 45
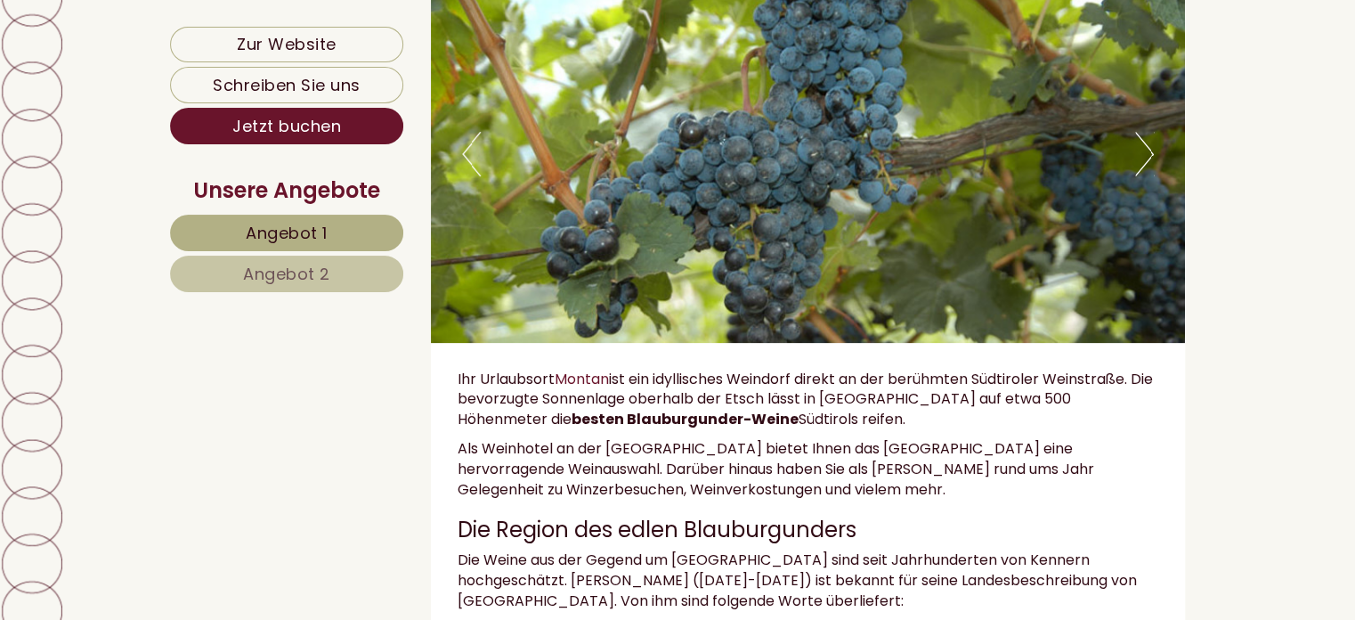
click at [1145, 175] on button "Next" at bounding box center [1144, 154] width 19 height 45
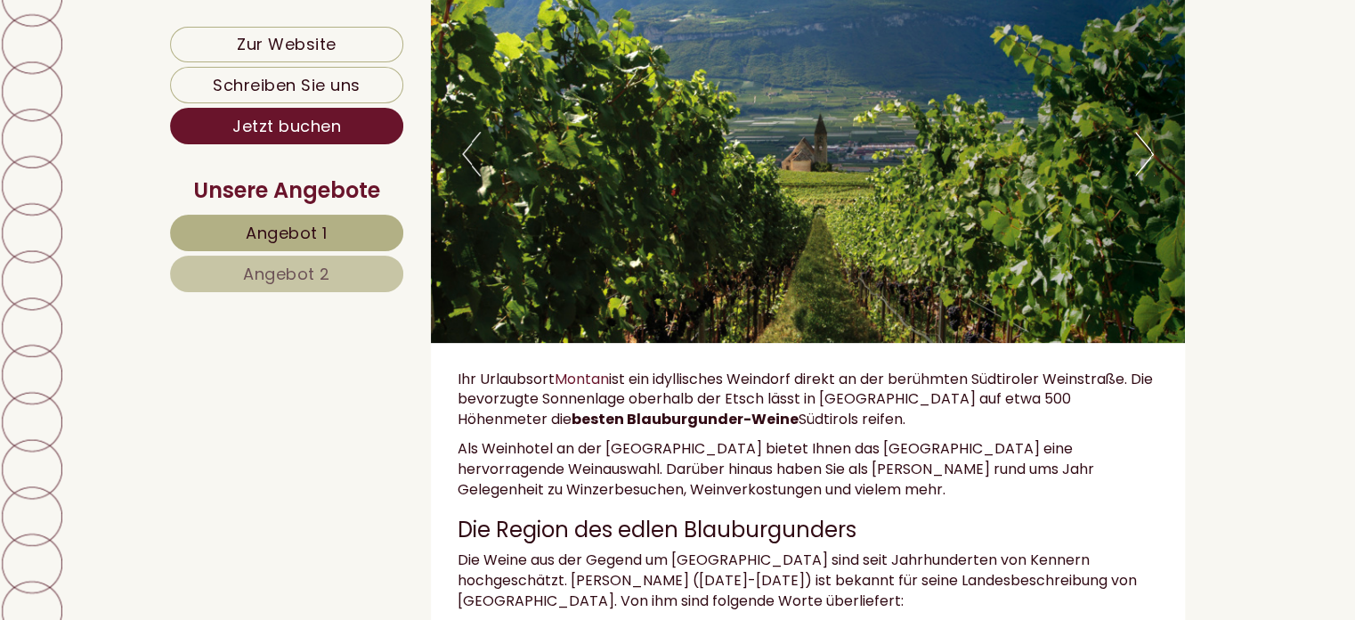
click at [1145, 175] on button "Next" at bounding box center [1144, 154] width 19 height 45
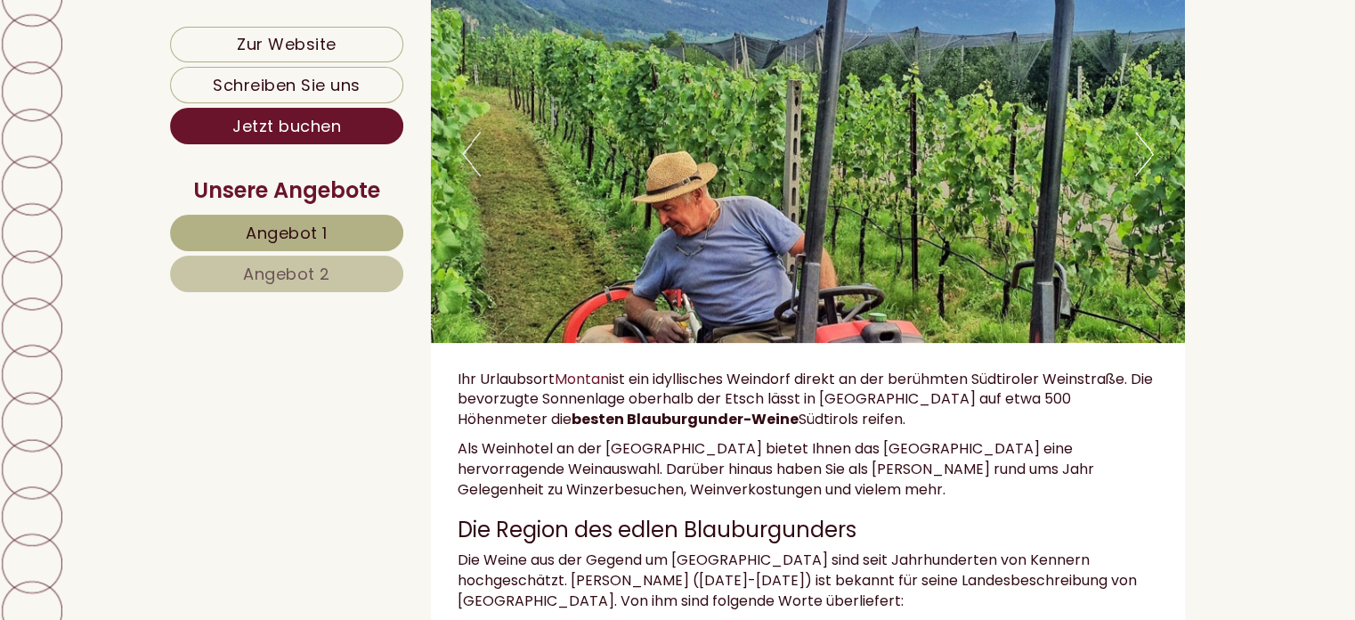
click at [1145, 175] on button "Next" at bounding box center [1144, 154] width 19 height 45
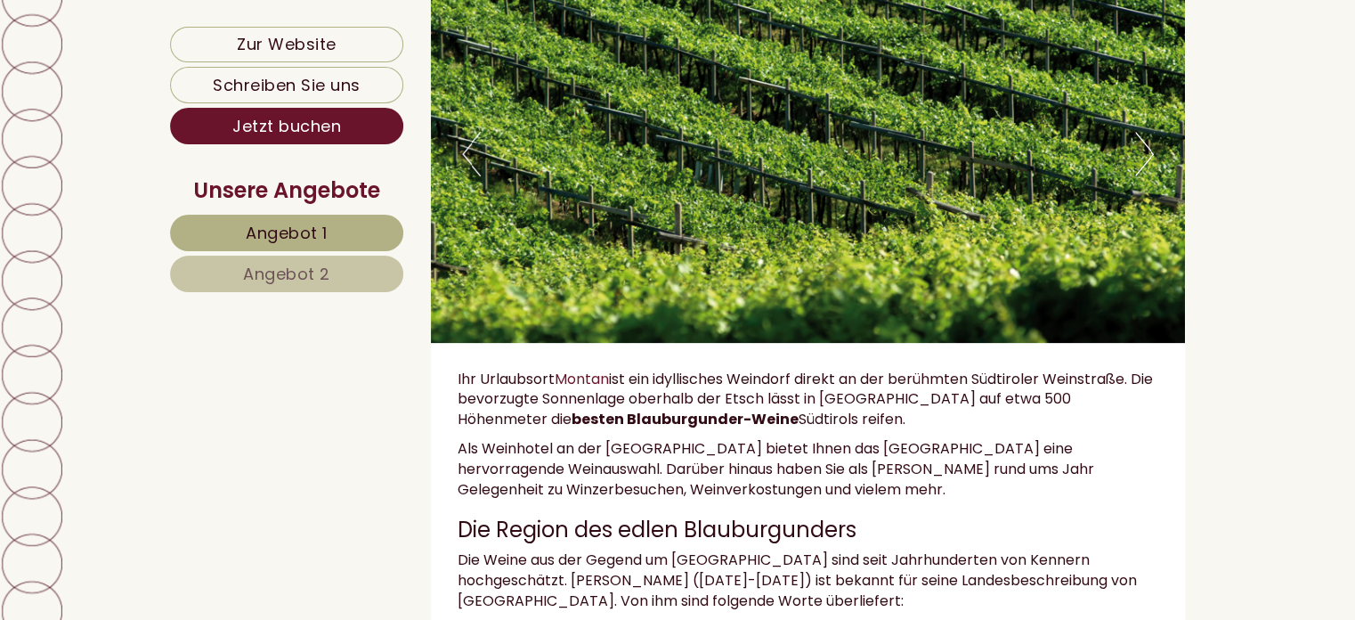
click at [1145, 175] on button "Next" at bounding box center [1144, 154] width 19 height 45
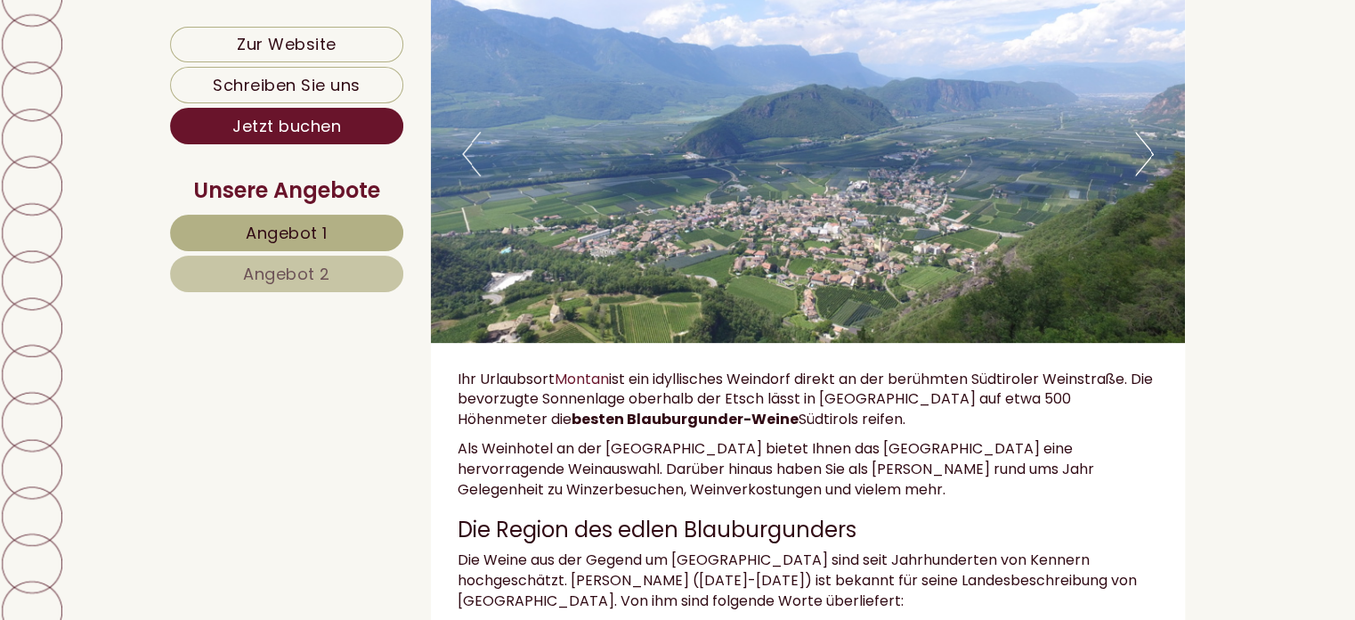
click at [1145, 175] on button "Next" at bounding box center [1144, 154] width 19 height 45
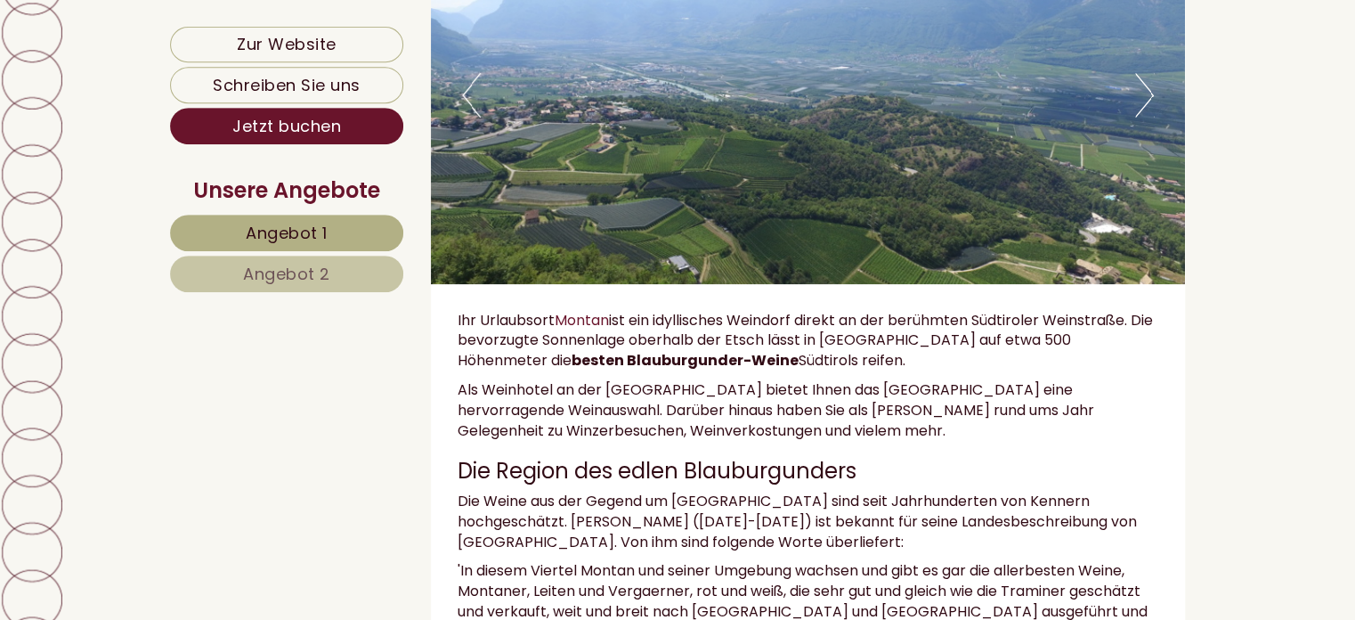
scroll to position [3450, 0]
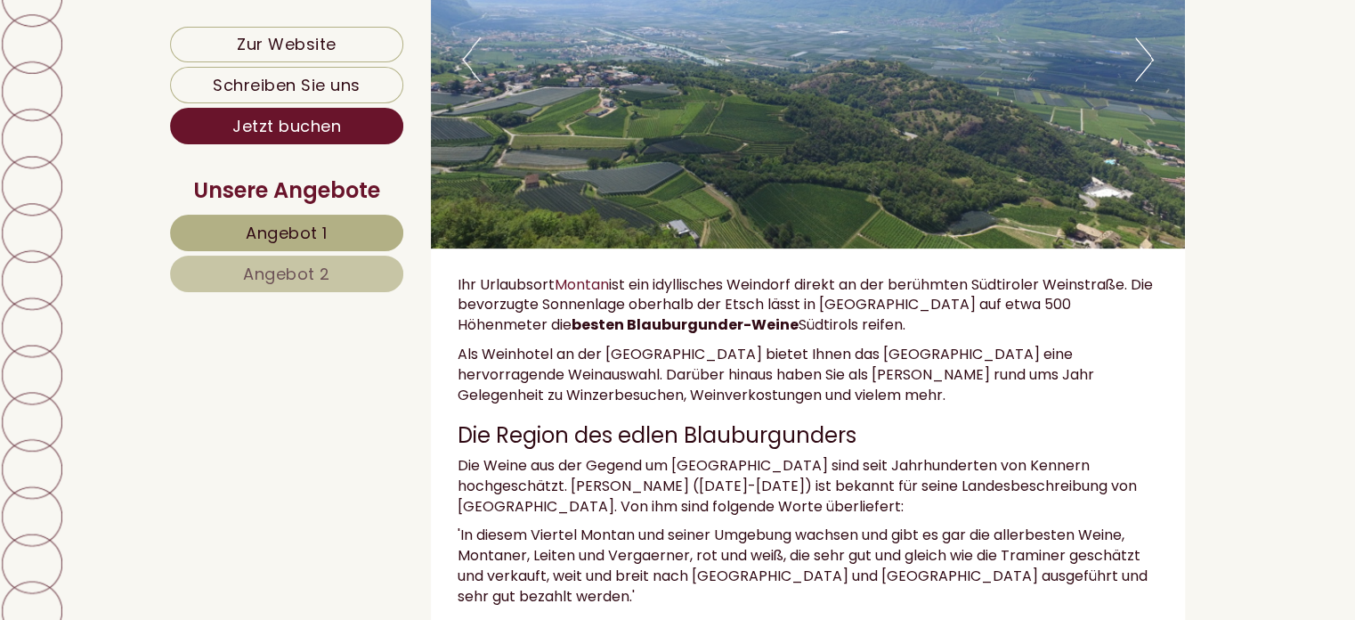
click at [1141, 73] on button "Next" at bounding box center [1144, 59] width 19 height 45
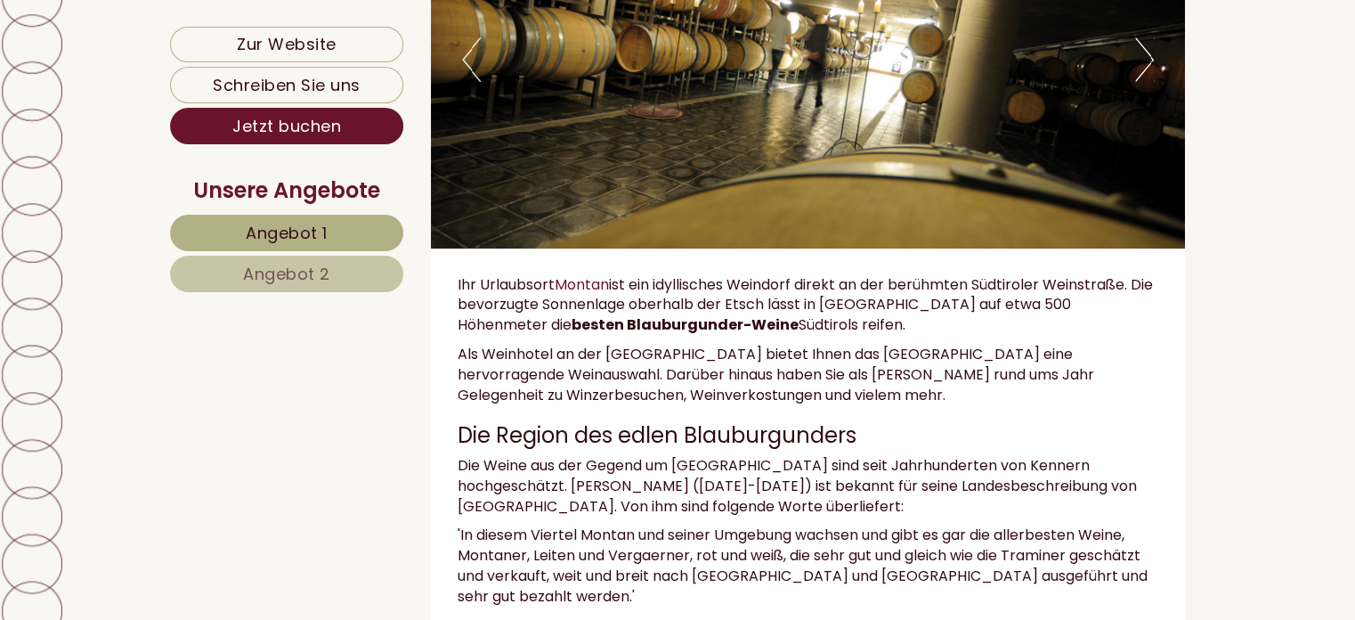
click at [1141, 73] on button "Next" at bounding box center [1144, 59] width 19 height 45
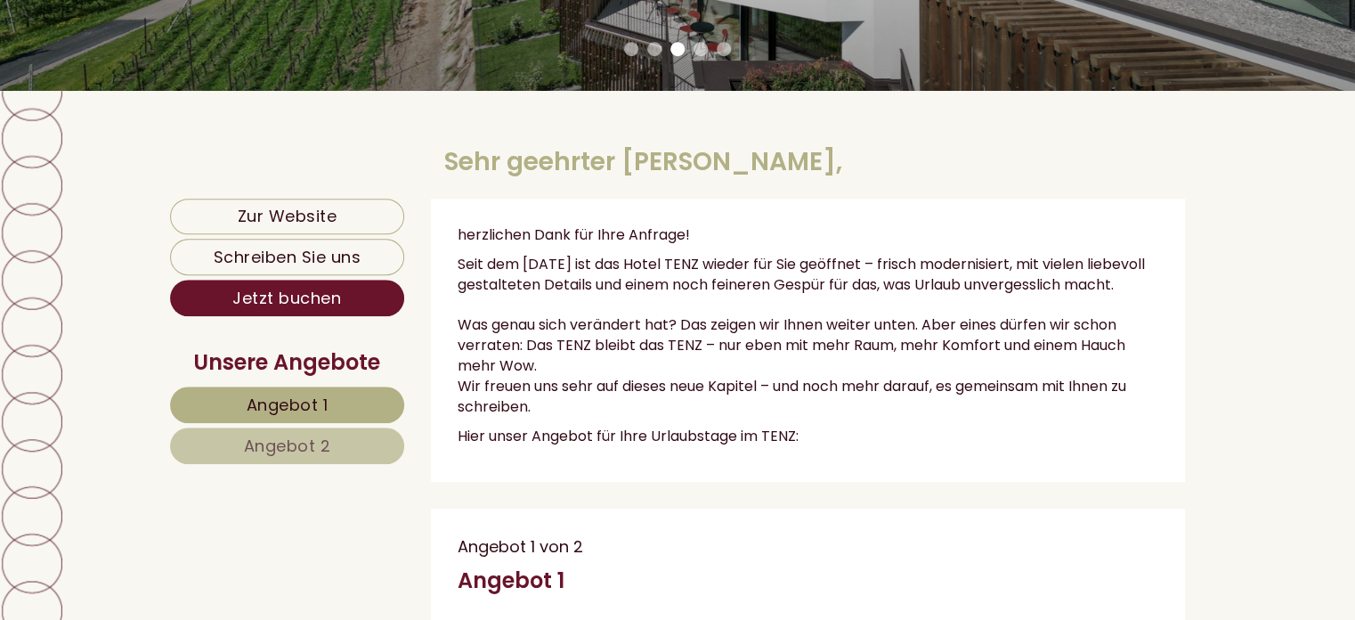
scroll to position [536, 0]
